Goal: Communication & Community: Ask a question

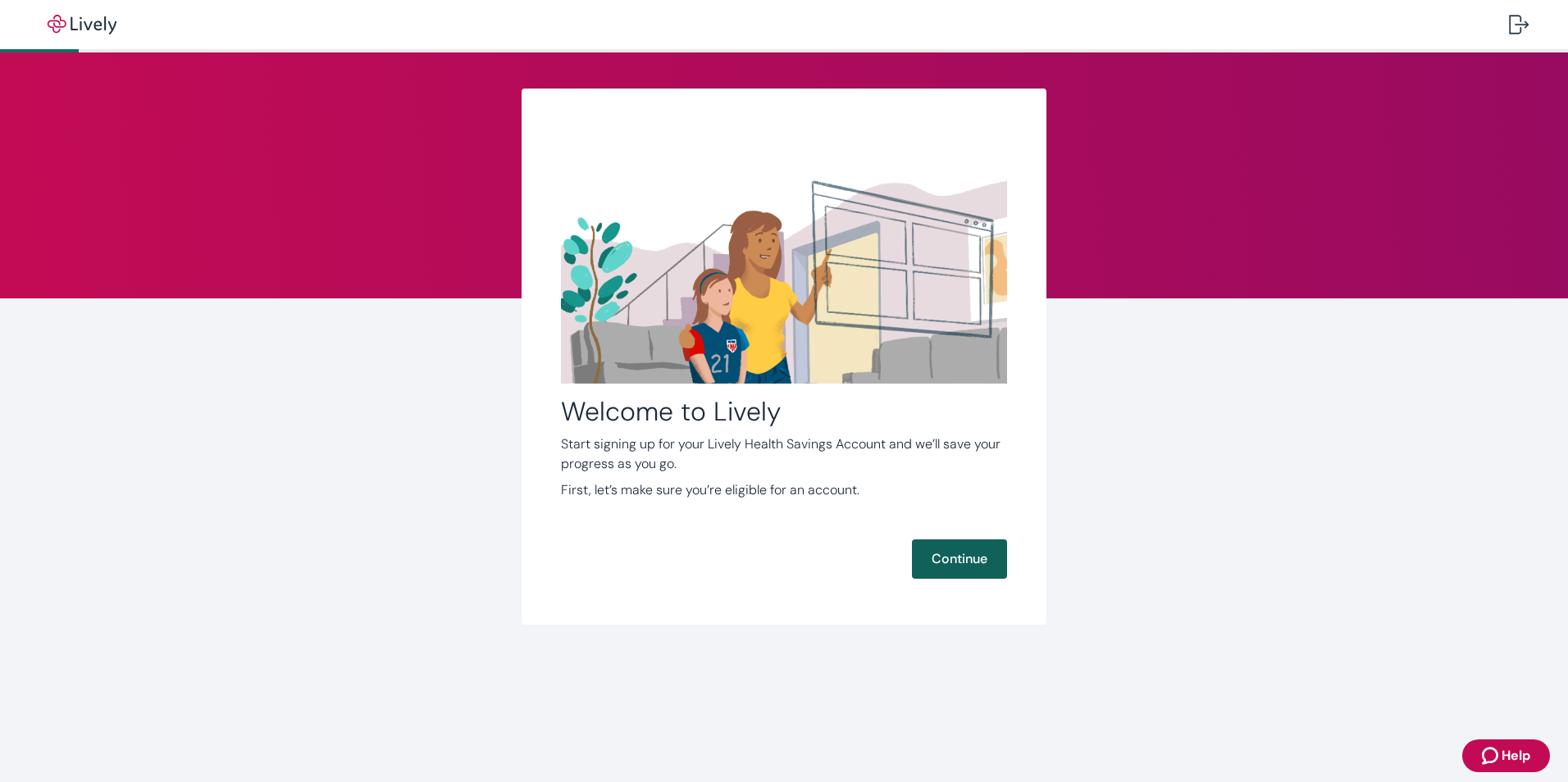
click at [986, 552] on button "Continue" at bounding box center [959, 559] width 95 height 39
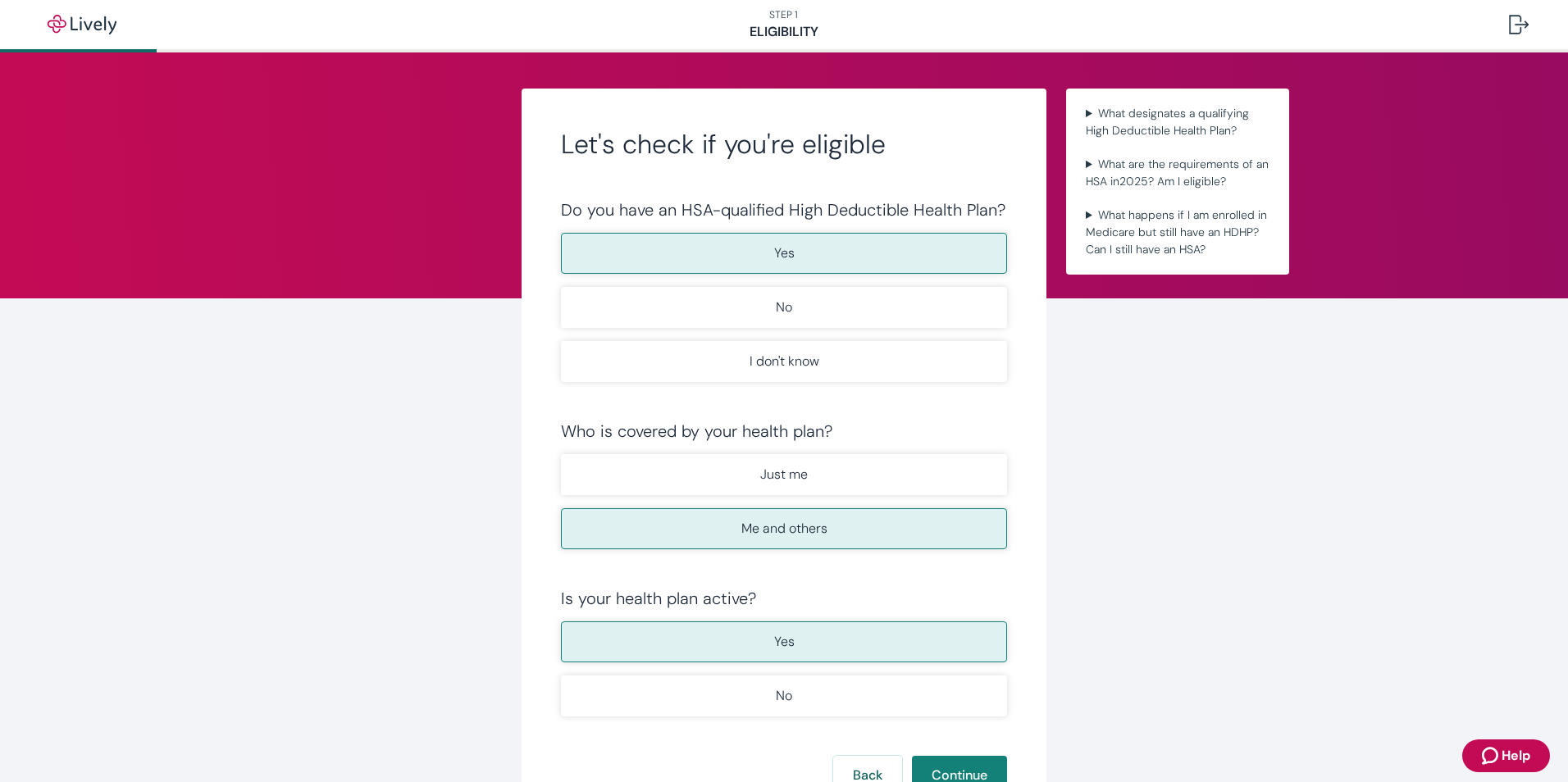
click at [761, 263] on button "Yes" at bounding box center [784, 253] width 446 height 41
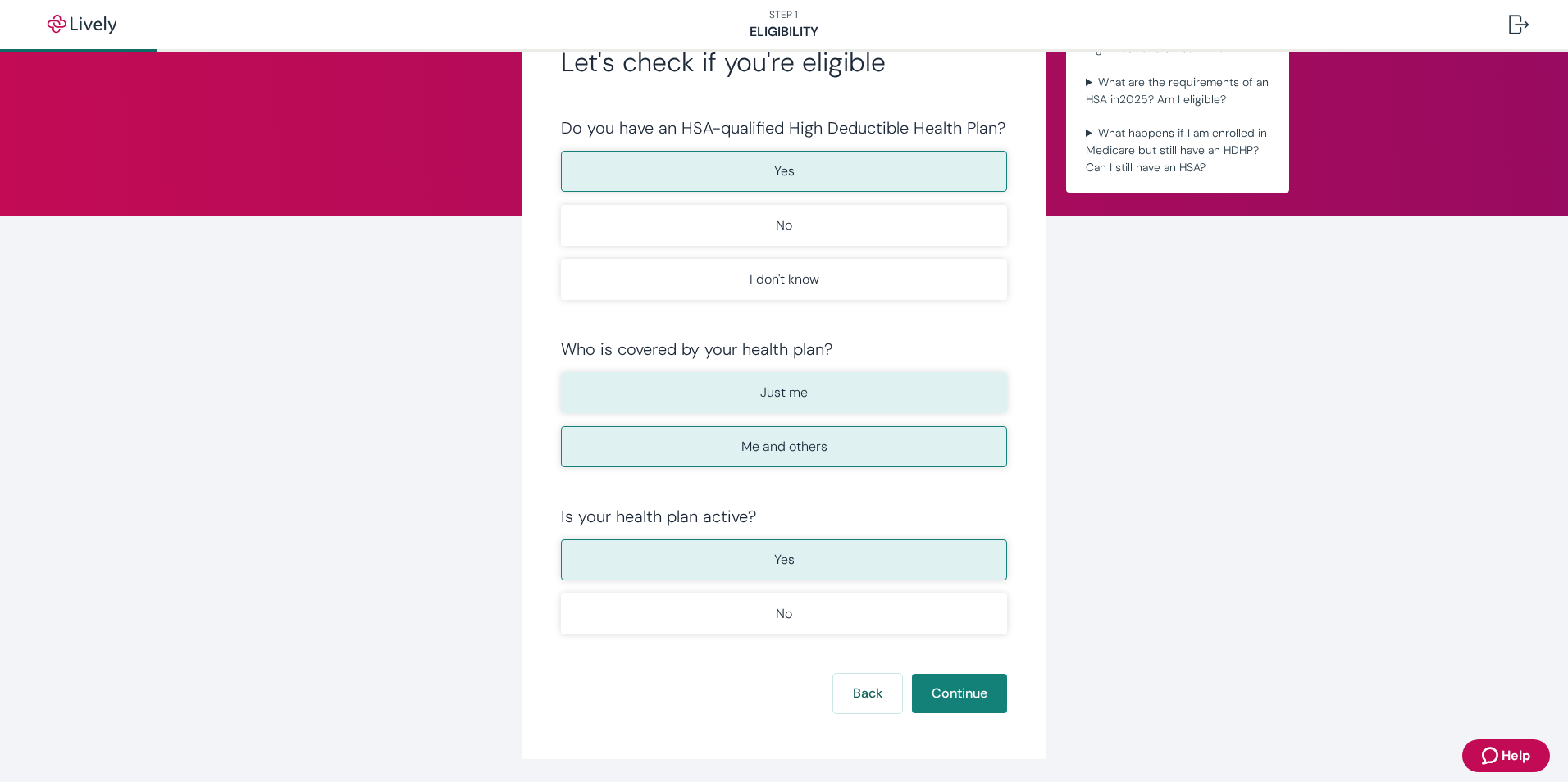
click at [822, 406] on button "Just me" at bounding box center [784, 393] width 446 height 41
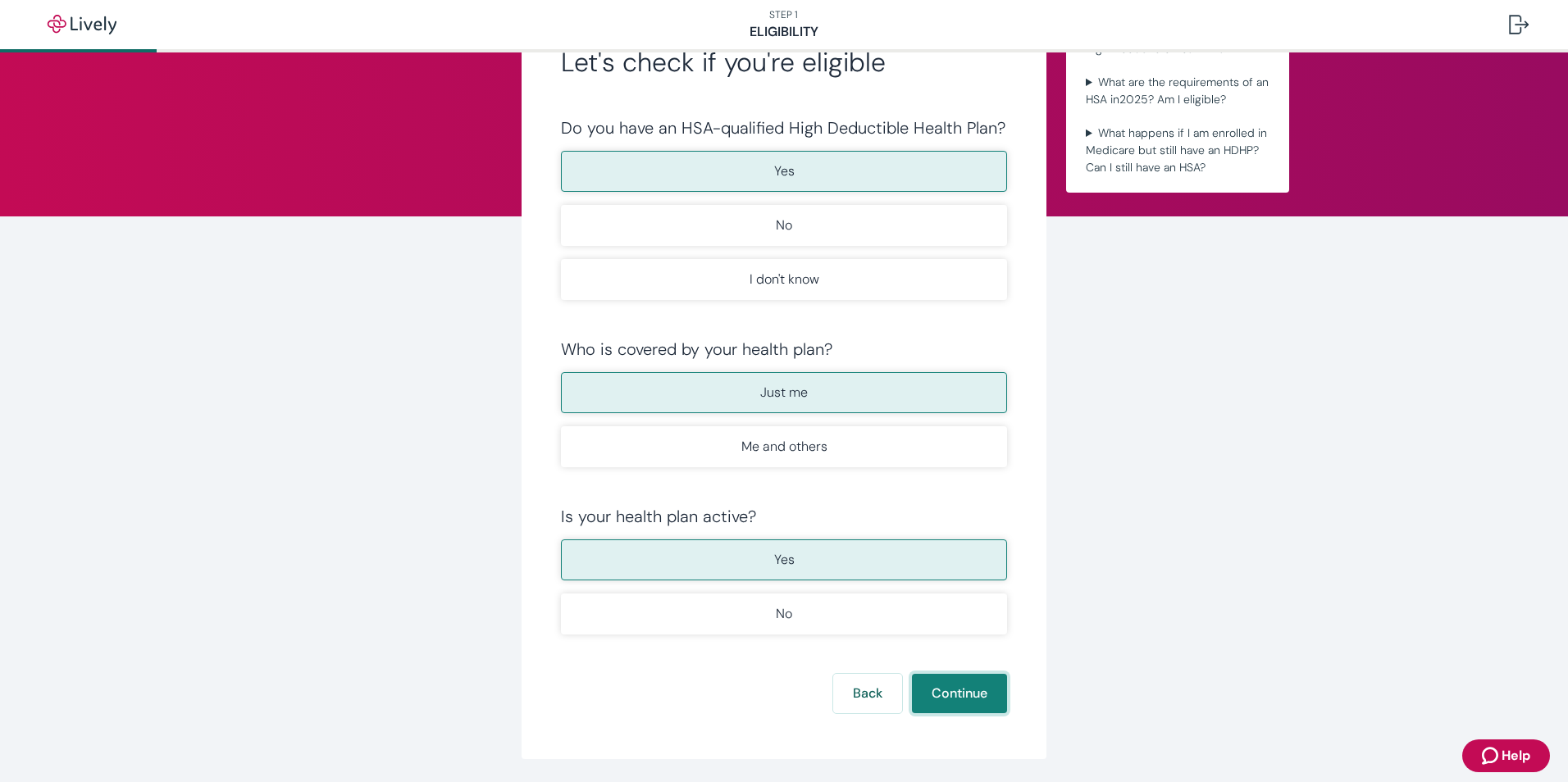
click at [948, 679] on button "Continue" at bounding box center [959, 694] width 95 height 39
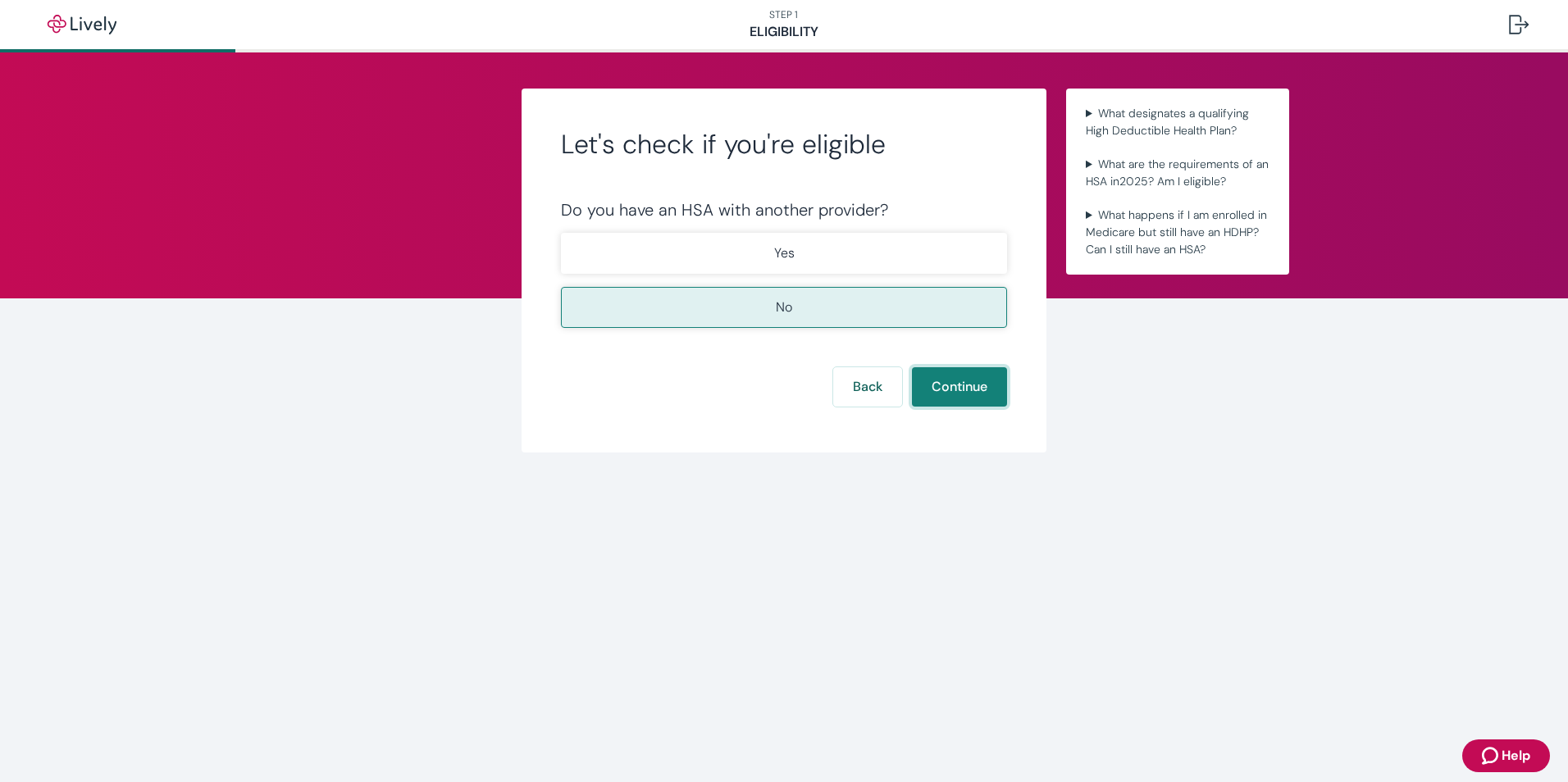
click at [939, 387] on button "Continue" at bounding box center [959, 387] width 95 height 39
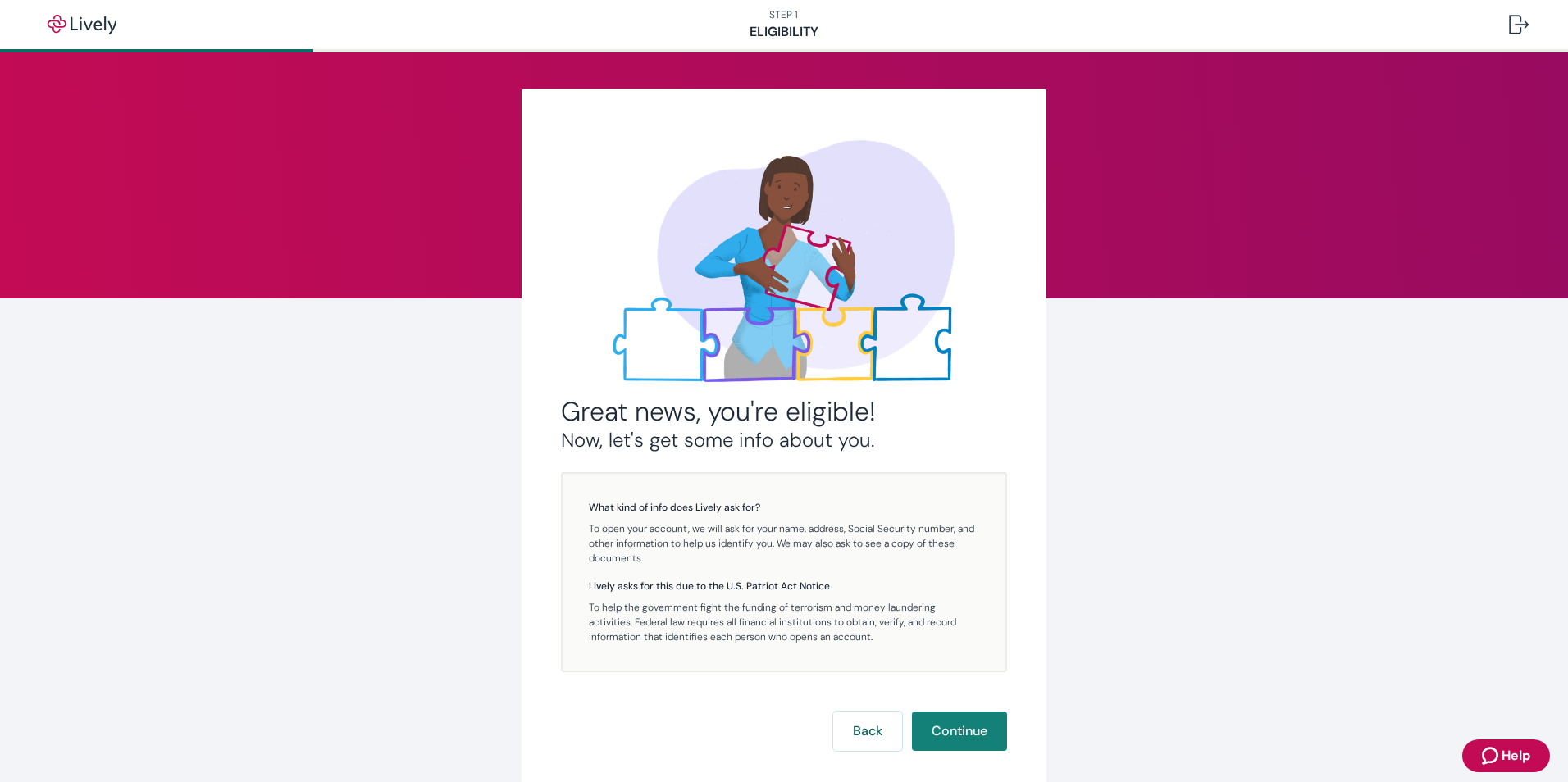
scroll to position [94, 0]
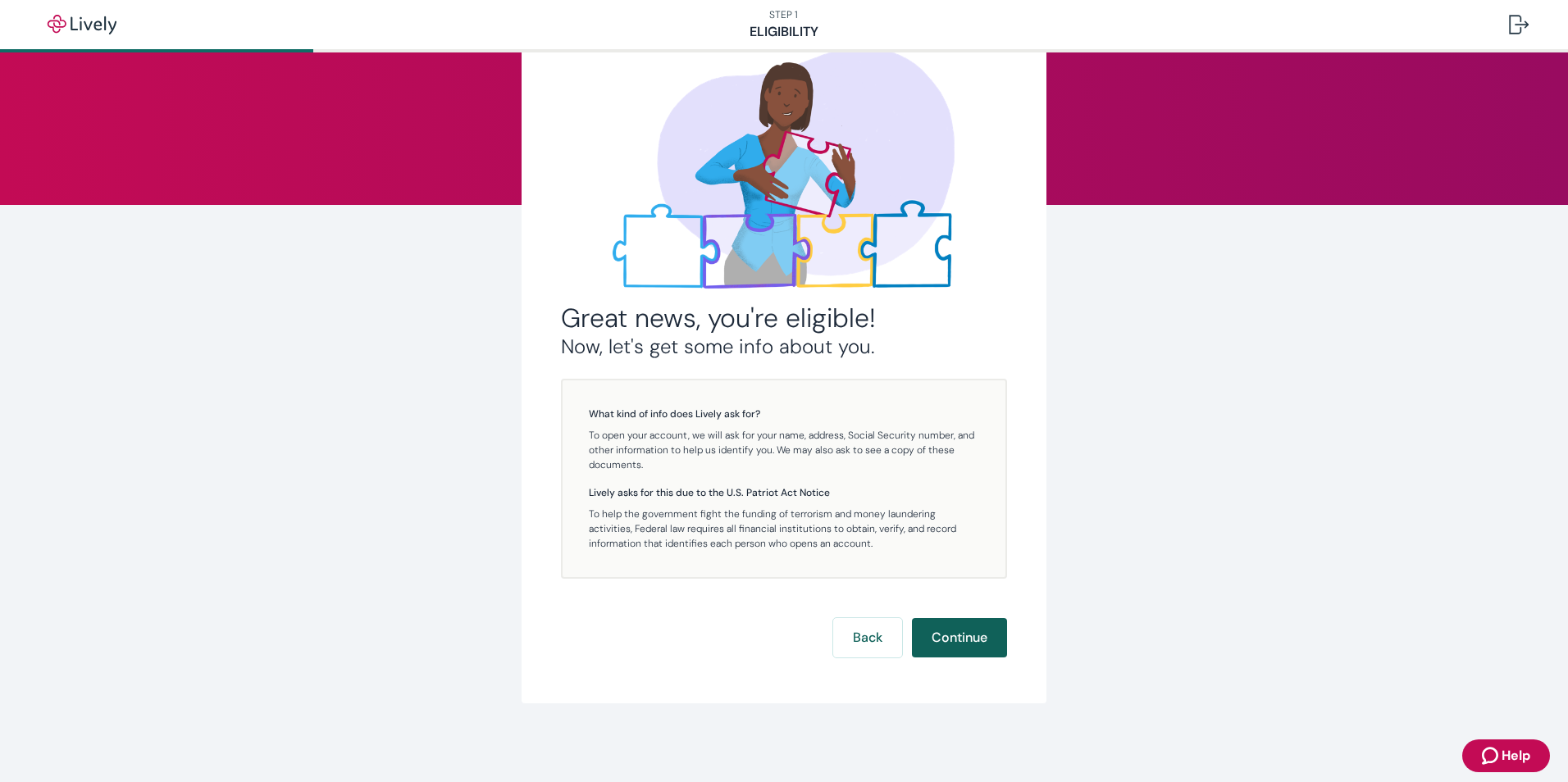
click at [955, 641] on button "Continue" at bounding box center [959, 638] width 95 height 39
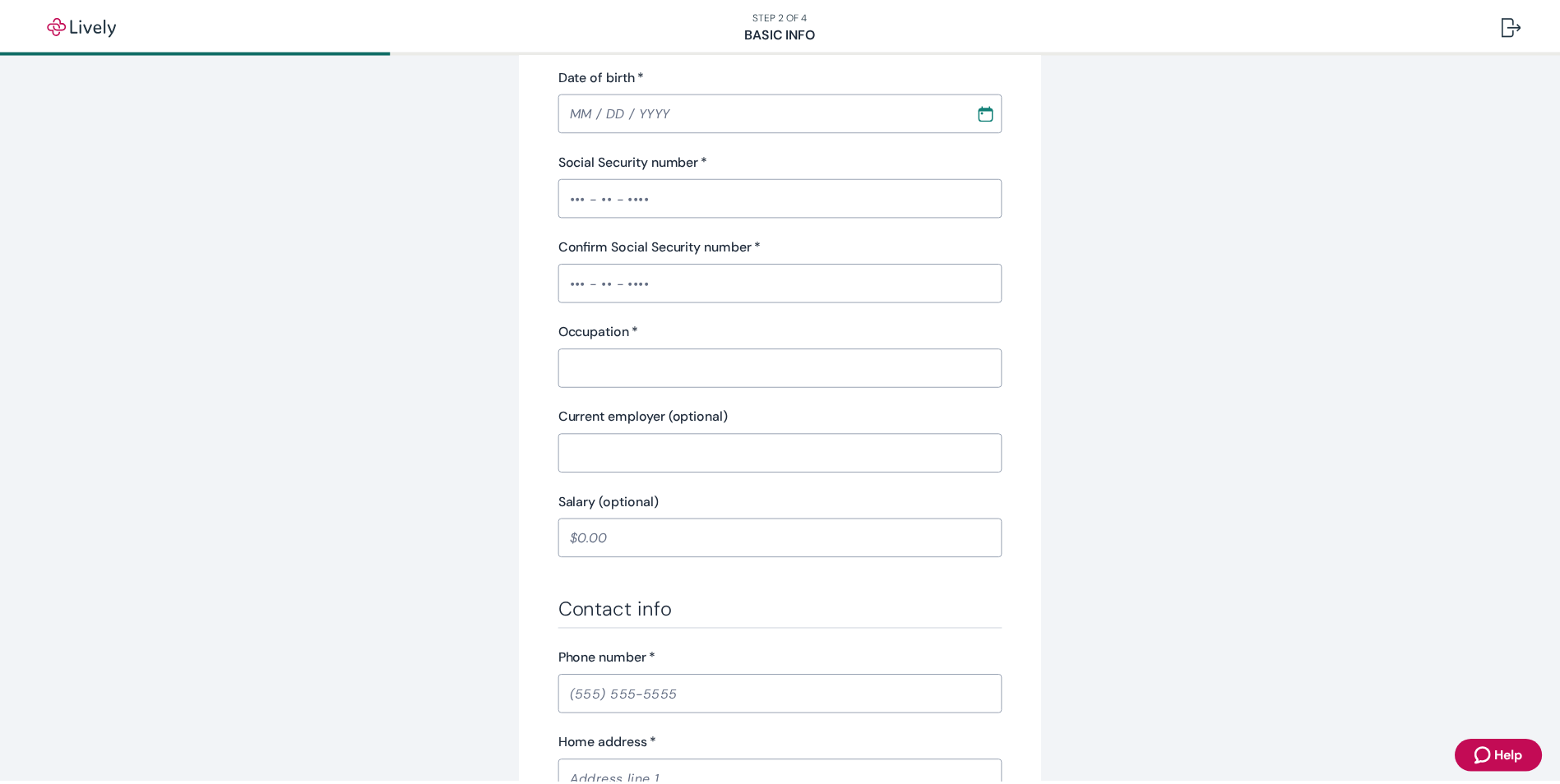
scroll to position [13, 0]
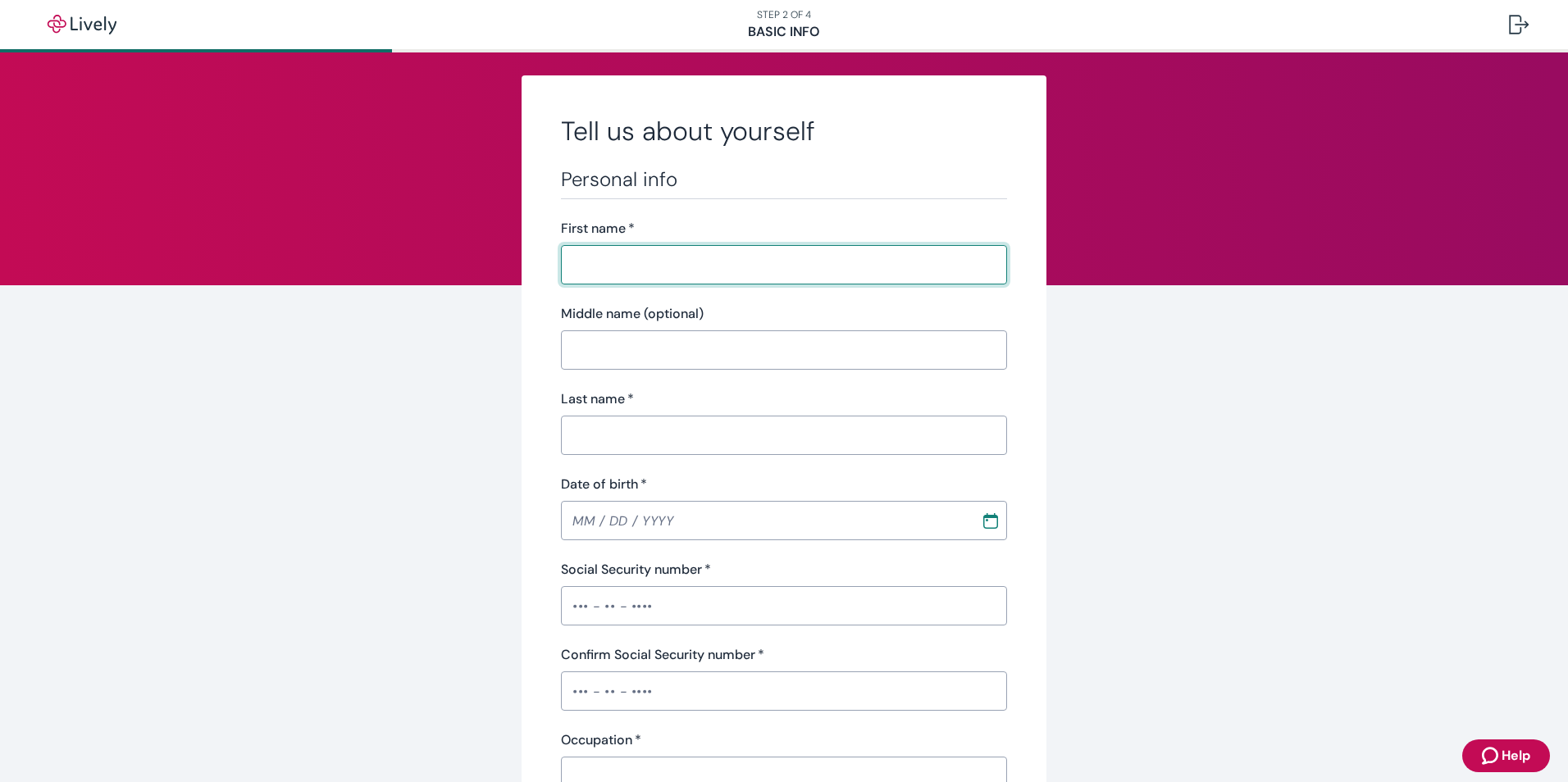
click at [624, 266] on input "First name   *" at bounding box center [777, 265] width 434 height 33
type input "[PERSON_NAME]"
type input "Kudlata"
type input "Flagstone"
type input "[PHONE_NUMBER]"
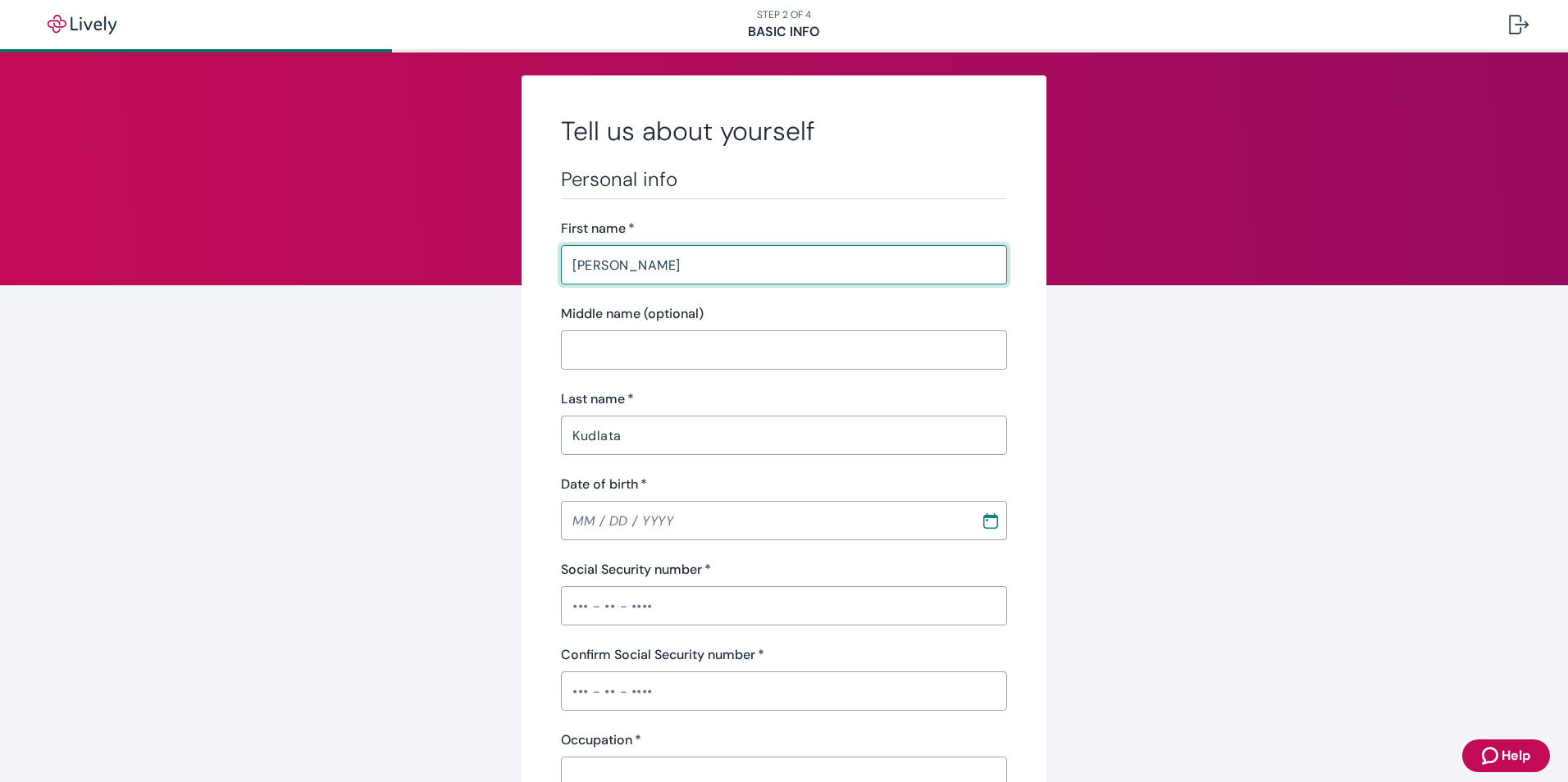
type input "[STREET_ADDRESS]"
type input "Cedarburg"
type input "WI"
type input "53012"
click at [573, 526] on input "MM / DD / YYYY" at bounding box center [759, 521] width 408 height 33
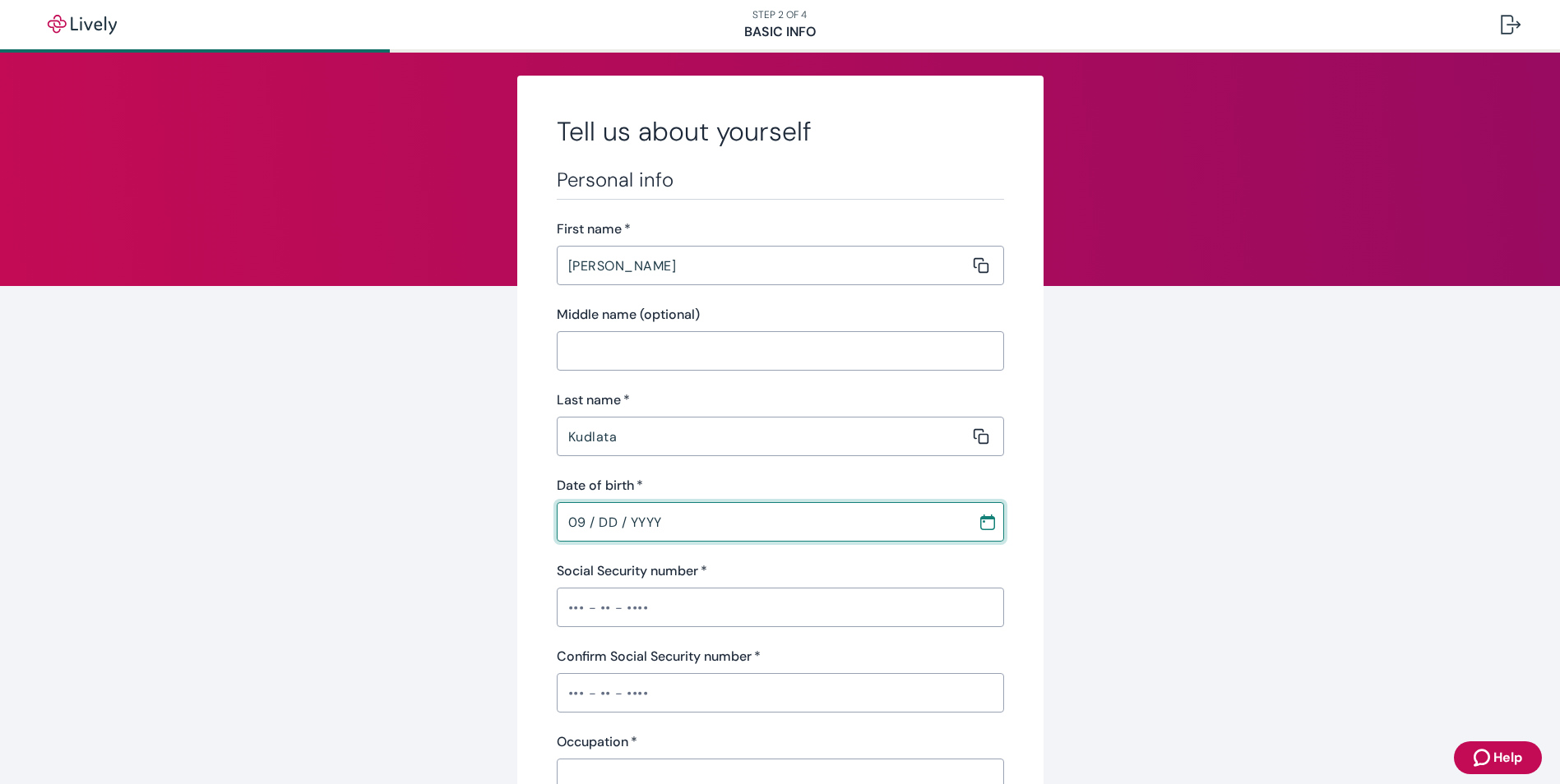
click at [575, 527] on input "09 / DD / YYYY" at bounding box center [762, 522] width 409 height 33
type input "[DATE]"
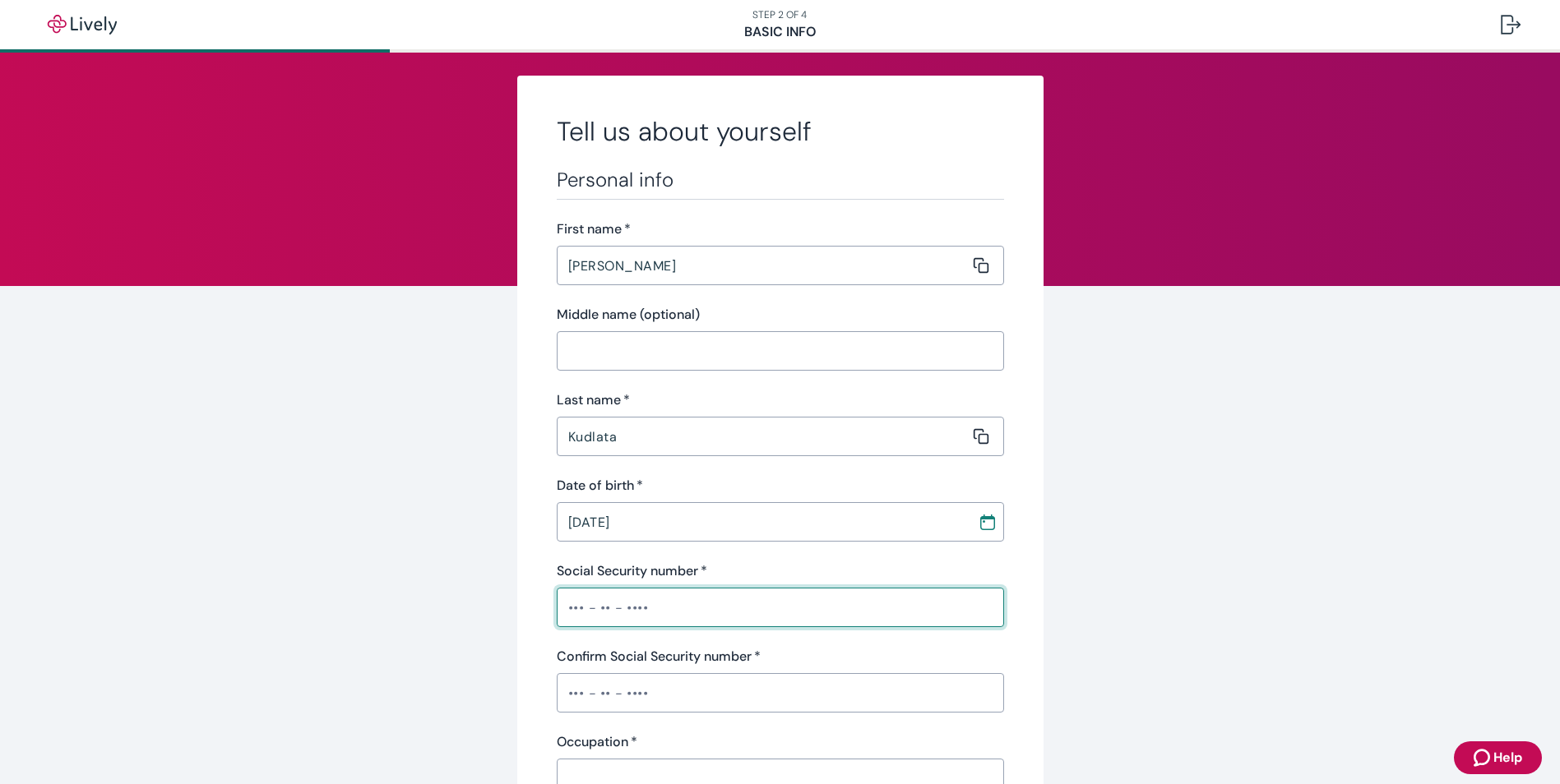
click at [586, 607] on input "Social Security number   *" at bounding box center [780, 607] width 447 height 33
type input "•••-••-0453"
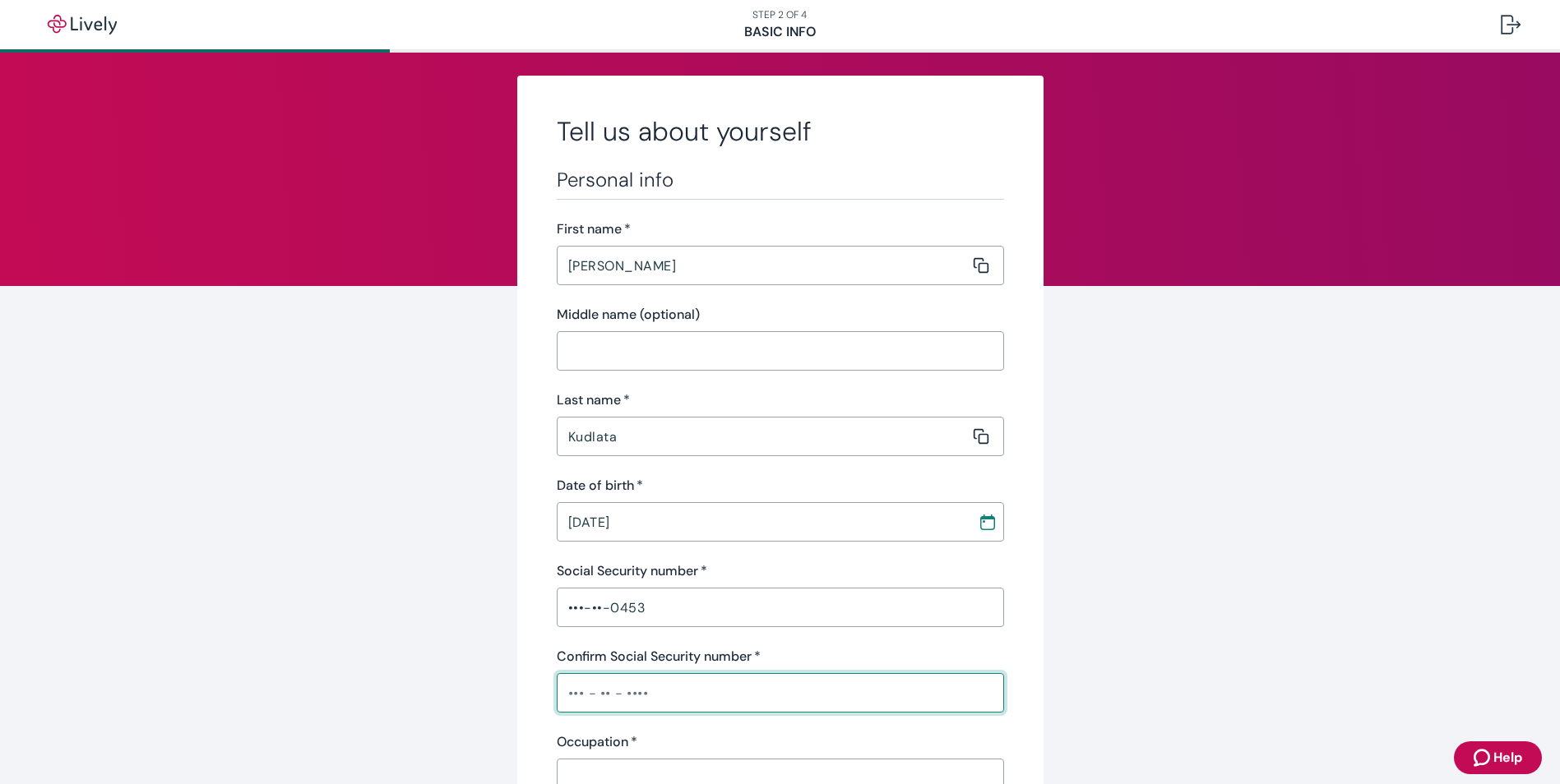
click at [591, 688] on input "Confirm Social Security number   *" at bounding box center [780, 693] width 447 height 33
type input "•••-••-0453"
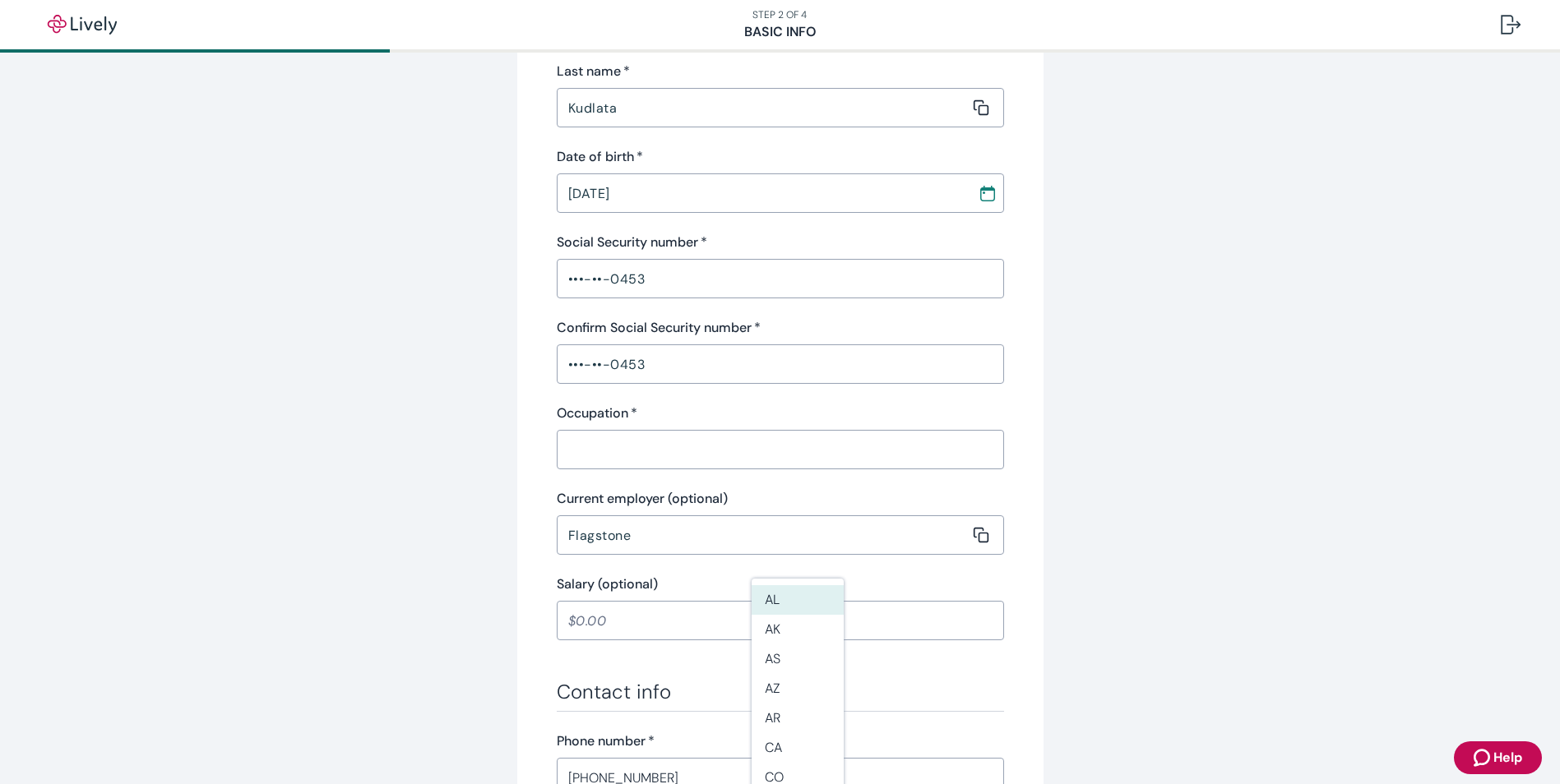
scroll to position [425, 0]
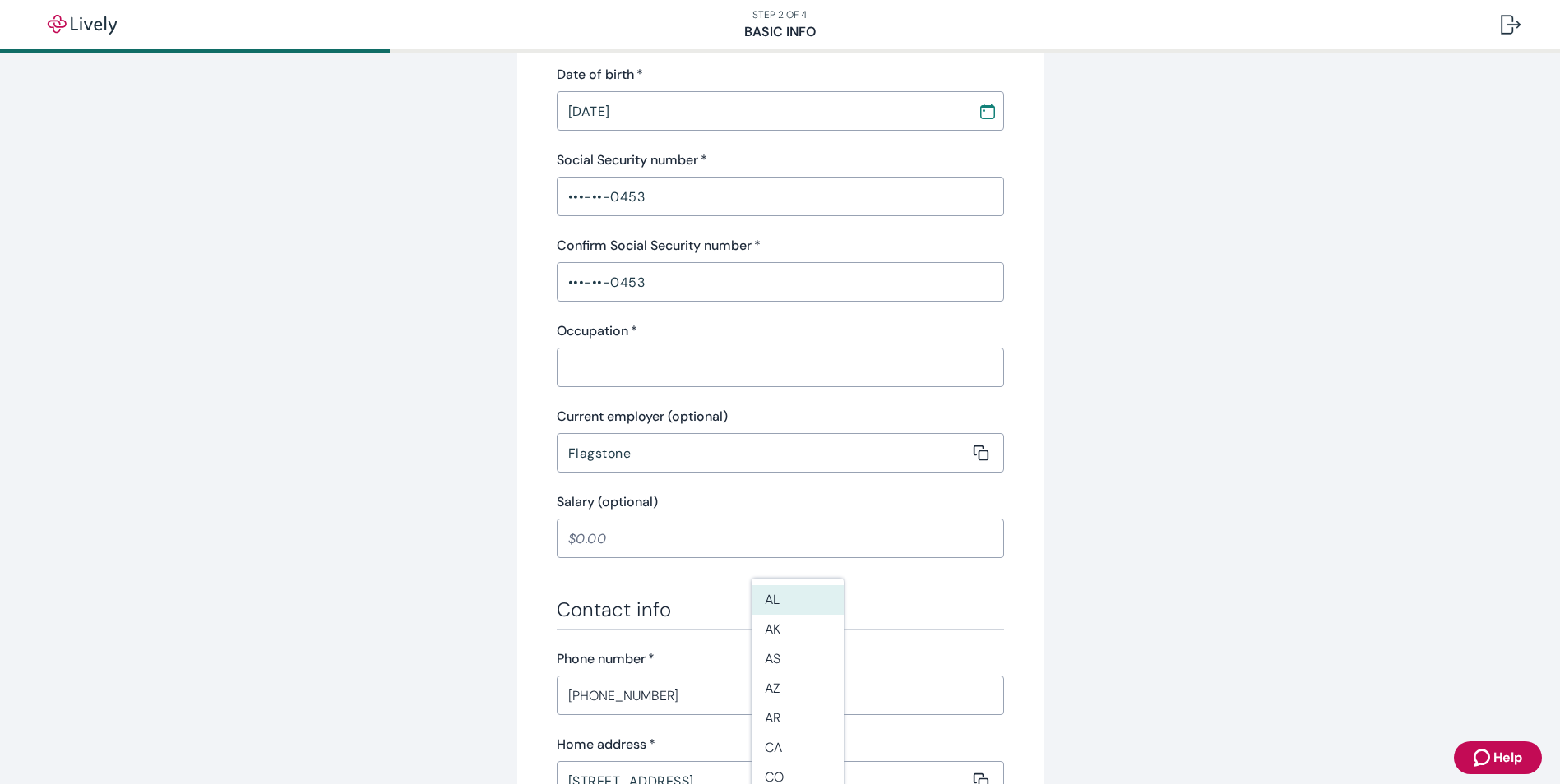
click at [595, 369] on input "Occupation   *" at bounding box center [774, 367] width 435 height 33
type input "b"
type input "Business Owner"
click at [1143, 520] on div "Tell us about yourself Personal info First name   * [PERSON_NAME] ​ Middle name…" at bounding box center [780, 432] width 789 height 1534
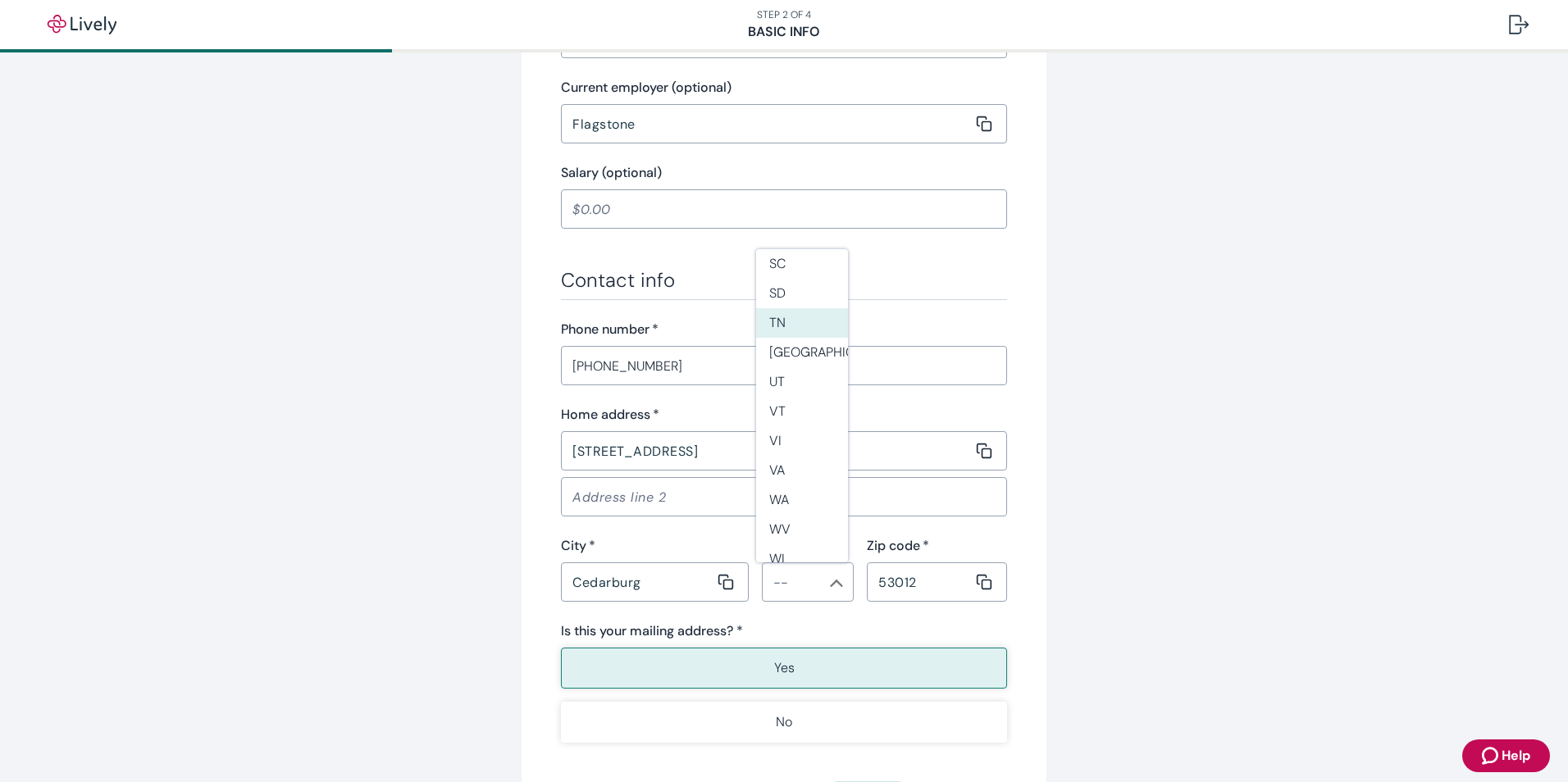
scroll to position [1442, 0]
click at [791, 506] on li "WI" at bounding box center [801, 511] width 92 height 29
type input "WI"
click at [1129, 535] on div "Tell us about yourself Personal info First name   * [PERSON_NAME] ​ Middle name…" at bounding box center [784, 103] width 787 height 1530
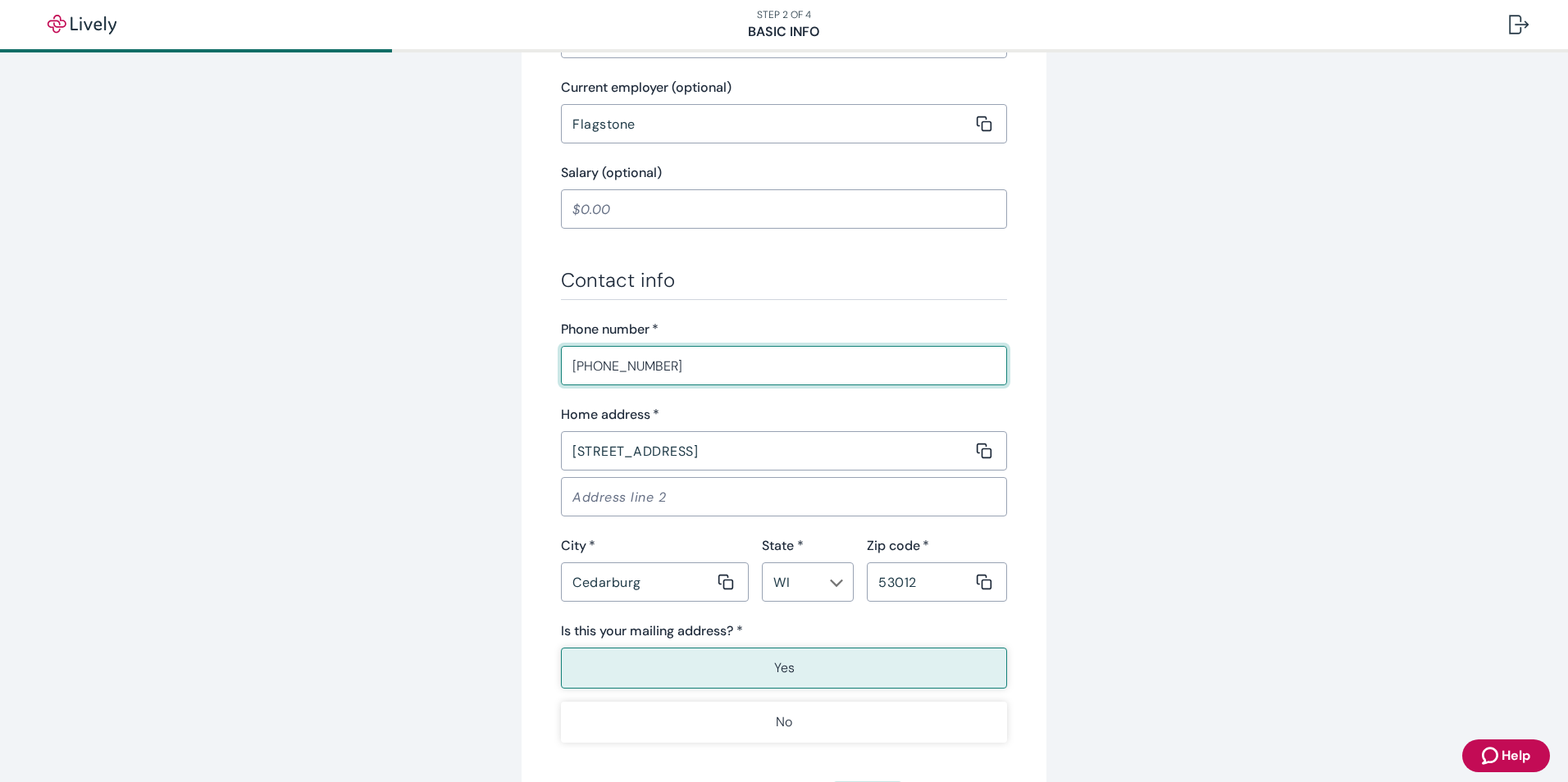
drag, startPoint x: 675, startPoint y: 365, endPoint x: 464, endPoint y: 376, distance: 211.3
click at [466, 376] on div "Tell us about yourself Personal info First name   * [PERSON_NAME] ​ Middle name…" at bounding box center [784, 103] width 787 height 1530
type input "[PHONE_NUMBER]"
click at [1013, 531] on div "Tell us about yourself Personal info First name   * [PERSON_NAME] ​ Middle name…" at bounding box center [784, 103] width 525 height 1530
click at [841, 663] on button "Yes" at bounding box center [784, 669] width 446 height 41
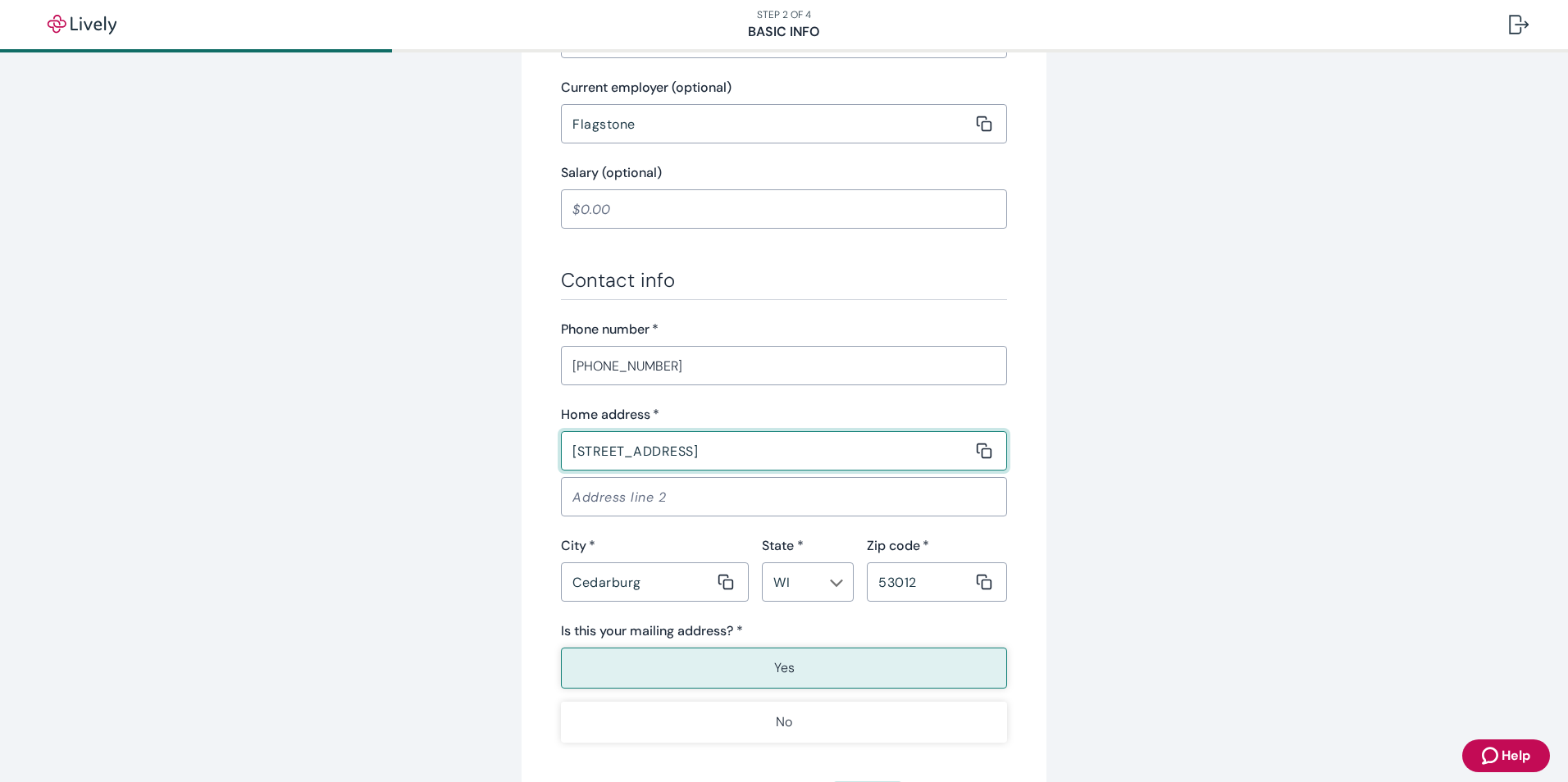
drag, startPoint x: 718, startPoint y: 455, endPoint x: 544, endPoint y: 453, distance: 174.0
click at [545, 453] on div "Tell us about yourself Personal info First name   * [PERSON_NAME] ​ Middle name…" at bounding box center [784, 103] width 525 height 1530
type input "[STREET_ADDRESS][PERSON_NAME]"
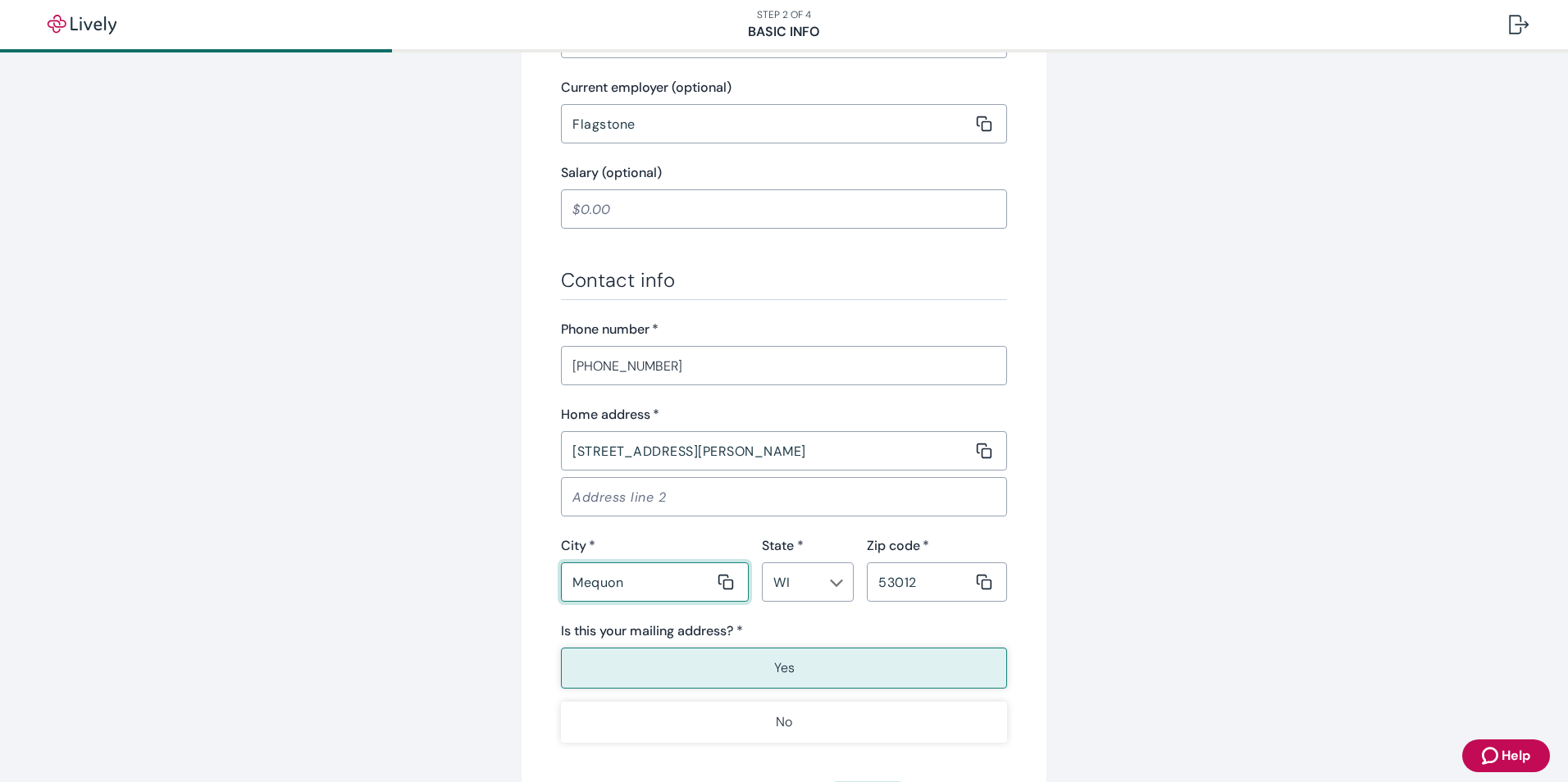
type input "Mequon"
type input "53097"
click at [1169, 546] on div "Tell us about yourself Personal info First name   * [PERSON_NAME] ​ Middle name…" at bounding box center [784, 103] width 787 height 1530
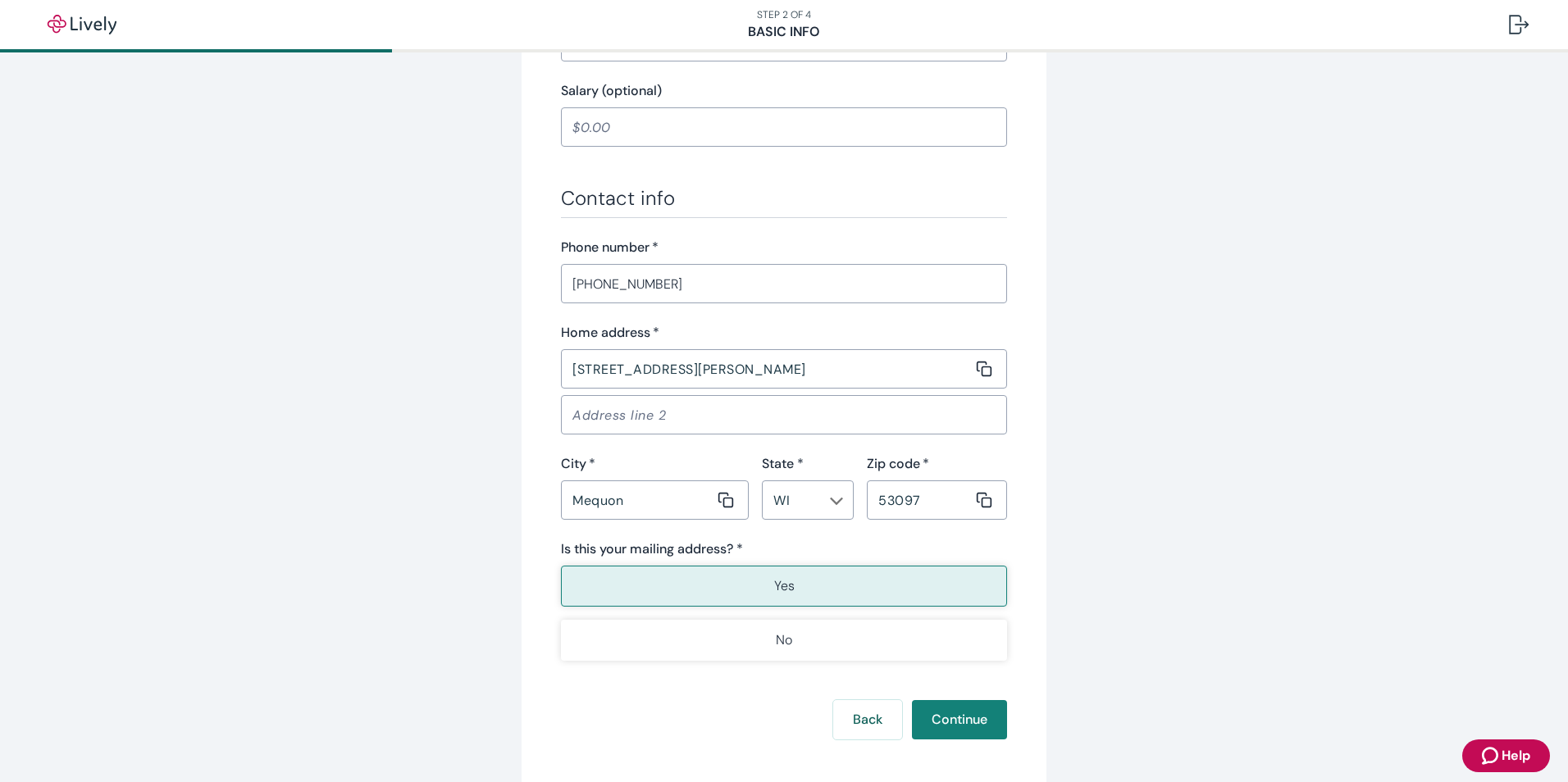
scroll to position [915, 0]
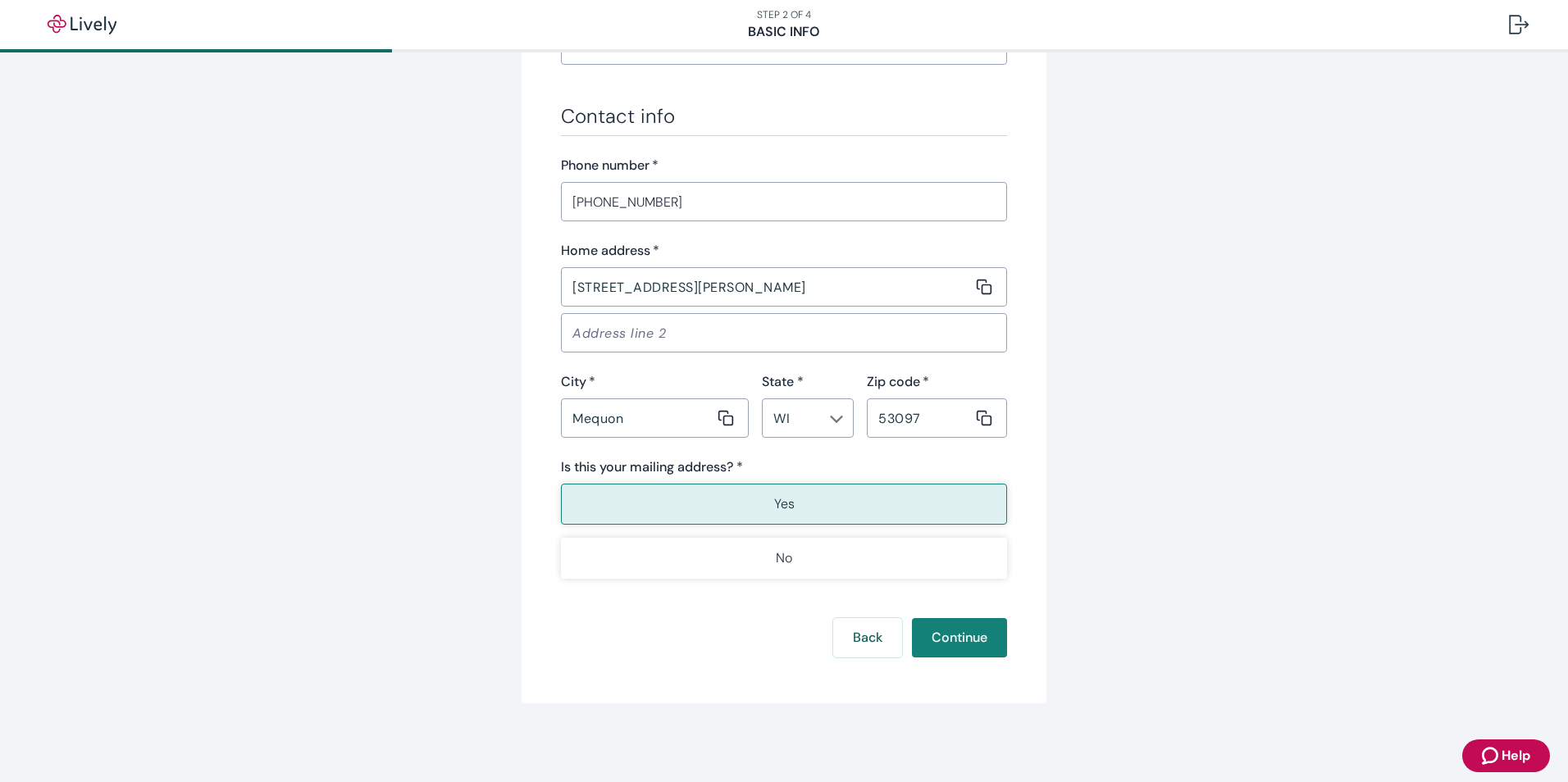
click at [775, 510] on p "Yes" at bounding box center [784, 505] width 21 height 20
click at [948, 638] on button "Continue" at bounding box center [959, 638] width 95 height 39
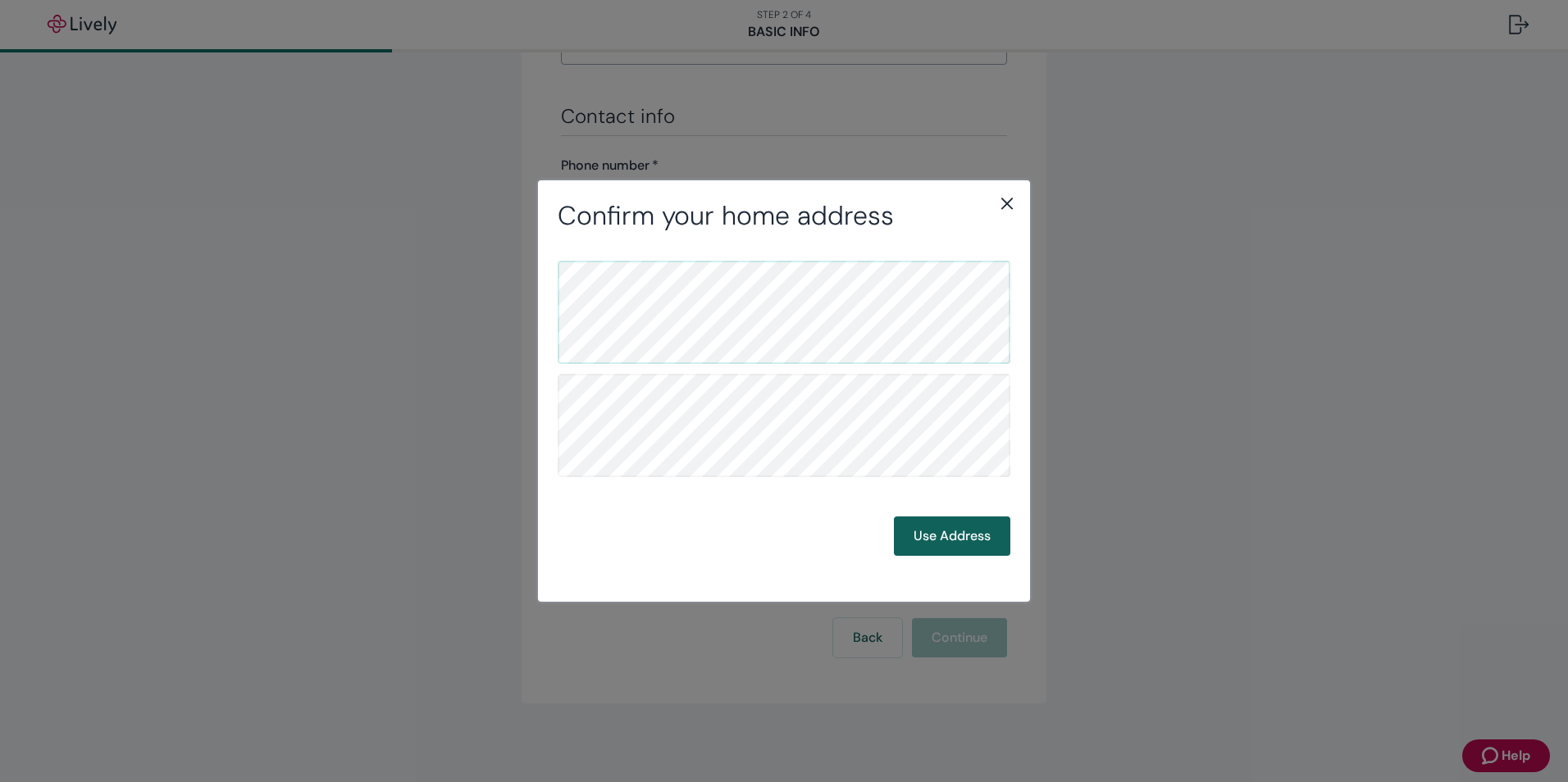
click at [947, 535] on button "Use Address" at bounding box center [952, 536] width 117 height 39
click at [924, 540] on button "Use Address" at bounding box center [952, 536] width 117 height 39
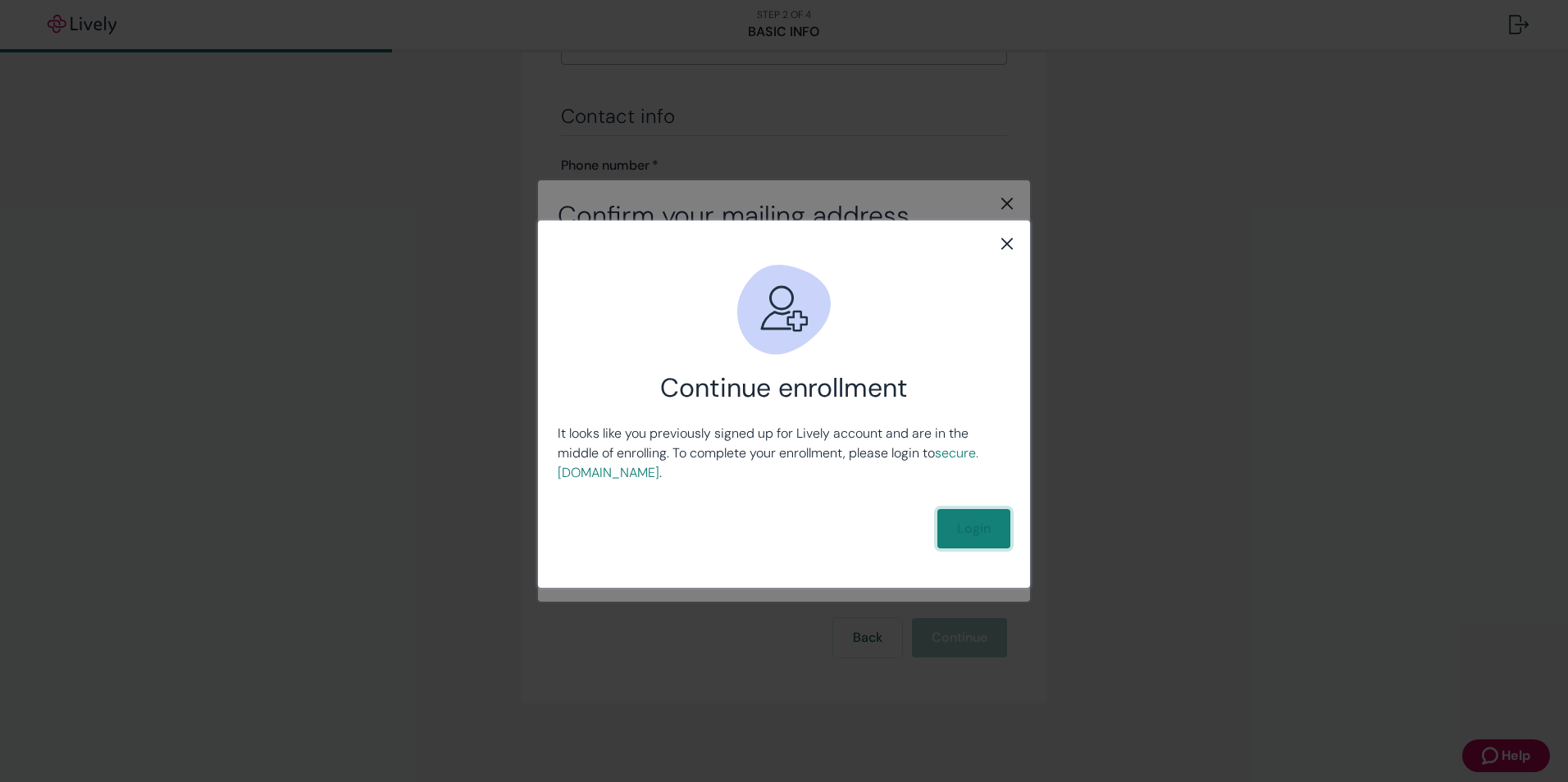
click at [977, 517] on link "Login" at bounding box center [973, 529] width 73 height 39
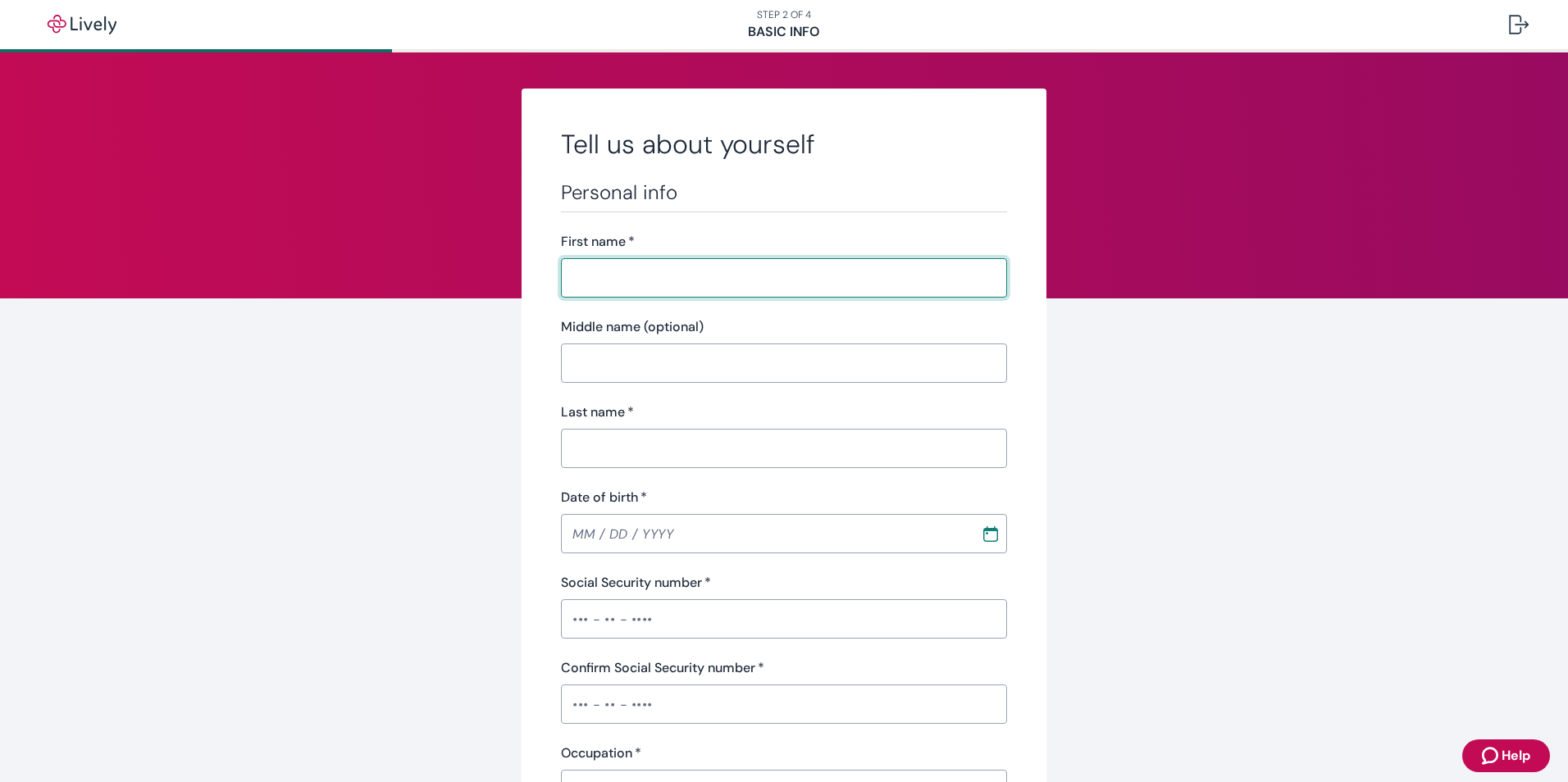
click at [628, 276] on input "First name   *" at bounding box center [777, 277] width 434 height 33
type input "[PERSON_NAME]"
type input "Kudlata"
type input "[DATE]"
type input "•••-•"
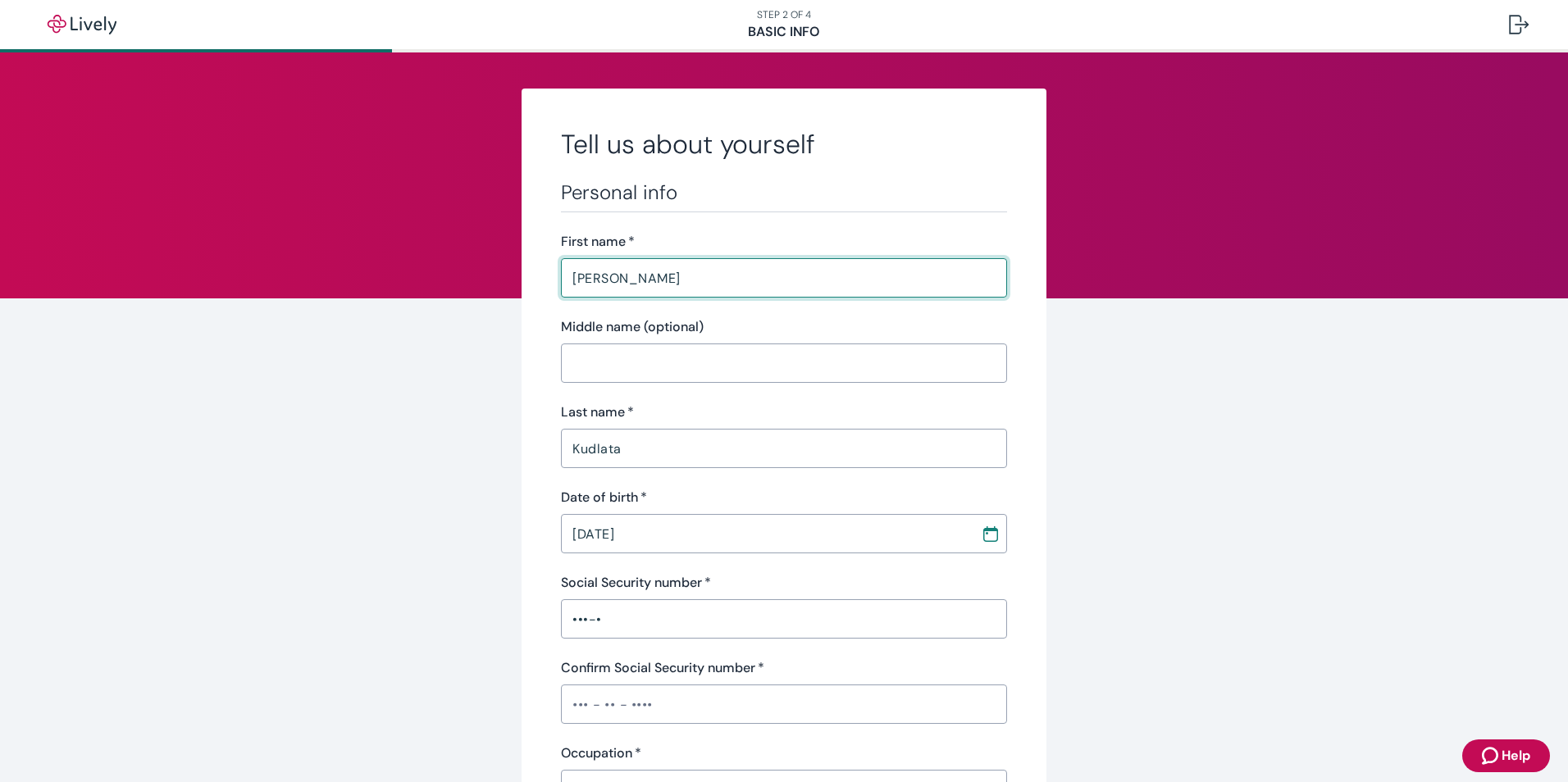
type input "•••-•"
type input "Business Owner"
type input "Flagstone"
type input "[PHONE_NUMBER]"
type input "[STREET_ADDRESS][PERSON_NAME]"
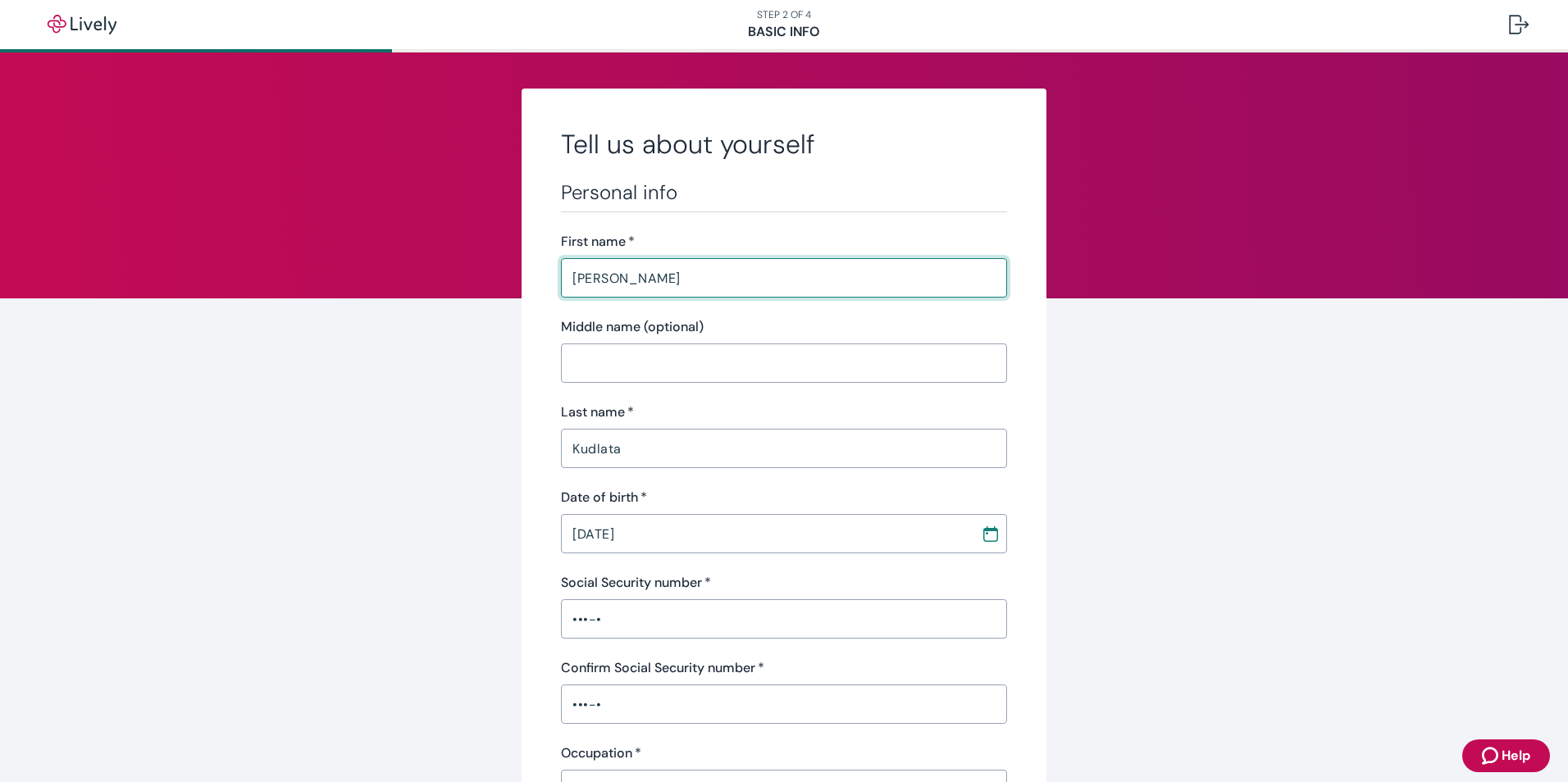
type input "Mequon"
type input "WI"
type input "53097"
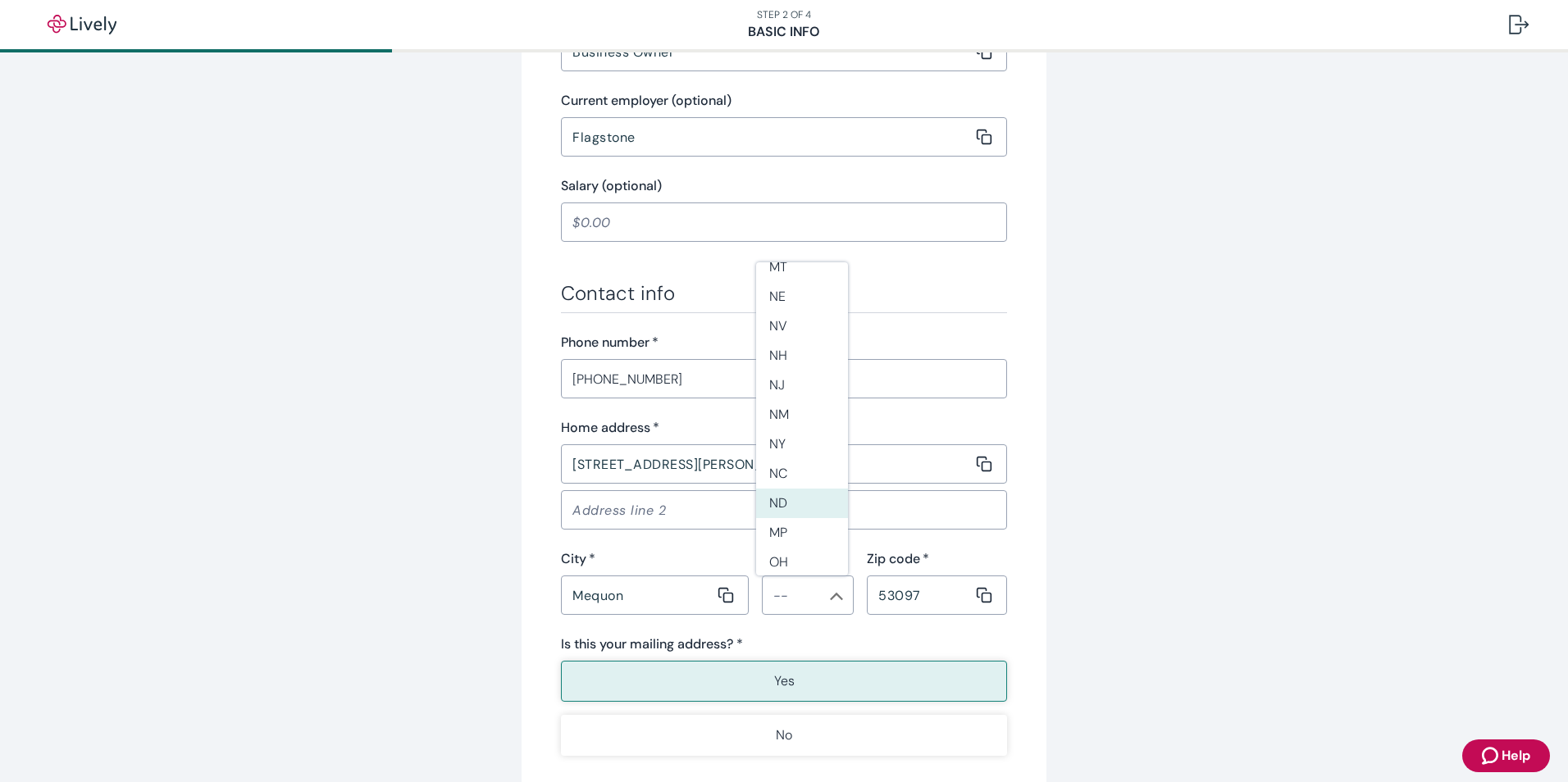
scroll to position [1442, 0]
click at [800, 514] on li "WI" at bounding box center [801, 524] width 92 height 29
type input "WI"
click at [935, 677] on button "Yes" at bounding box center [784, 681] width 446 height 41
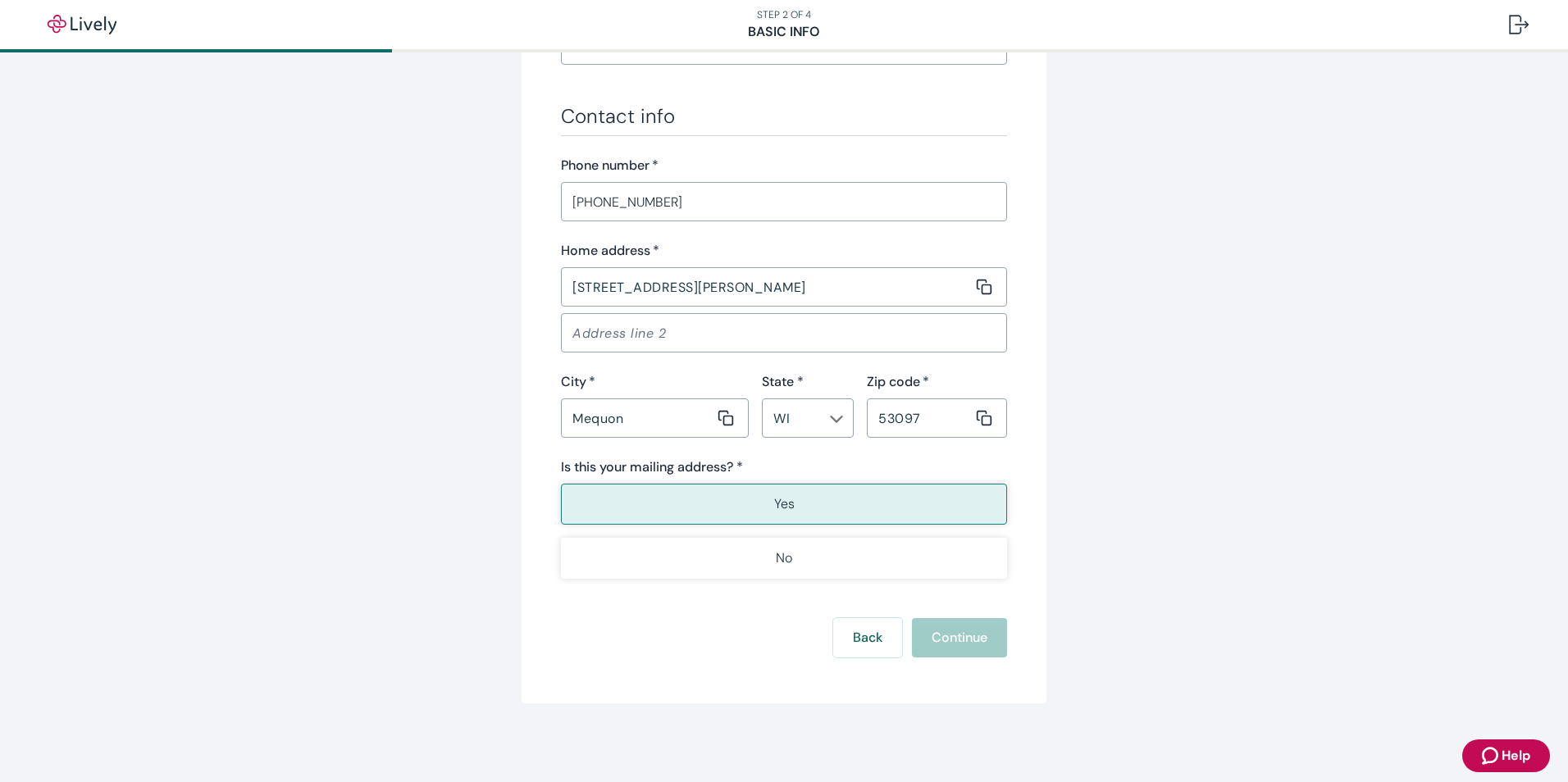
click at [959, 646] on div "Back Continue" at bounding box center [784, 638] width 446 height 39
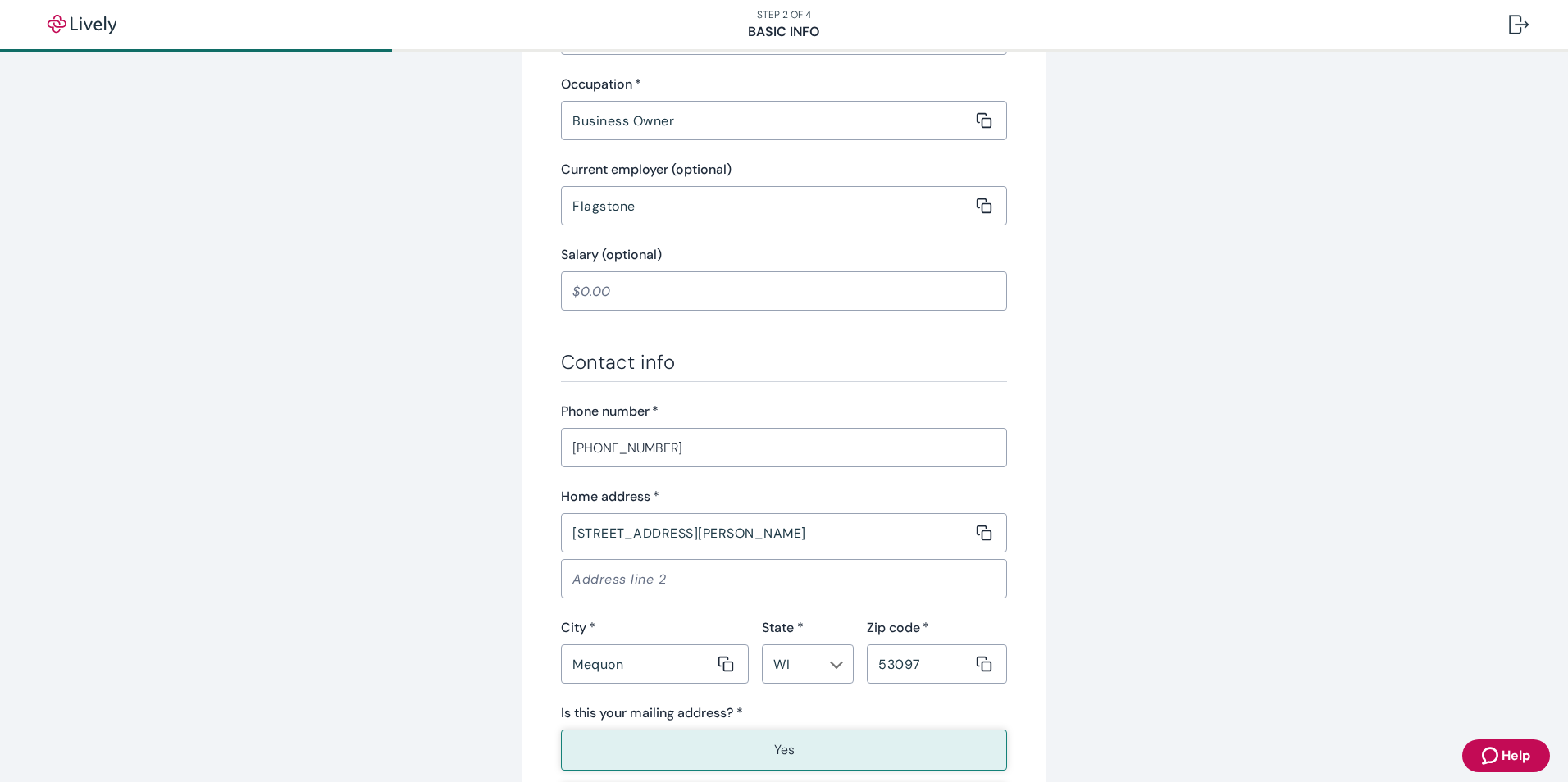
click at [884, 412] on div "Phone number   *" at bounding box center [784, 412] width 446 height 20
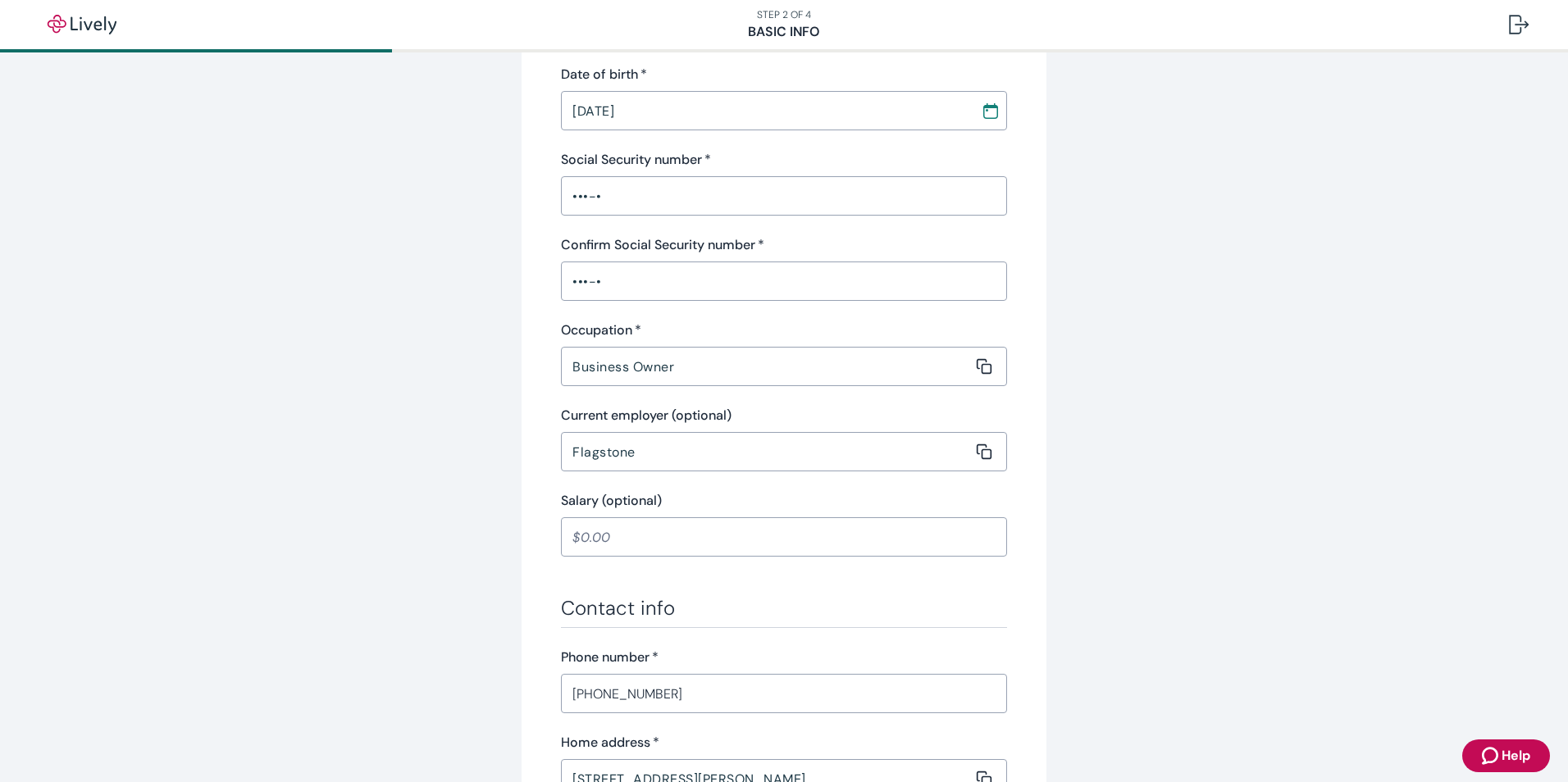
scroll to position [588, 0]
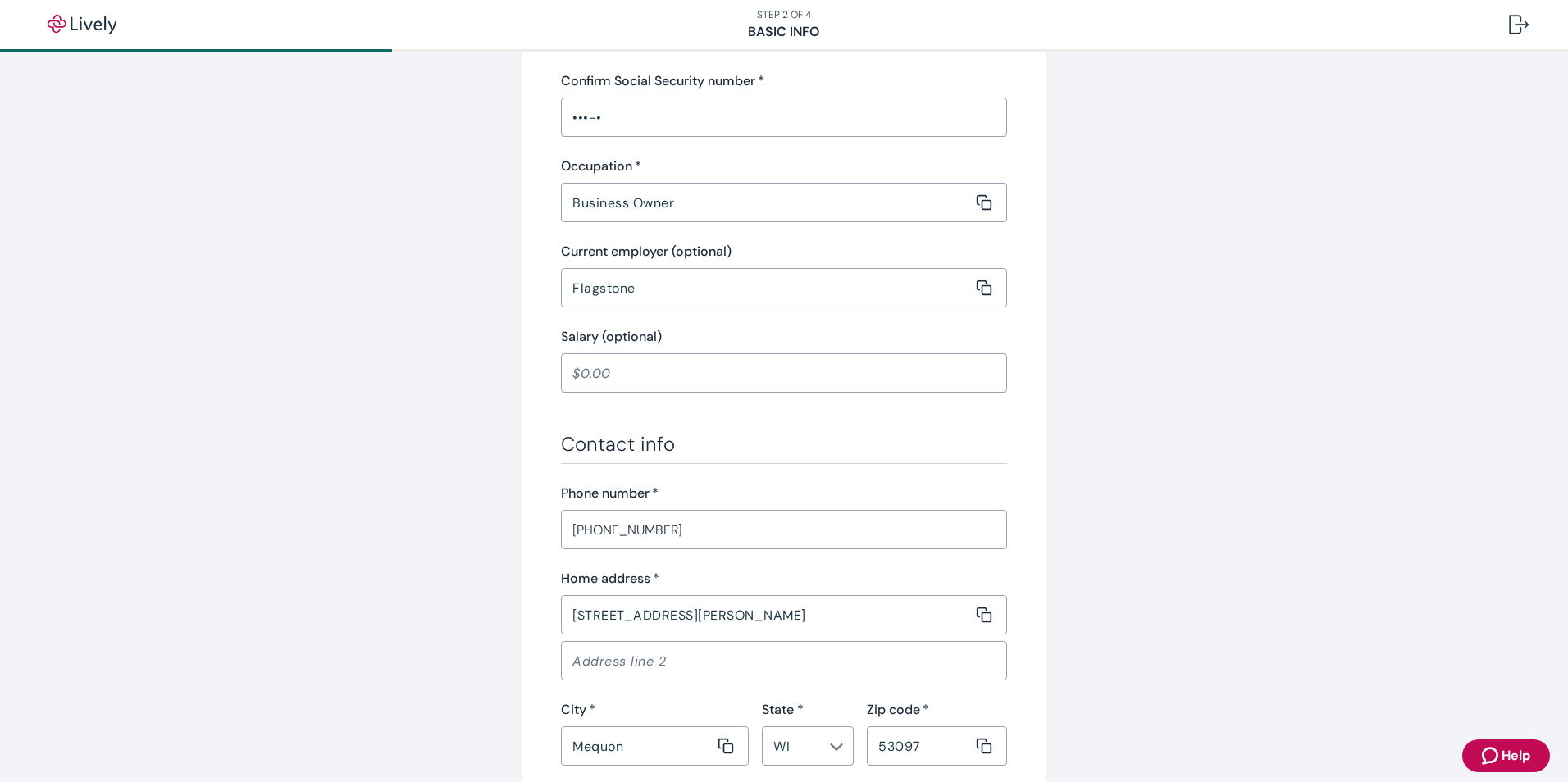
click at [734, 288] on input "Flagstone" at bounding box center [767, 287] width 412 height 33
click at [938, 410] on div "Personal info First name   * Peter ​ Middle name (optional) ​ Last name   * Kud…" at bounding box center [784, 250] width 446 height 1313
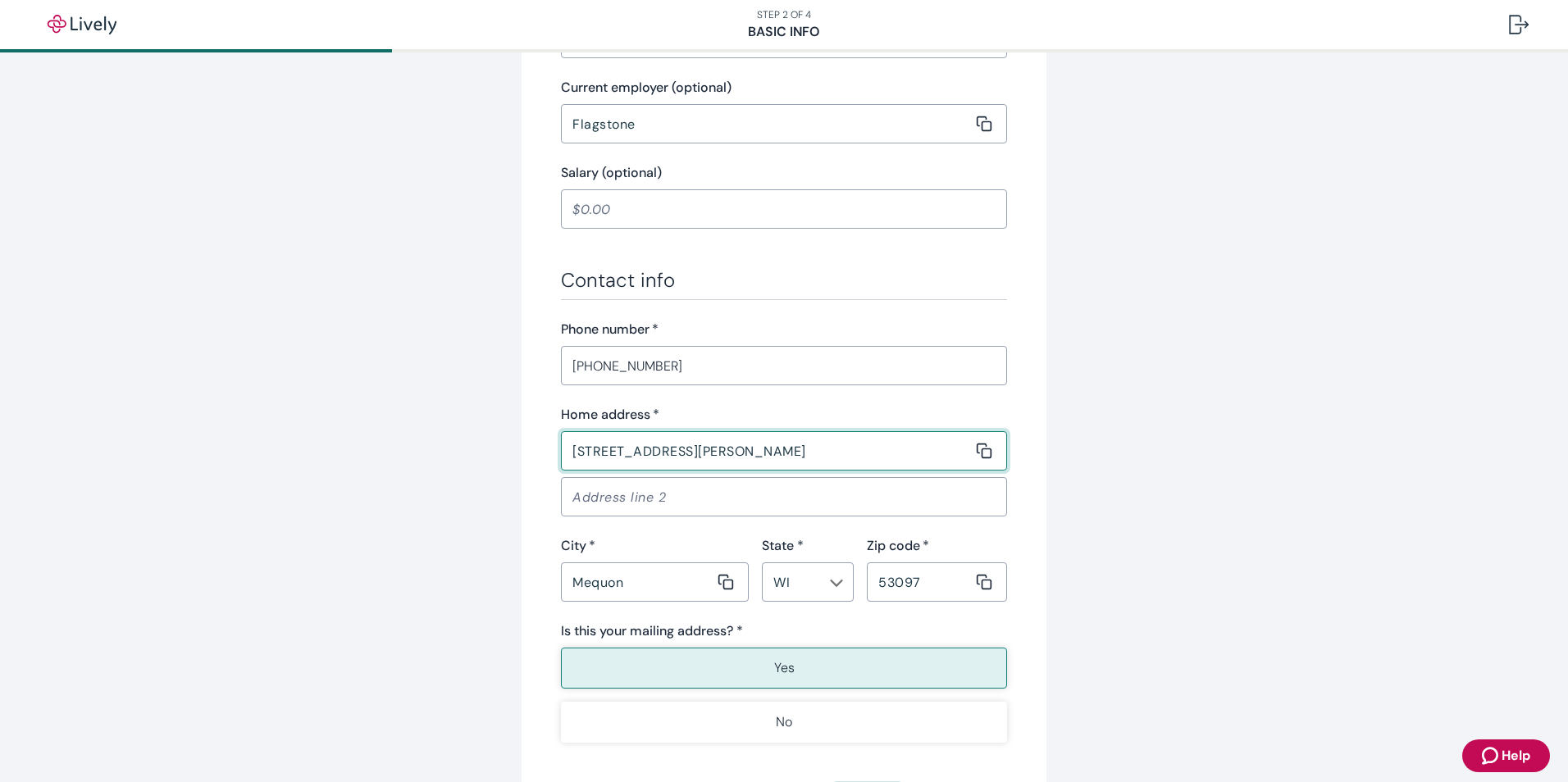
click at [722, 455] on input "[STREET_ADDRESS][PERSON_NAME]" at bounding box center [767, 450] width 412 height 33
click at [871, 657] on button "Yes" at bounding box center [784, 669] width 446 height 41
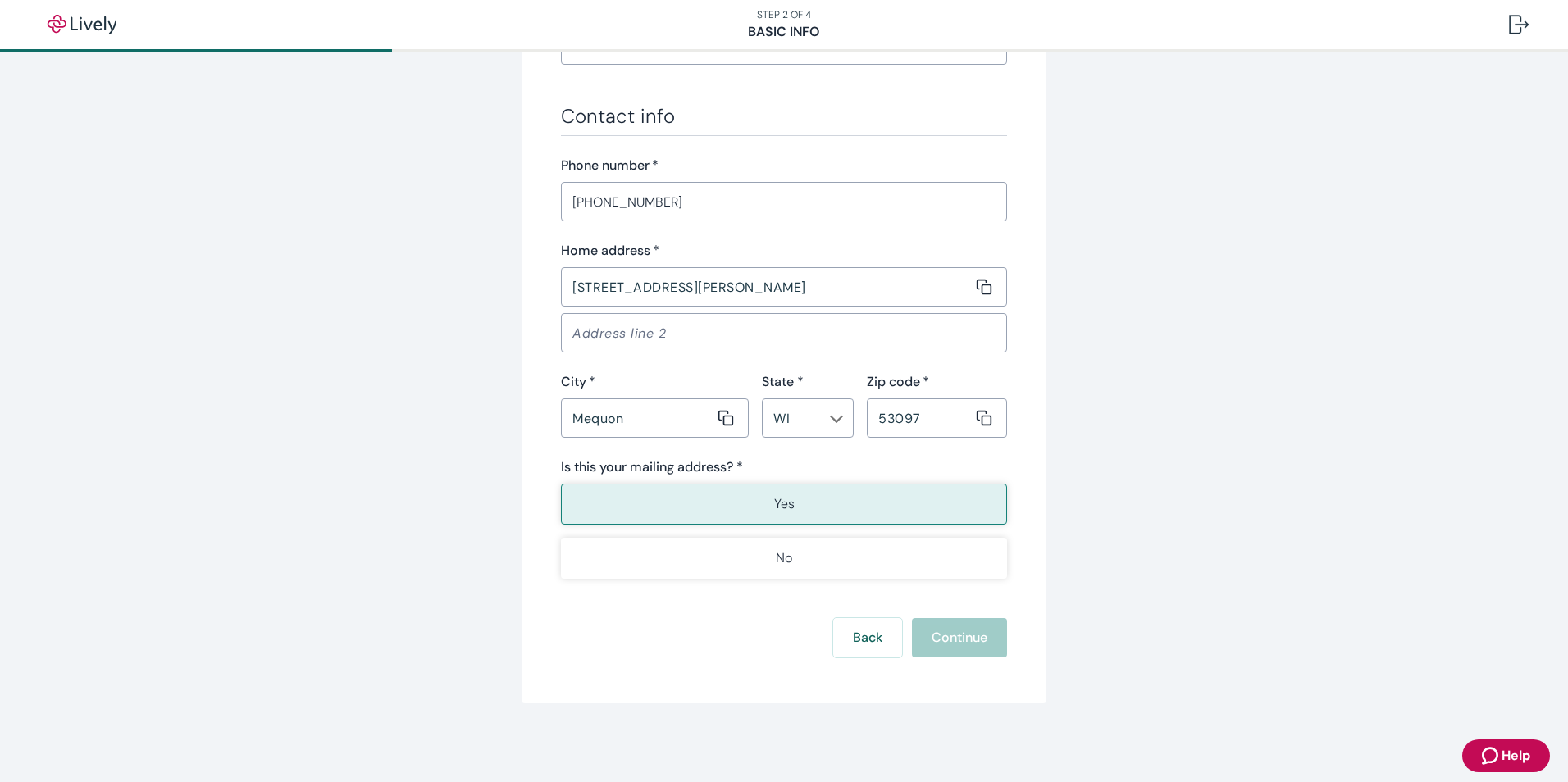
click at [950, 638] on div "Back Continue" at bounding box center [784, 638] width 446 height 39
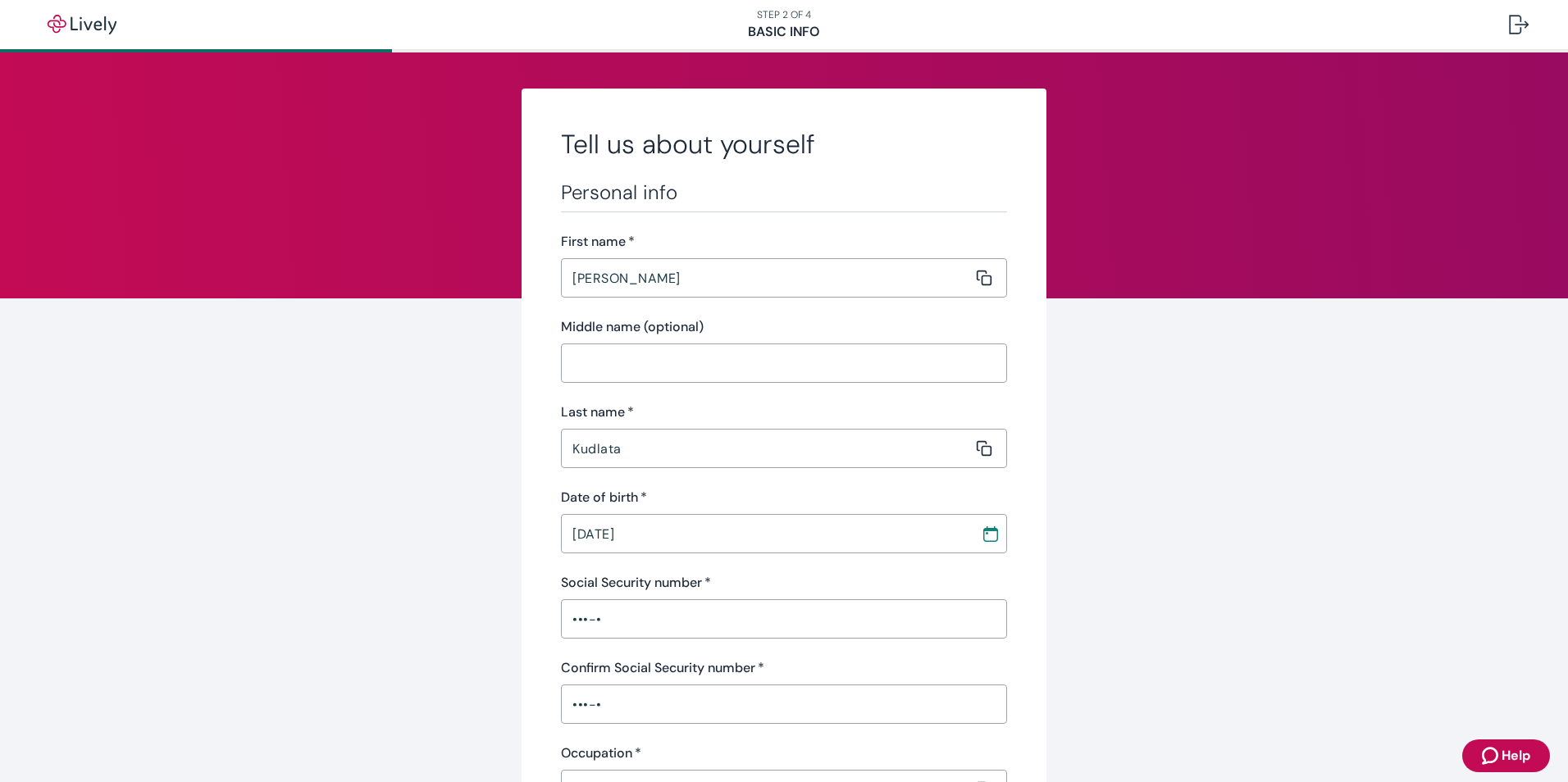
scroll to position [246, 0]
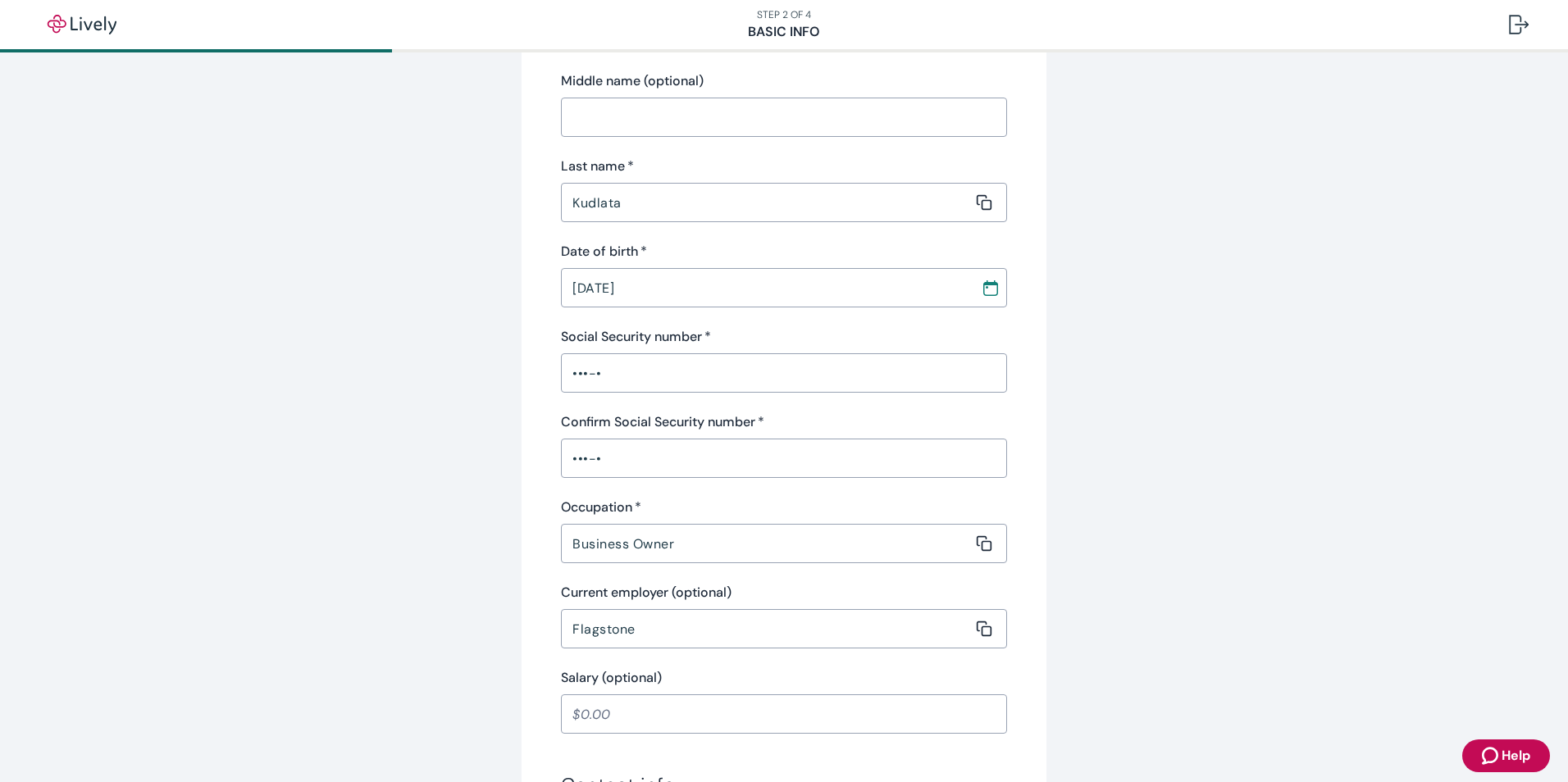
click at [603, 463] on input "•••-•" at bounding box center [784, 458] width 446 height 33
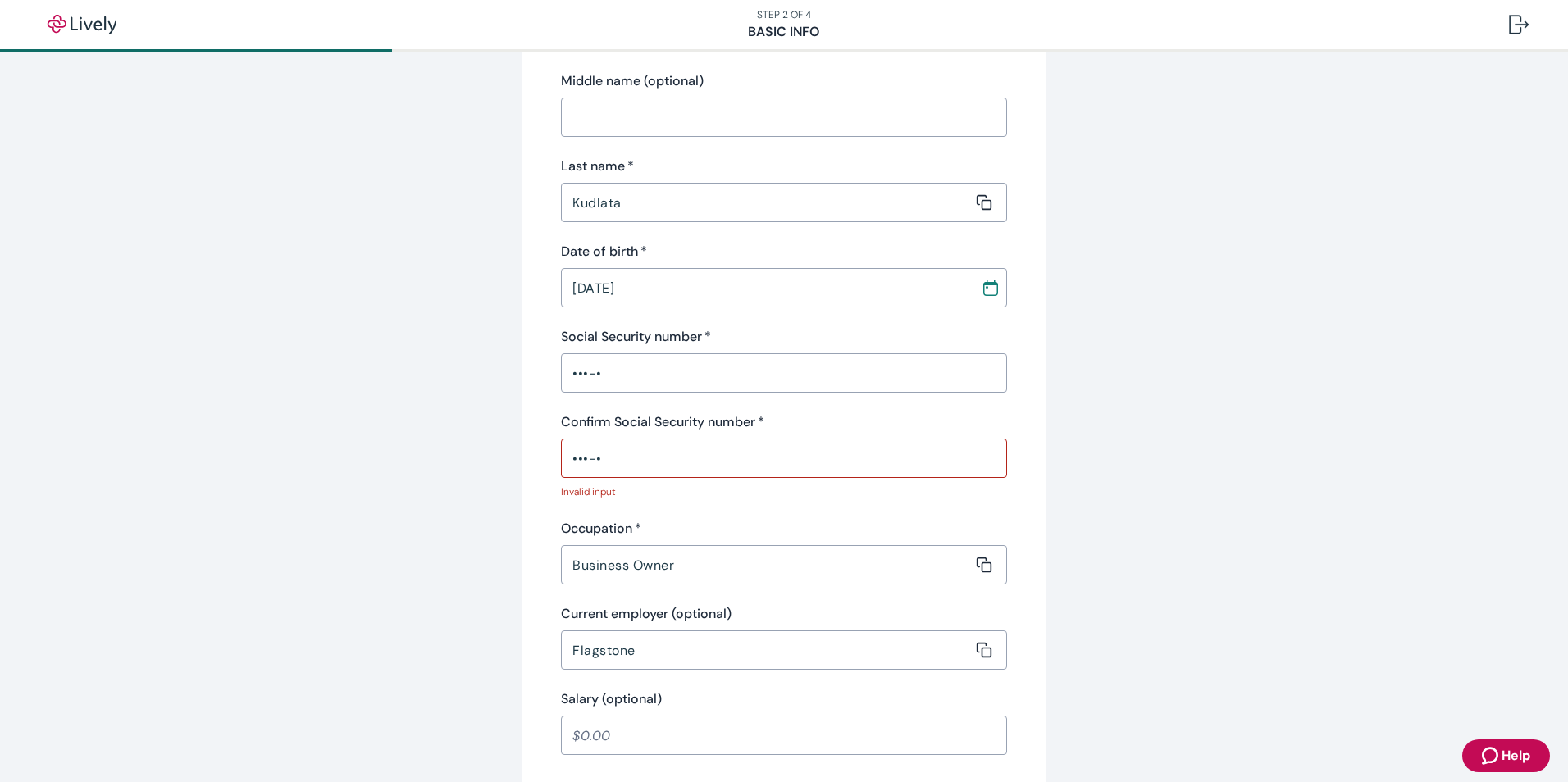
drag, startPoint x: 628, startPoint y: 352, endPoint x: 497, endPoint y: 366, distance: 131.7
click at [499, 366] on div "Tell us about yourself Personal info First name   * Peter ​ Middle name (option…" at bounding box center [784, 618] width 787 height 1552
drag, startPoint x: 609, startPoint y: 371, endPoint x: 533, endPoint y: 371, distance: 76.0
click at [535, 371] on div "Tell us about yourself Personal info First name   * Peter ​ Middle name (option…" at bounding box center [784, 618] width 525 height 1552
drag, startPoint x: 649, startPoint y: 375, endPoint x: 551, endPoint y: 377, distance: 98.0
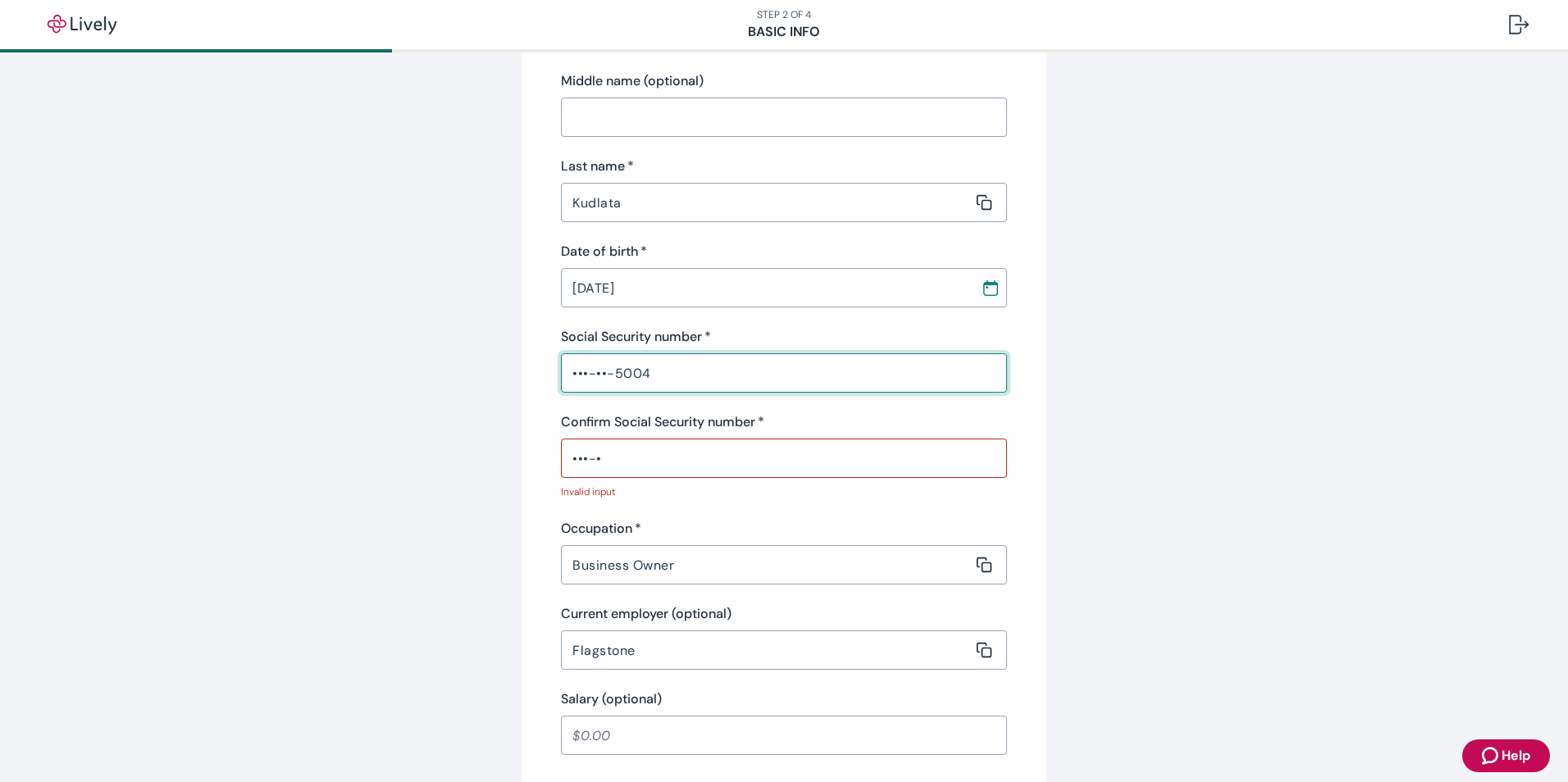
click at [561, 377] on input "•••-••-5004" at bounding box center [784, 373] width 446 height 33
type input "•"
type input "•••-••-53"
click at [613, 459] on div "Confirm Social Security number   * •••-• ​" at bounding box center [784, 446] width 446 height 66
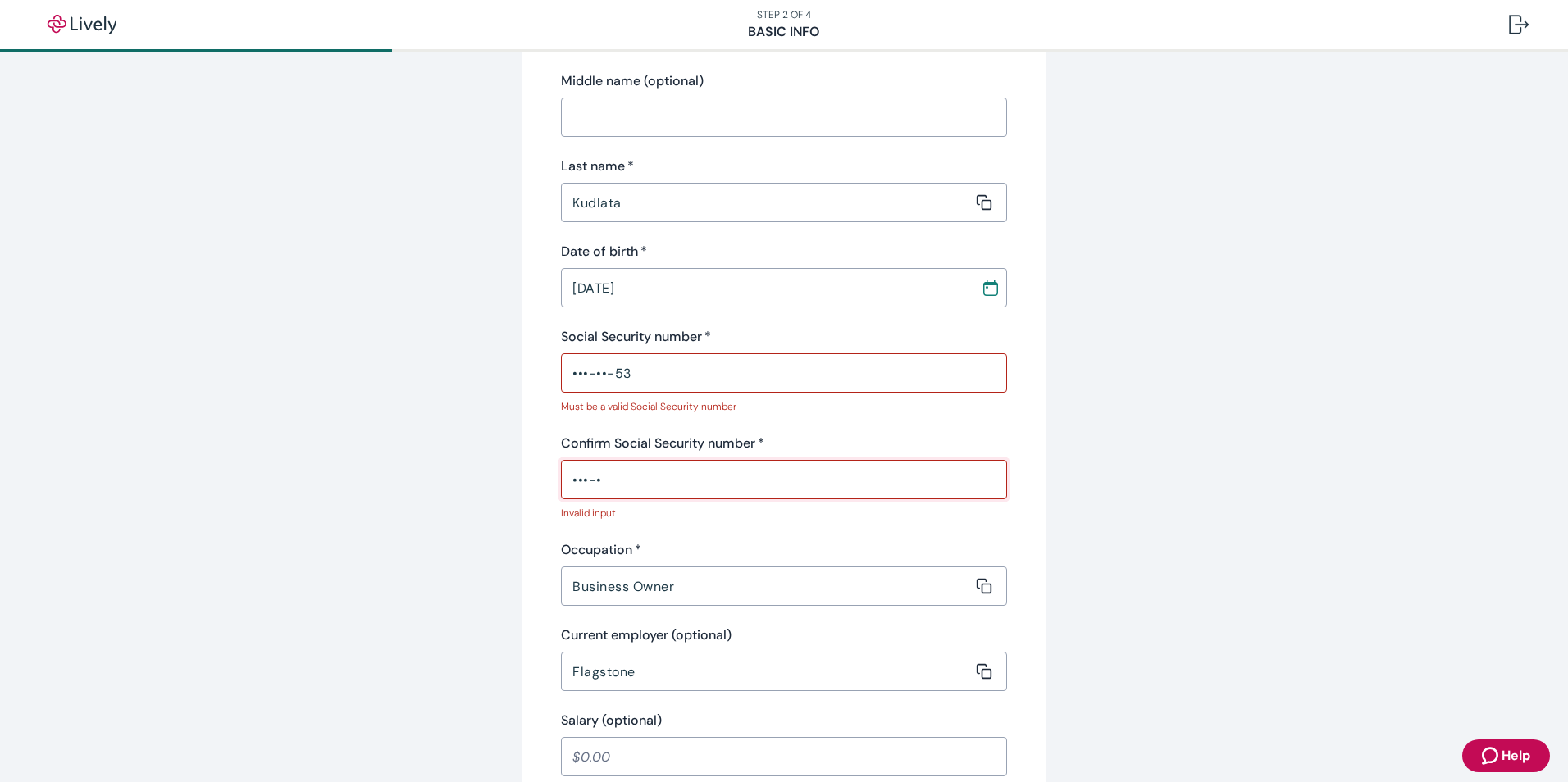
type input "•••-••-453"
click at [521, 526] on div "Tell us about yourself Personal info First name   * Peter ​ Middle name (option…" at bounding box center [784, 629] width 525 height 1573
click at [779, 549] on div "Occupation   *" at bounding box center [784, 550] width 446 height 20
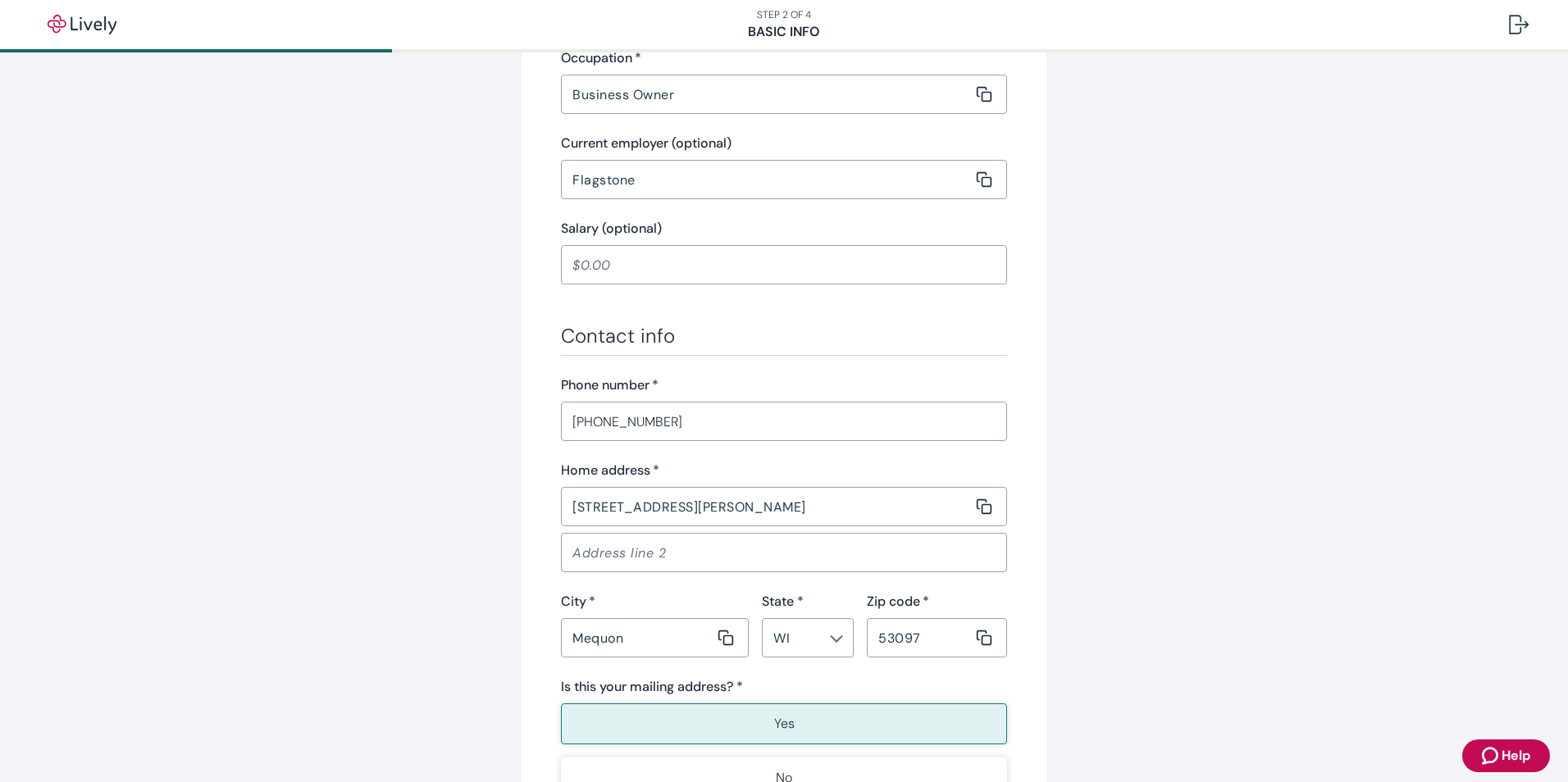
scroll to position [958, 0]
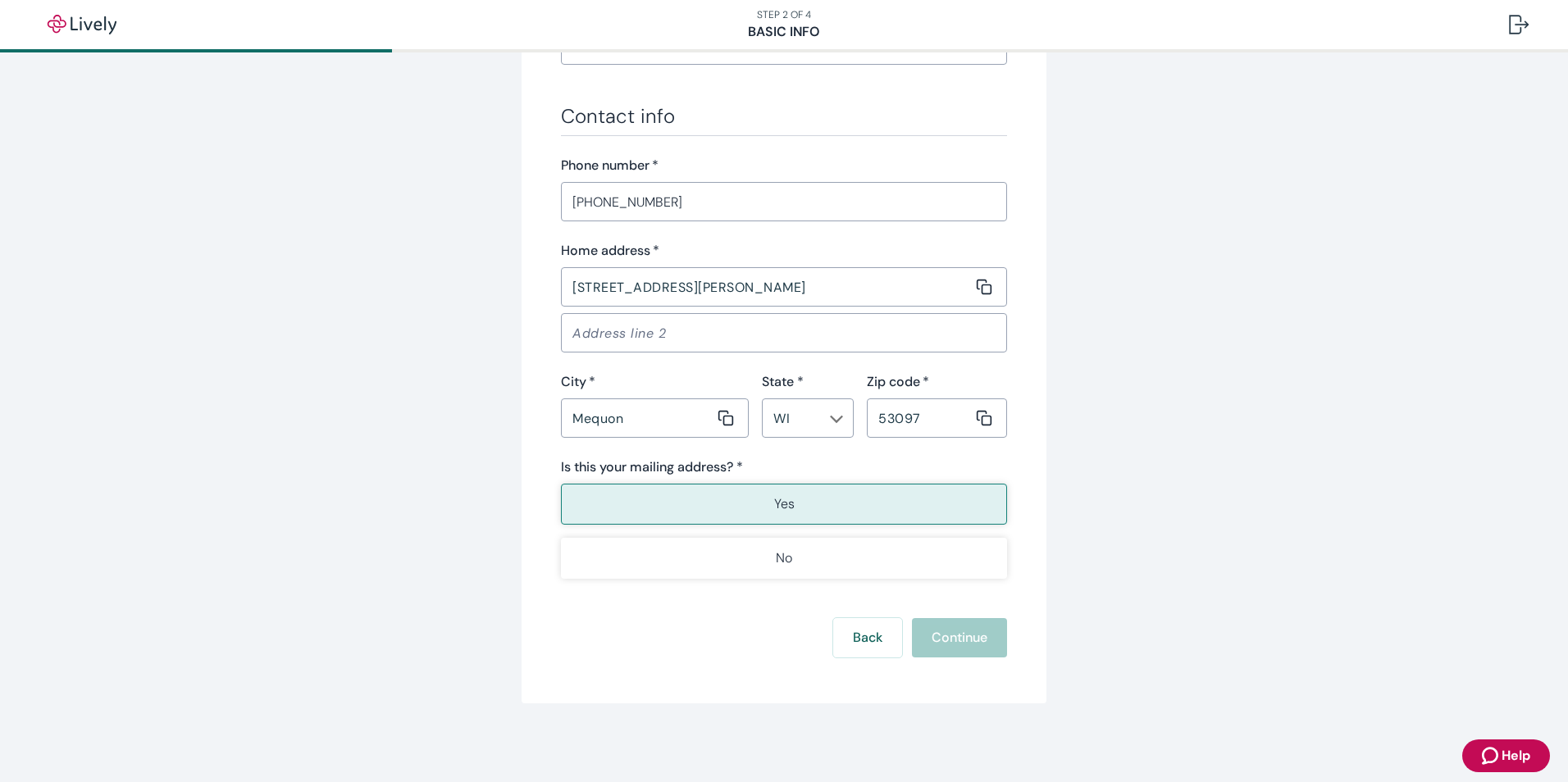
click at [951, 638] on div "Back Continue" at bounding box center [784, 638] width 446 height 39
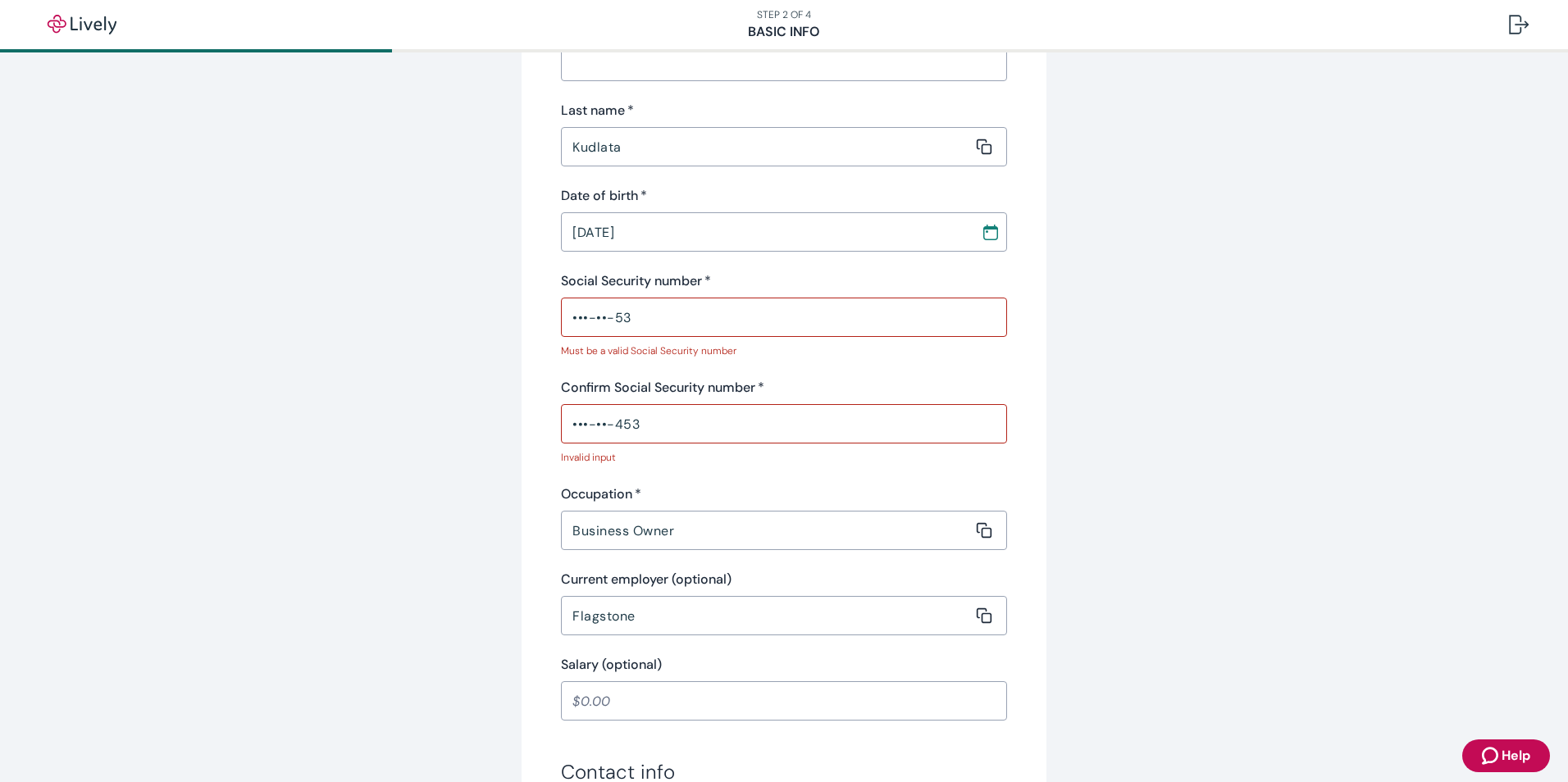
scroll to position [0, 0]
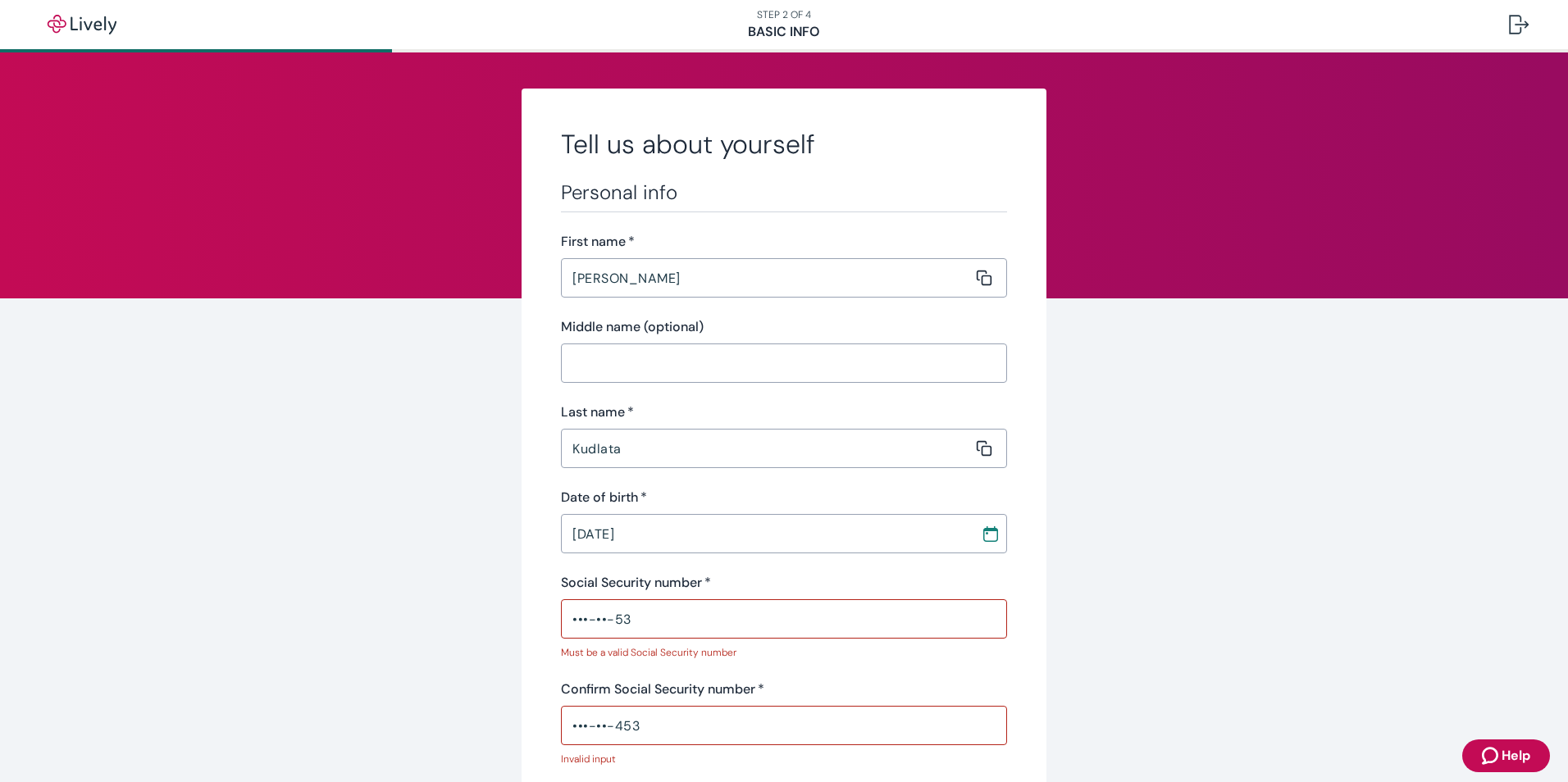
click at [649, 612] on input "•••-••-53" at bounding box center [784, 619] width 446 height 33
drag, startPoint x: 638, startPoint y: 617, endPoint x: 525, endPoint y: 619, distance: 113.0
type input "•"
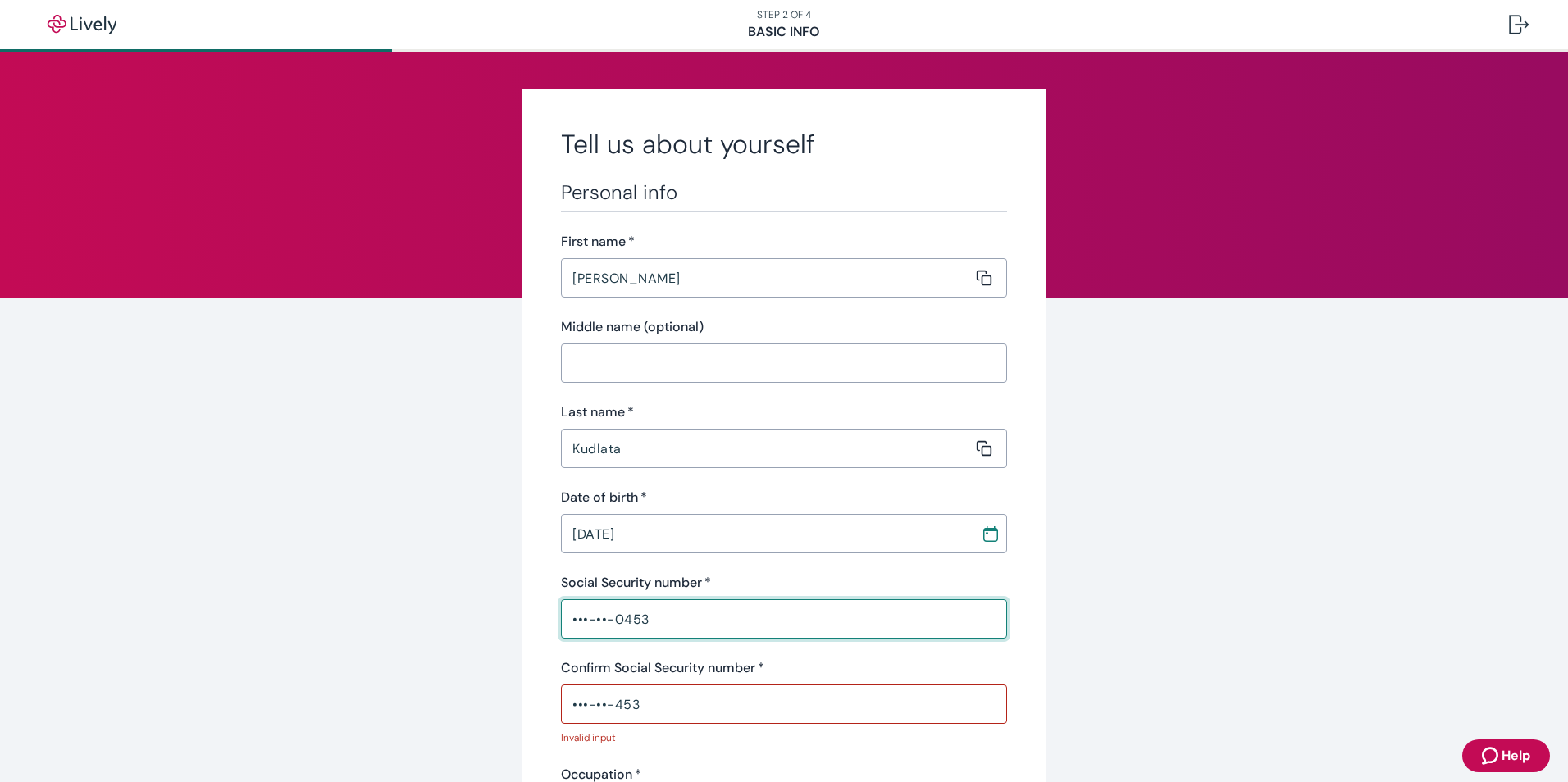
type input "•••-••-0453"
drag, startPoint x: 647, startPoint y: 709, endPoint x: 537, endPoint y: 709, distance: 110.0
type input "•"
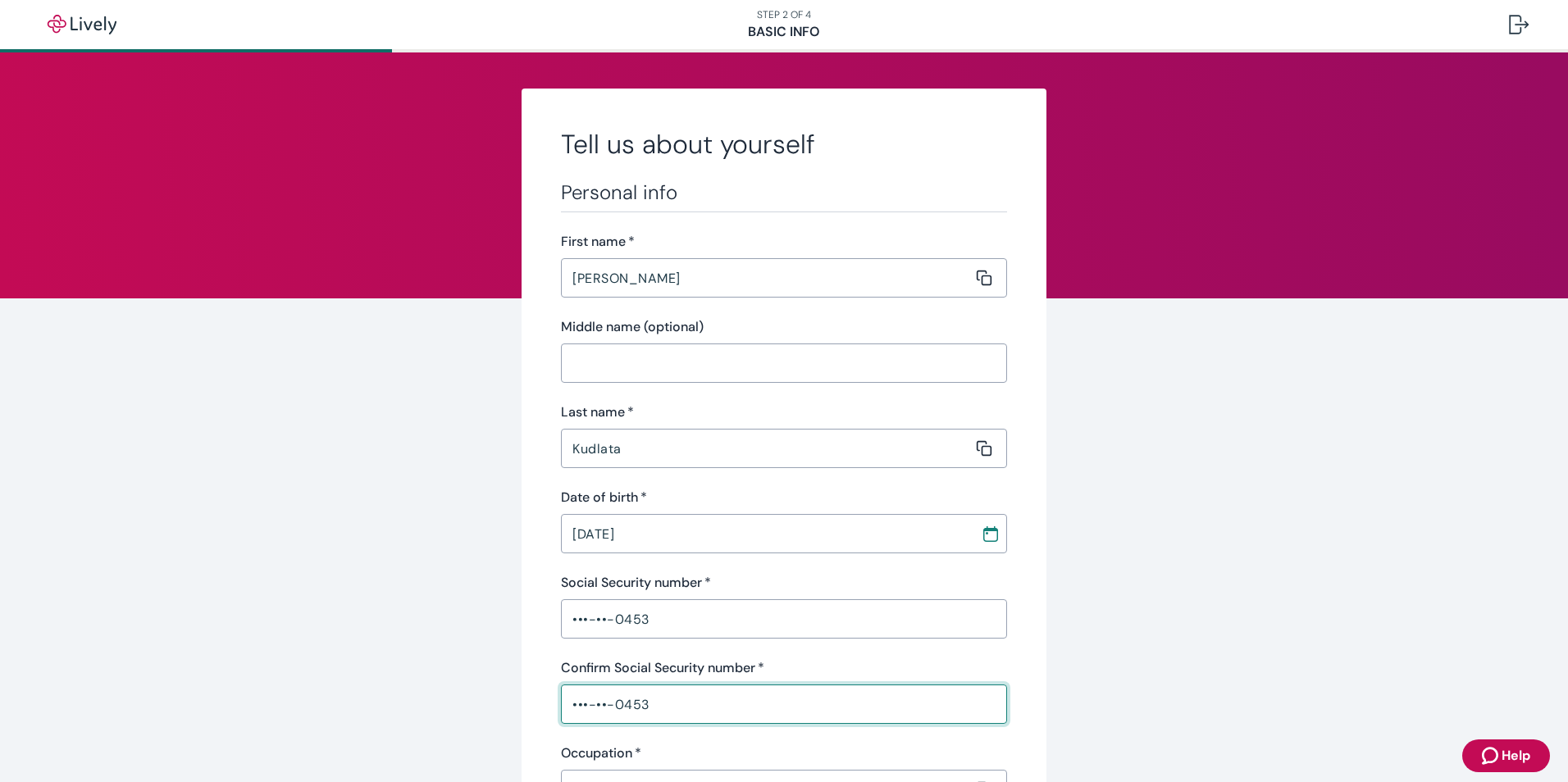
type input "•••-••-0453"
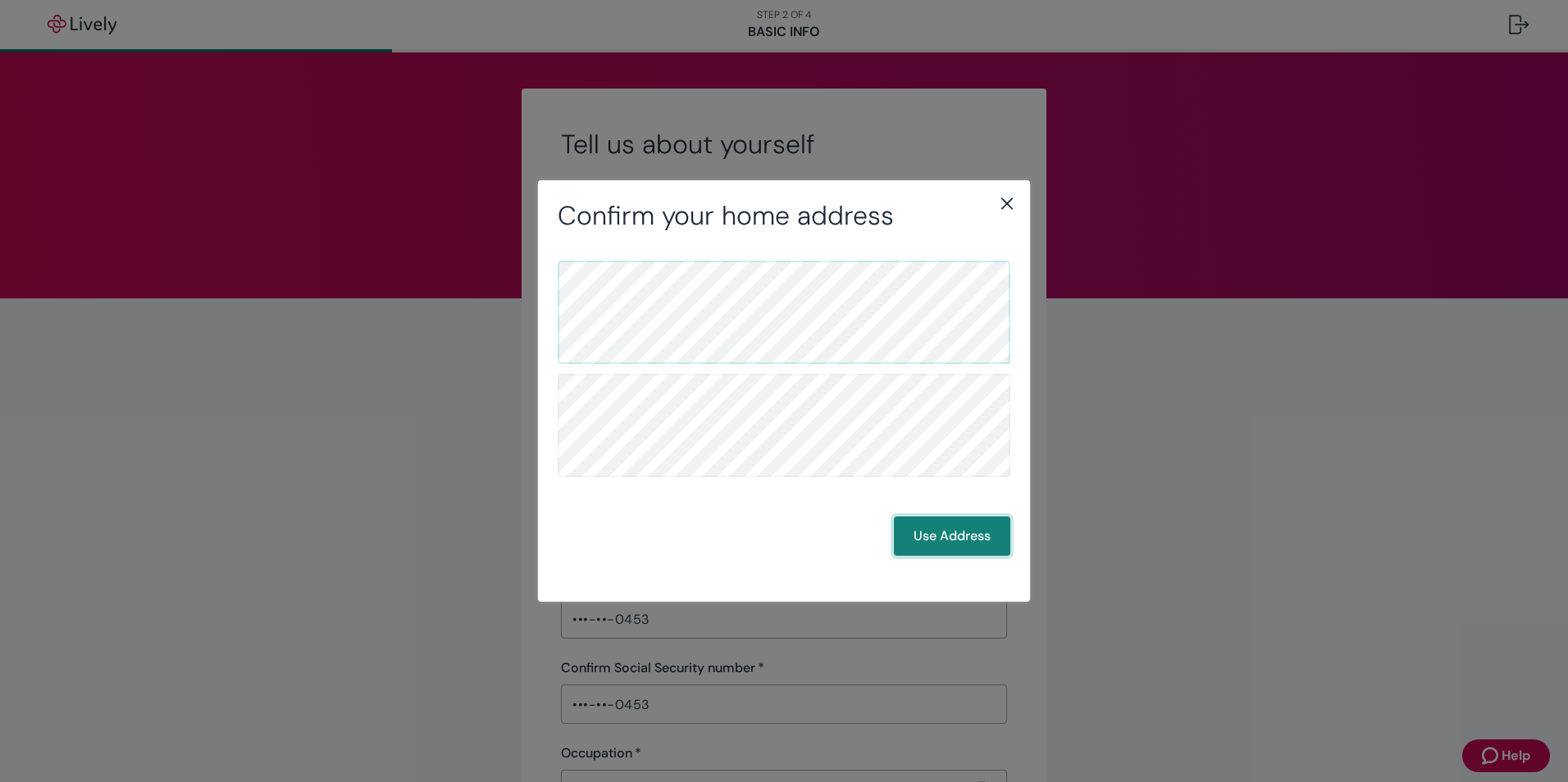
click at [935, 525] on button "Use Address" at bounding box center [952, 536] width 117 height 39
click at [965, 544] on button "Use Address" at bounding box center [952, 536] width 117 height 39
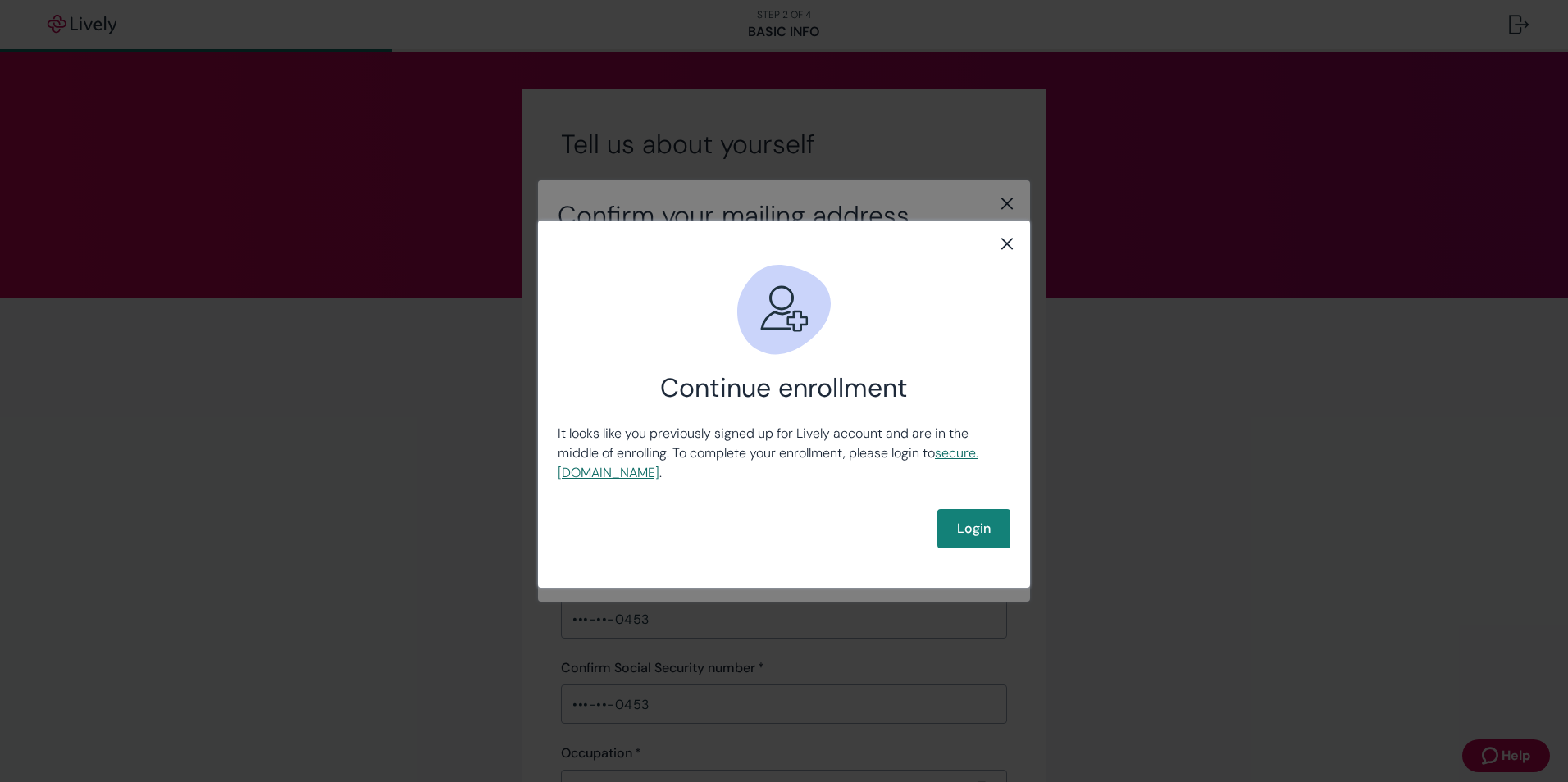
click at [637, 472] on link "secure .livelyme.com" at bounding box center [768, 463] width 421 height 37
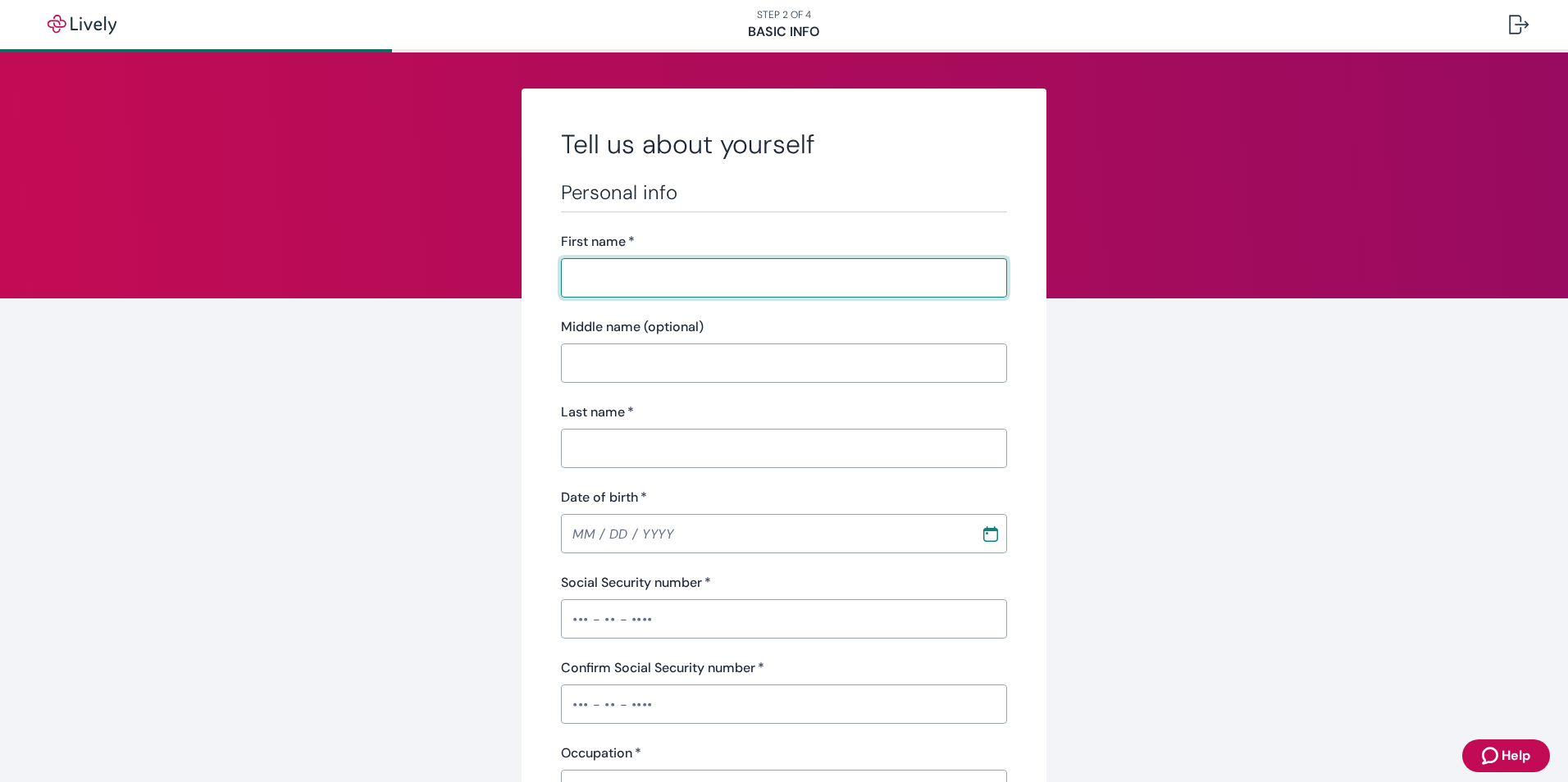
click at [1498, 756] on icon "Zendesk support icon" at bounding box center [1491, 756] width 20 height 20
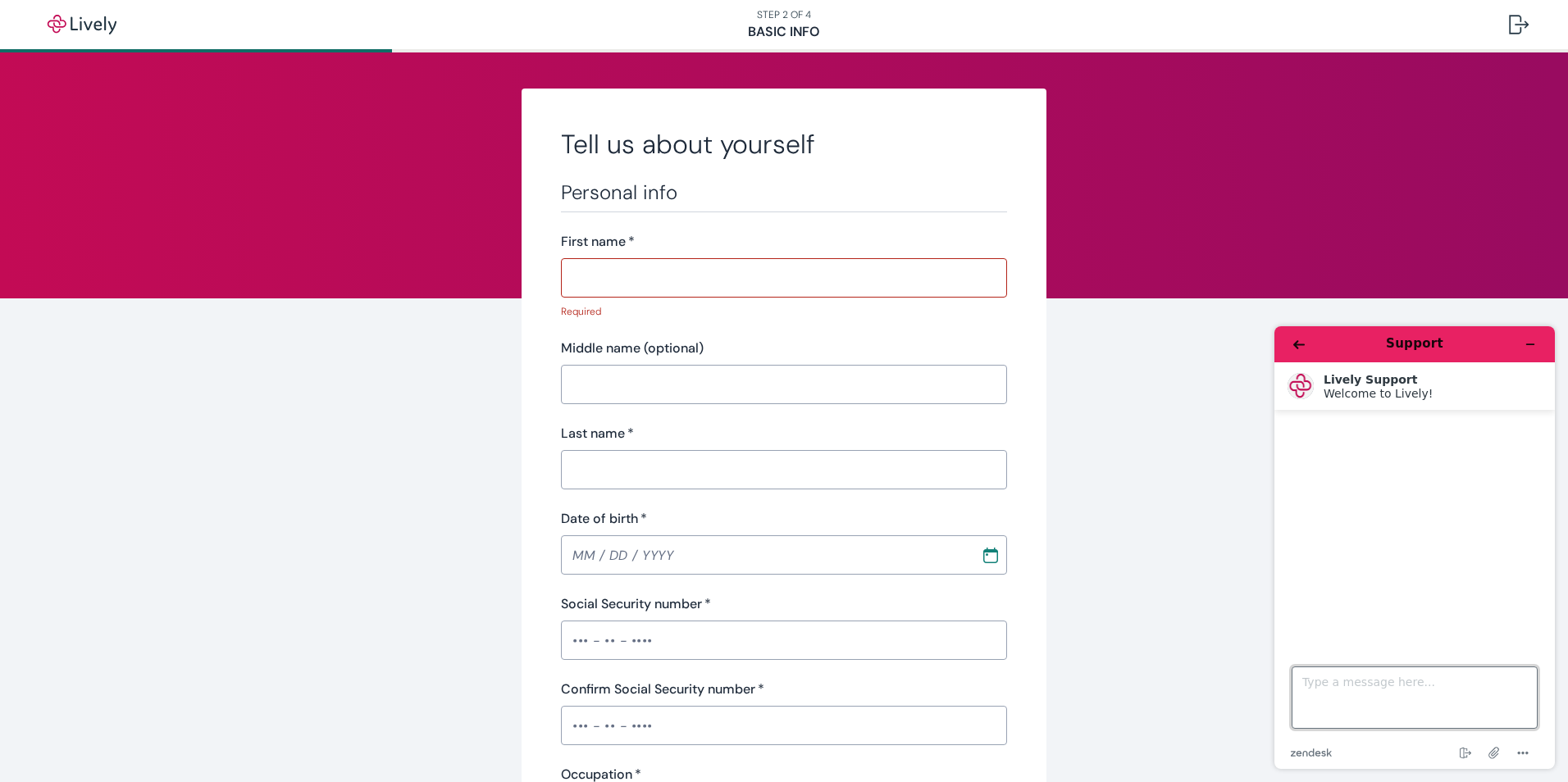
click at [1333, 692] on textarea "Type a message here..." at bounding box center [1415, 698] width 246 height 62
type textarea "I am trying to log in, but it keeps taking me to the "tell me about yourself" p…"
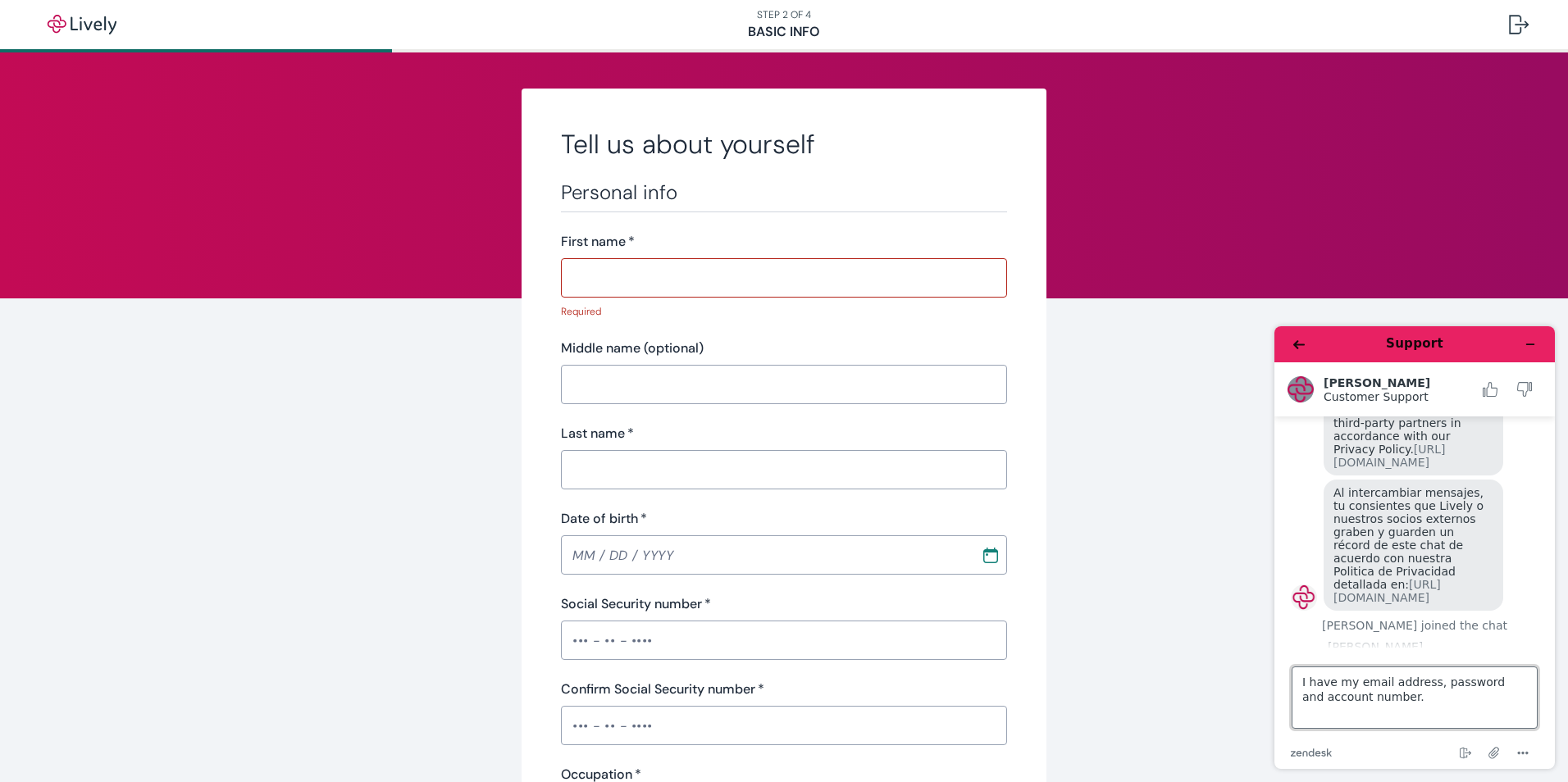
scroll to position [230, 0]
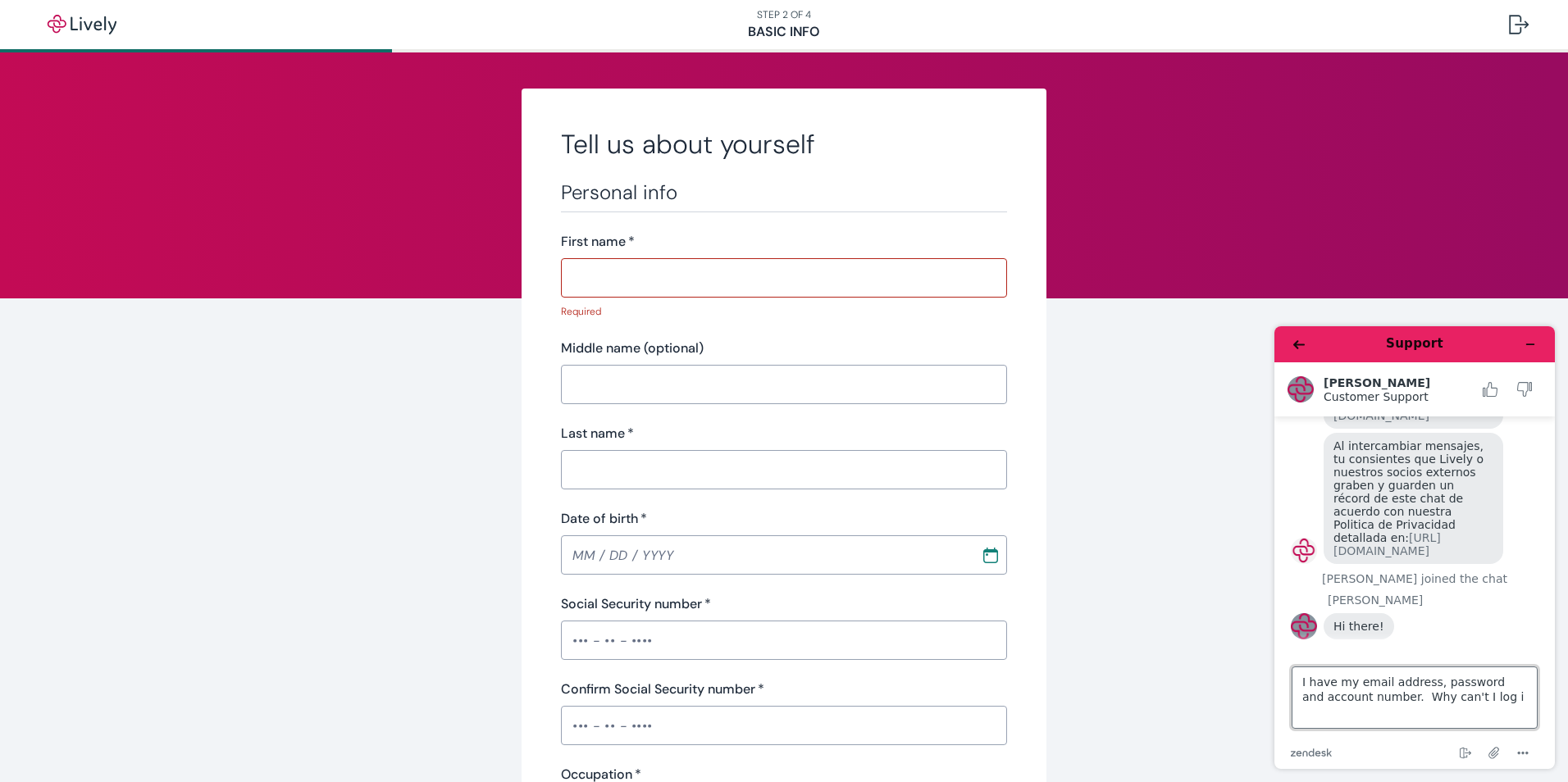
type textarea "I have my email address, password and account number. Why can't I log in"
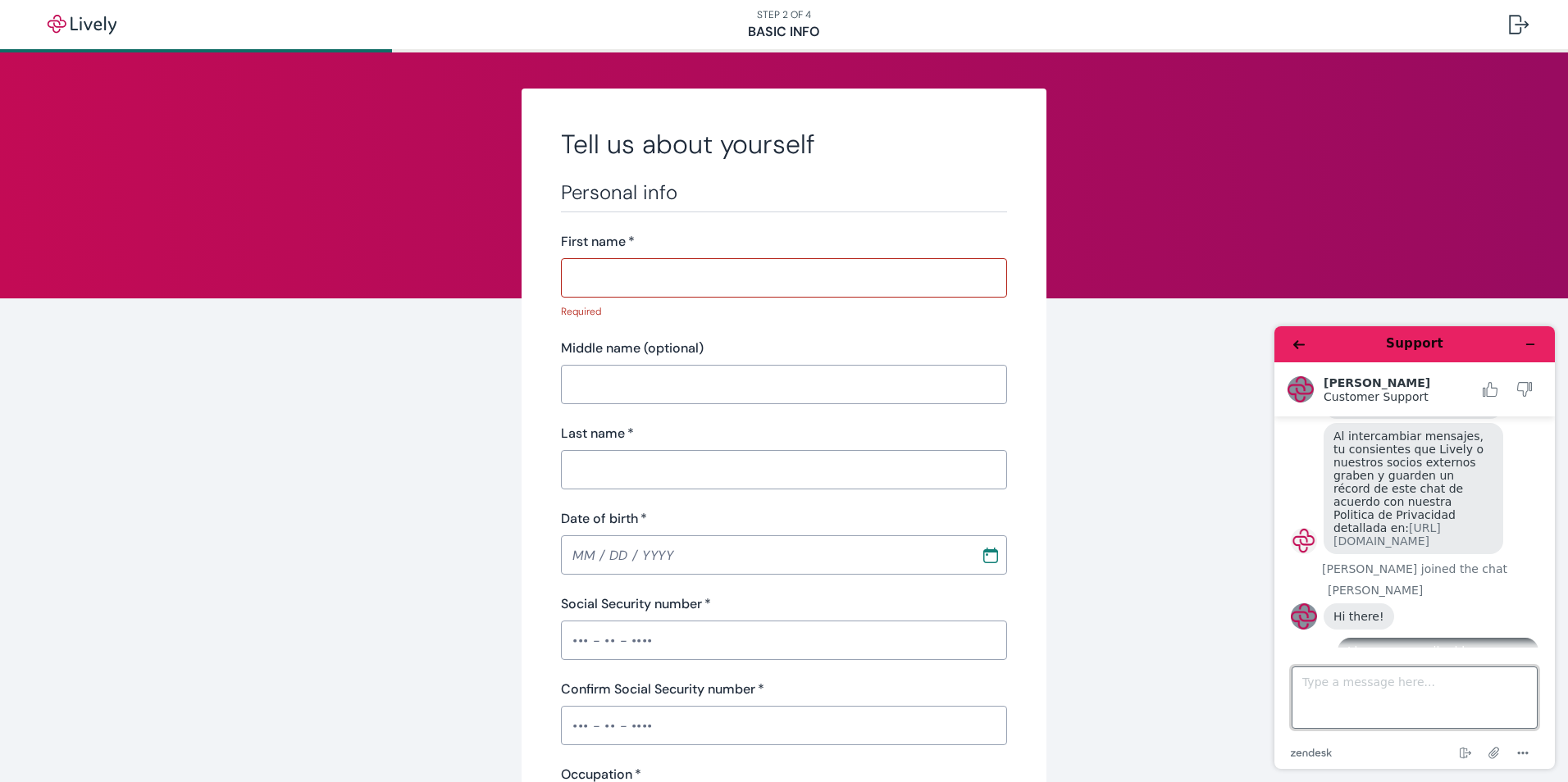
scroll to position [291, 0]
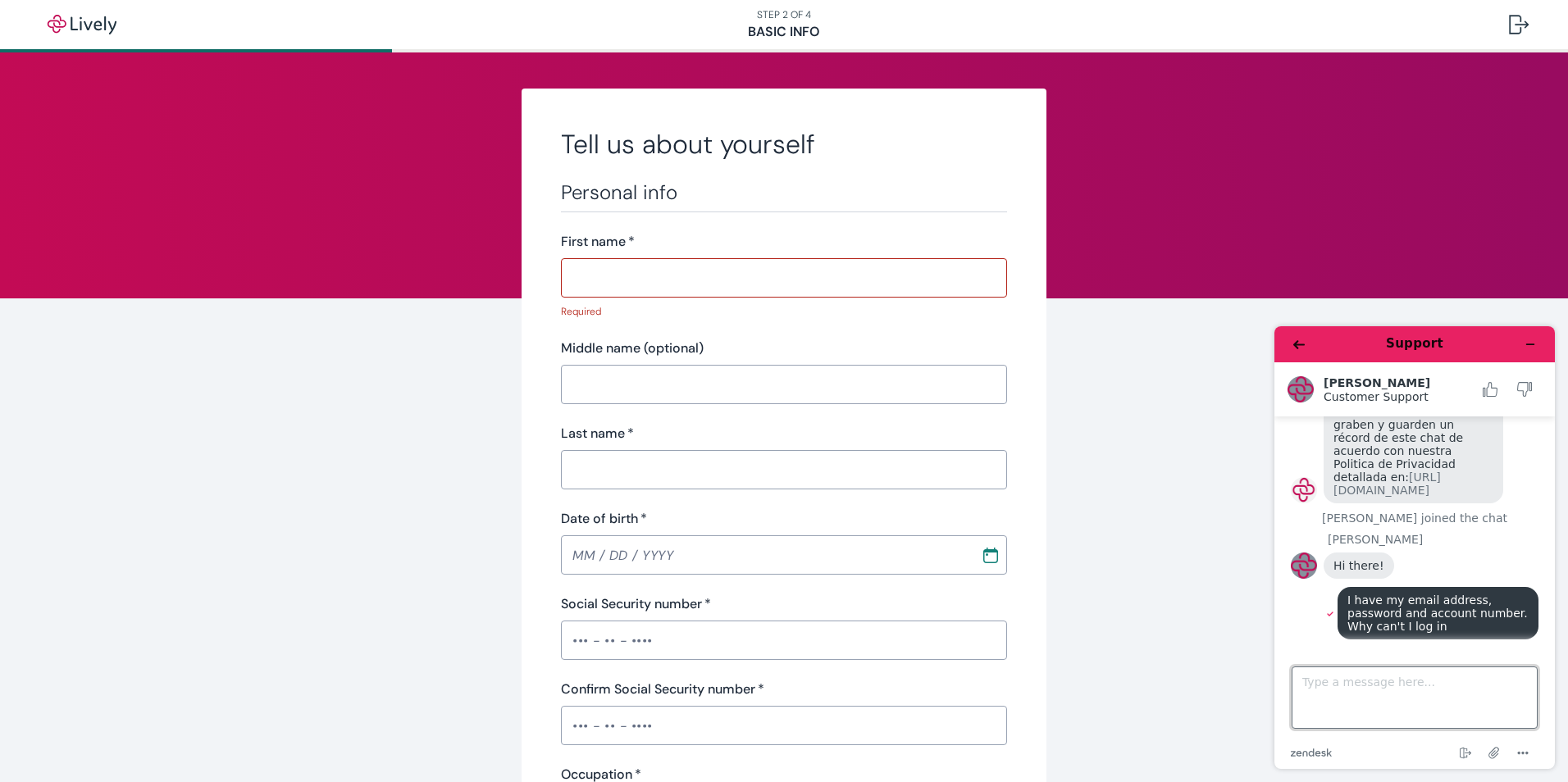
click at [1391, 690] on textarea "Type a message here..." at bounding box center [1415, 698] width 246 height 62
type textarea "Please help me log in"
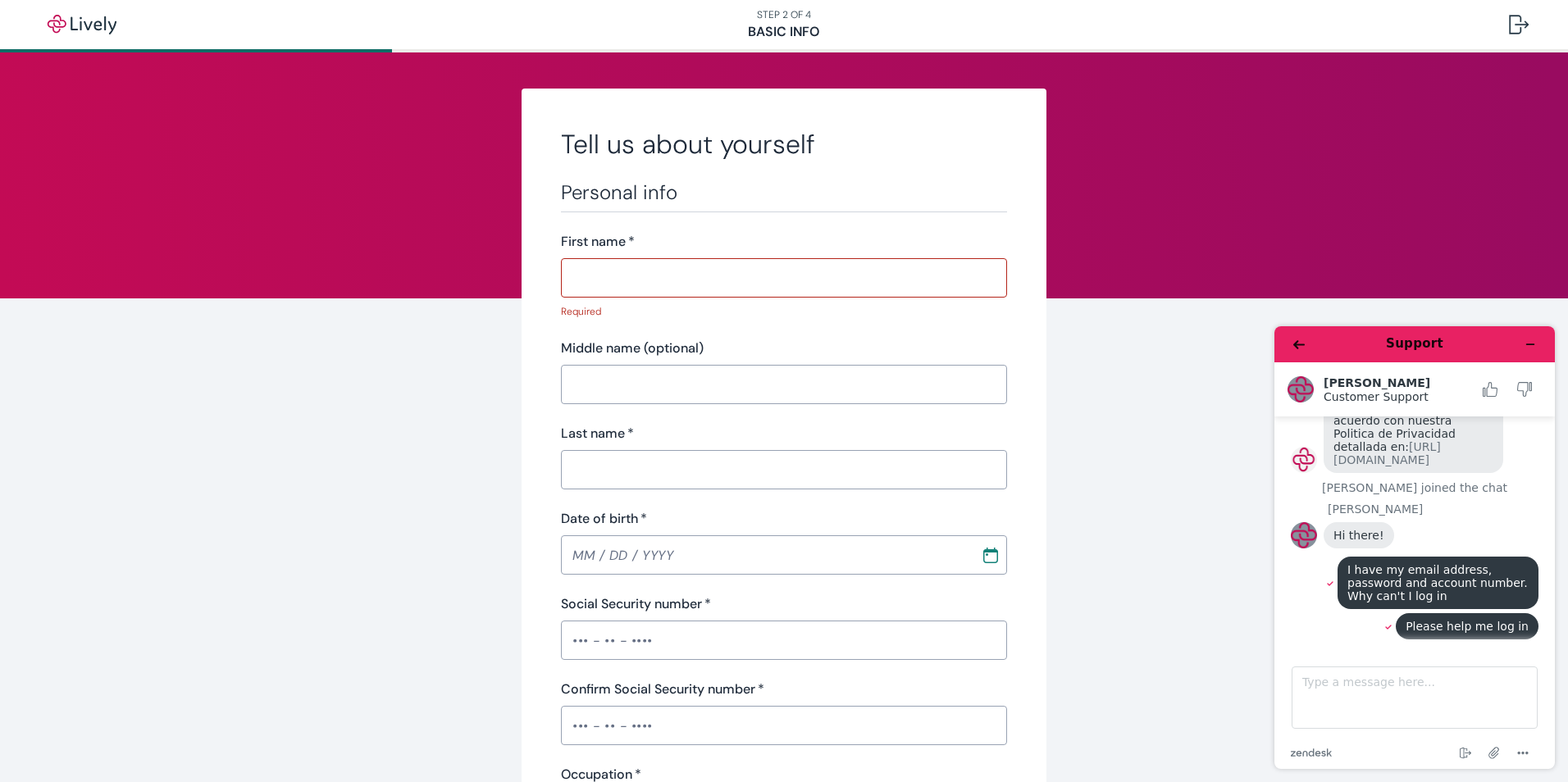
scroll to position [325, 0]
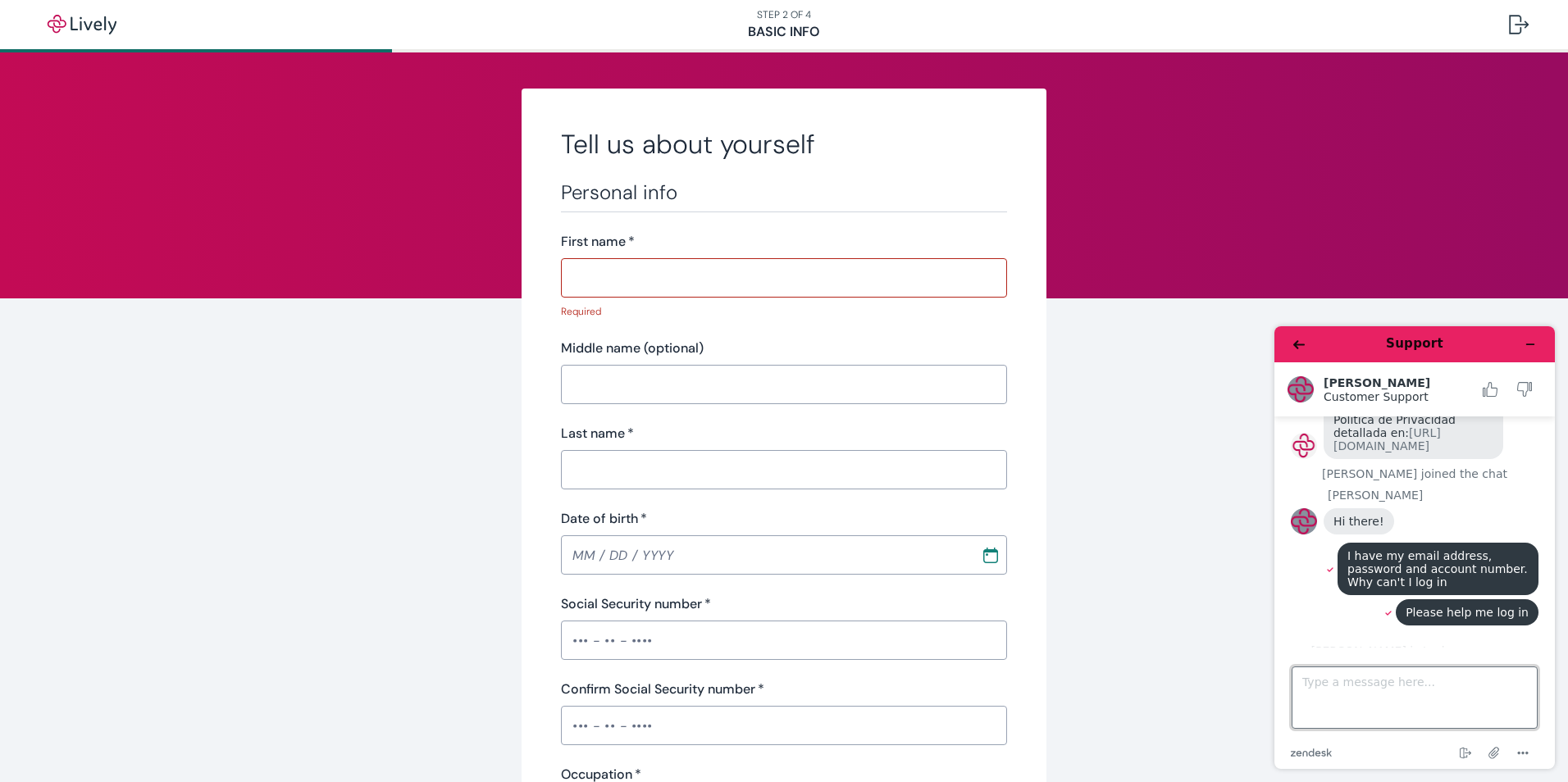
click at [1378, 696] on textarea "Type a message here..." at bounding box center [1415, 698] width 246 height 62
type textarea "Are you there?"
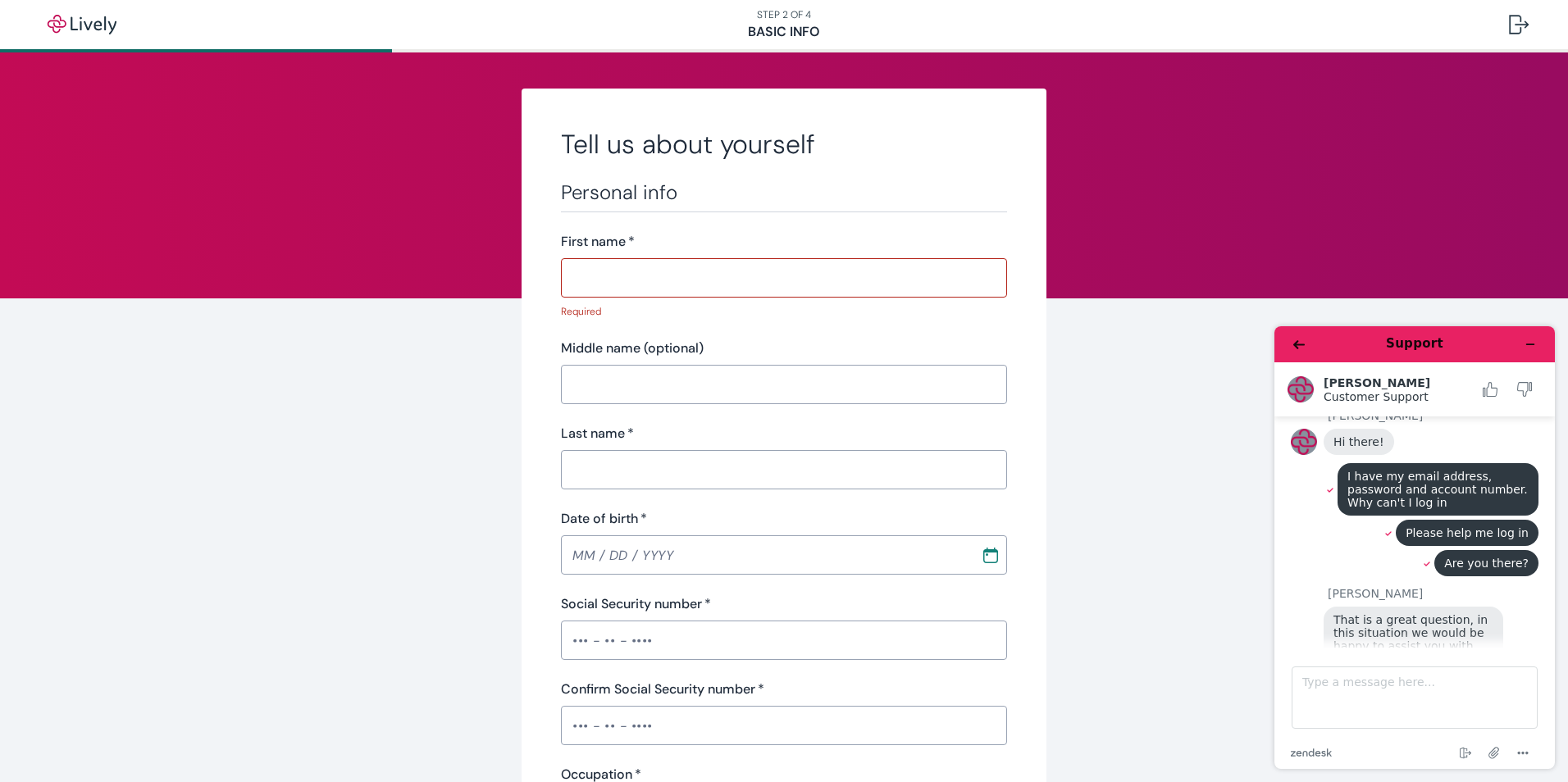
scroll to position [650, 0]
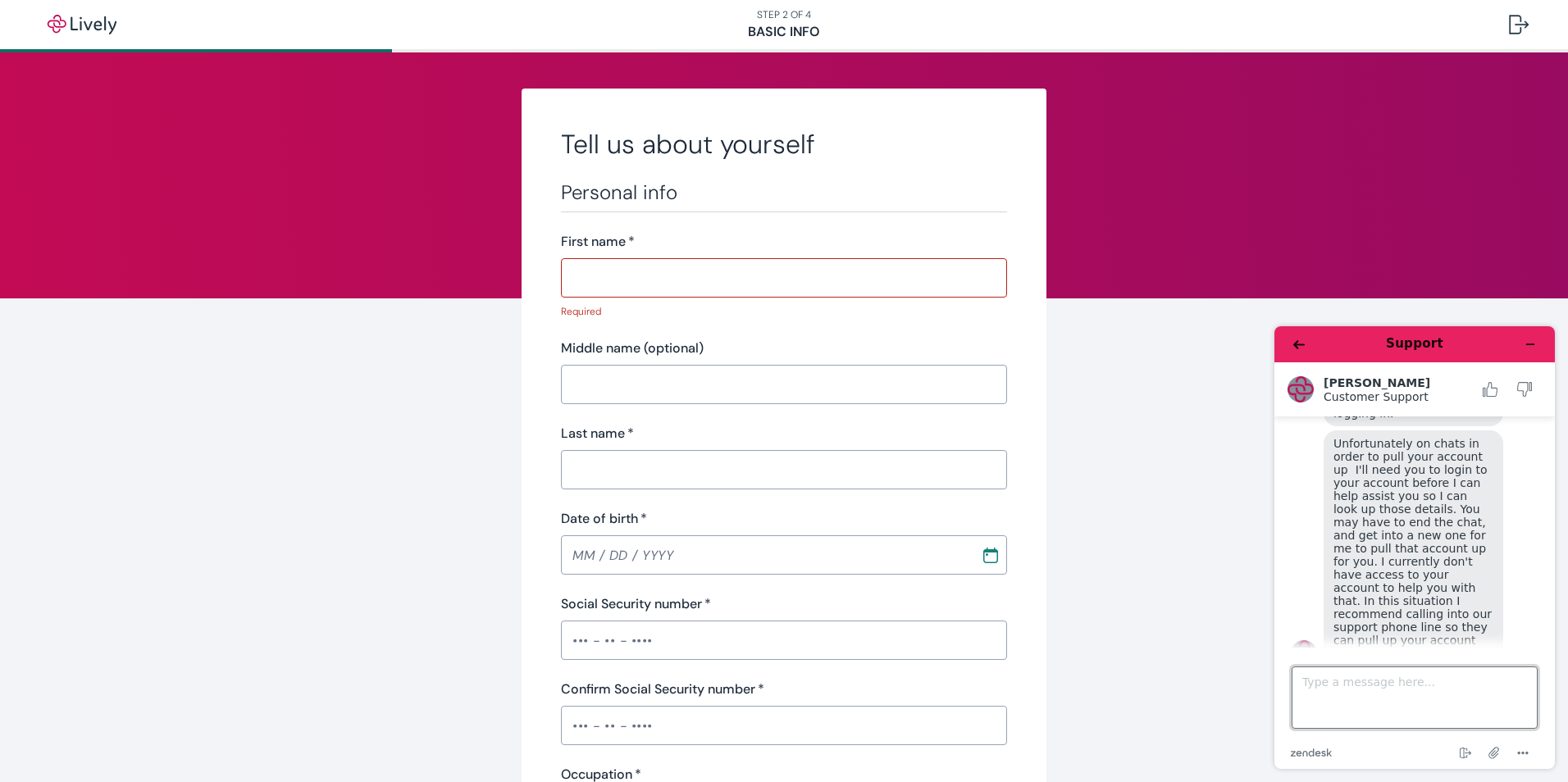
click at [1373, 704] on textarea "Type a message here..." at bounding box center [1415, 698] width 246 height 62
type textarea "Ok - thank you s"
click at [1284, 345] on header "Support" at bounding box center [1414, 344] width 281 height 36
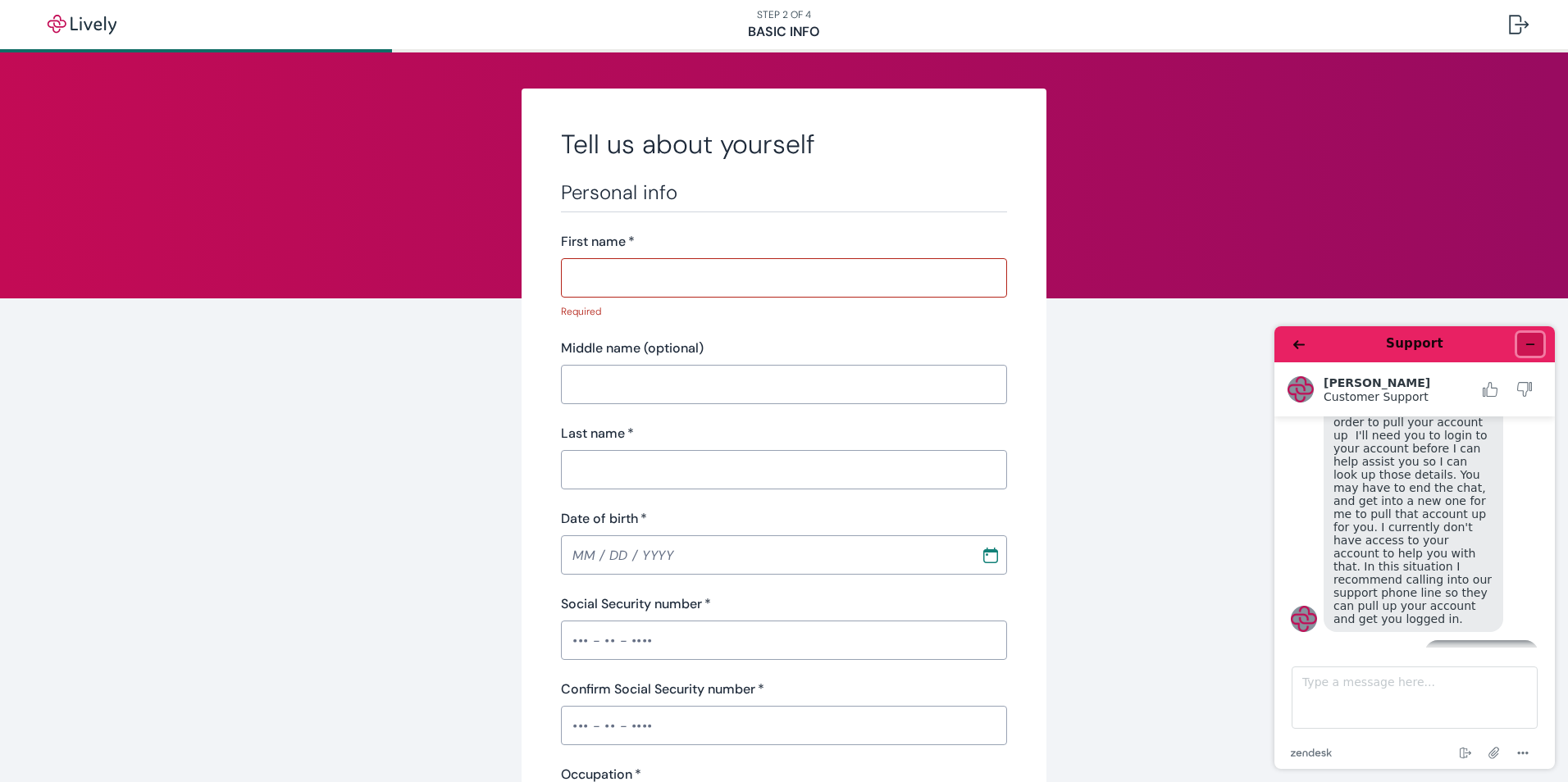
click at [1538, 346] on button "Minimize widget" at bounding box center [1530, 344] width 26 height 23
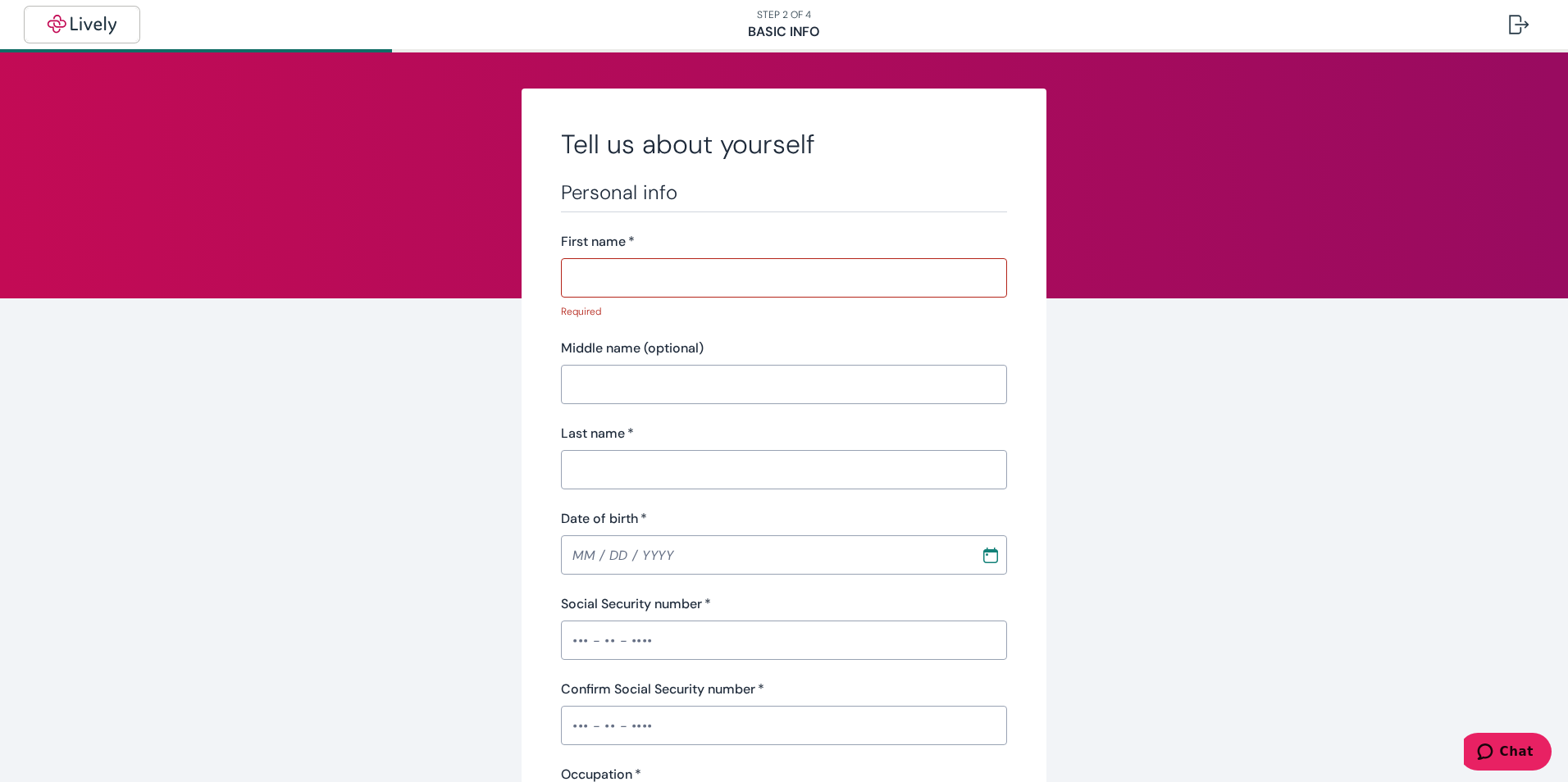
click at [80, 19] on img "button" at bounding box center [81, 25] width 92 height 20
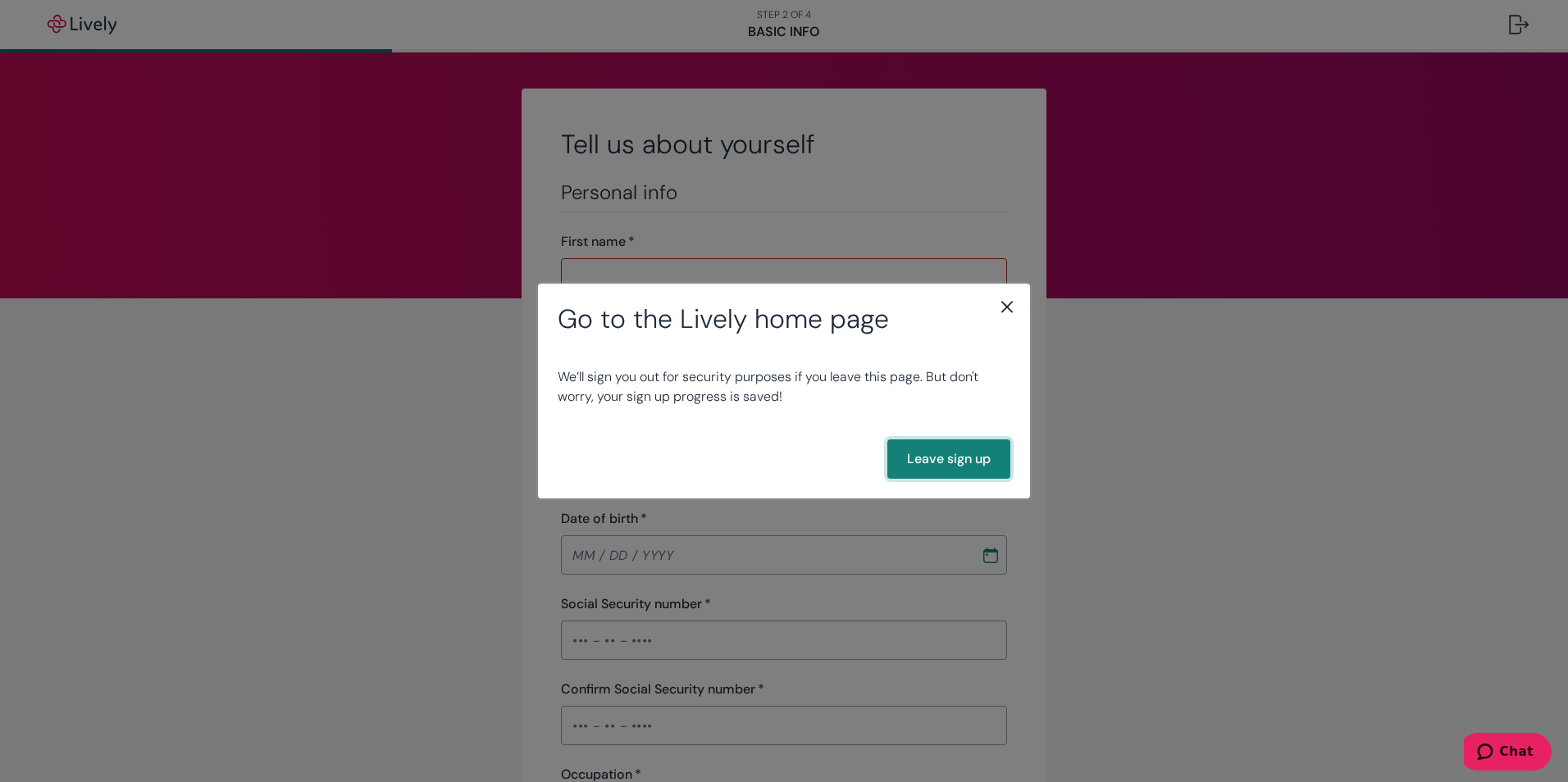
click at [956, 455] on button "Leave sign up" at bounding box center [948, 459] width 123 height 39
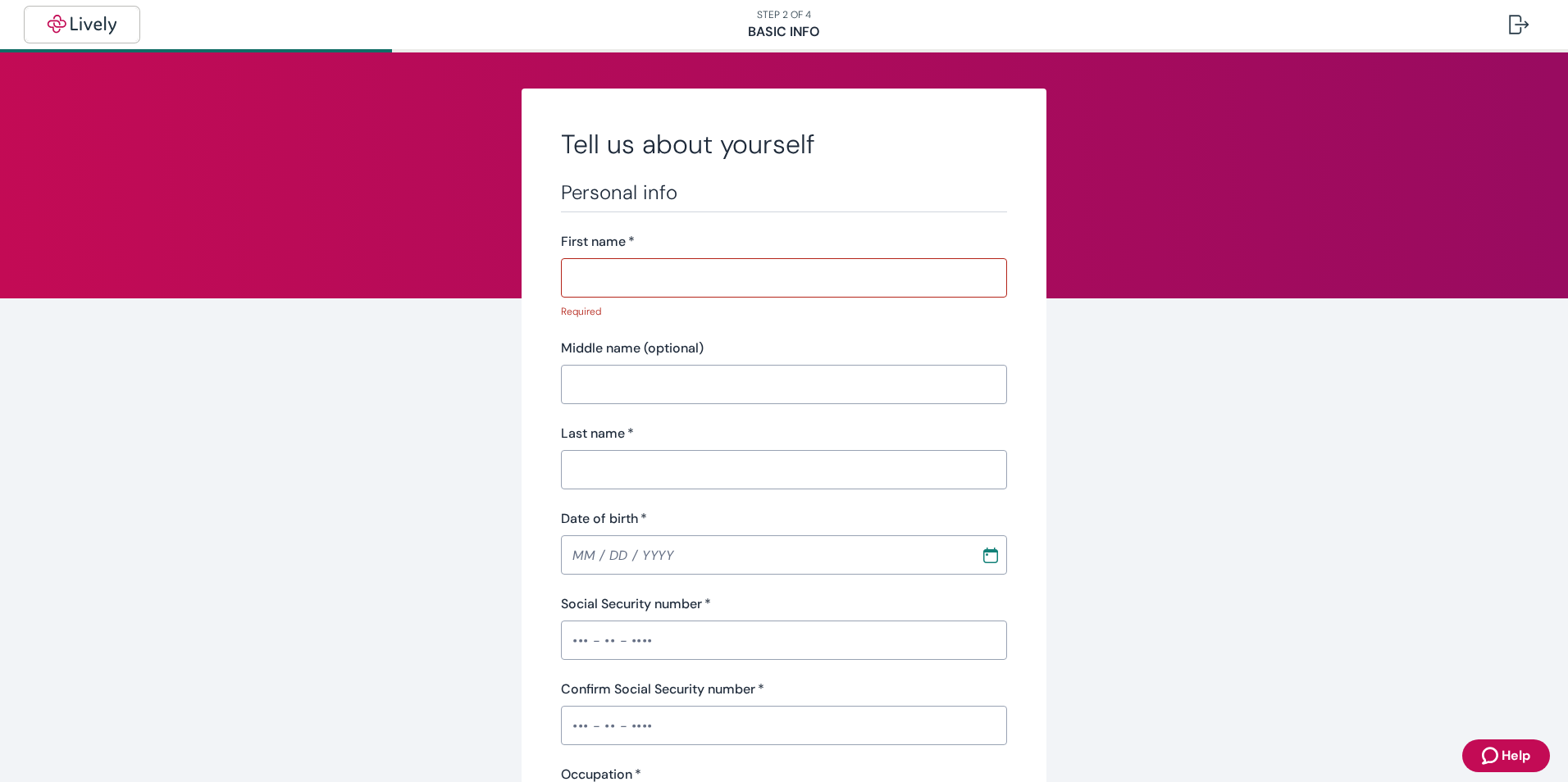
click at [70, 22] on img "button" at bounding box center [81, 25] width 92 height 20
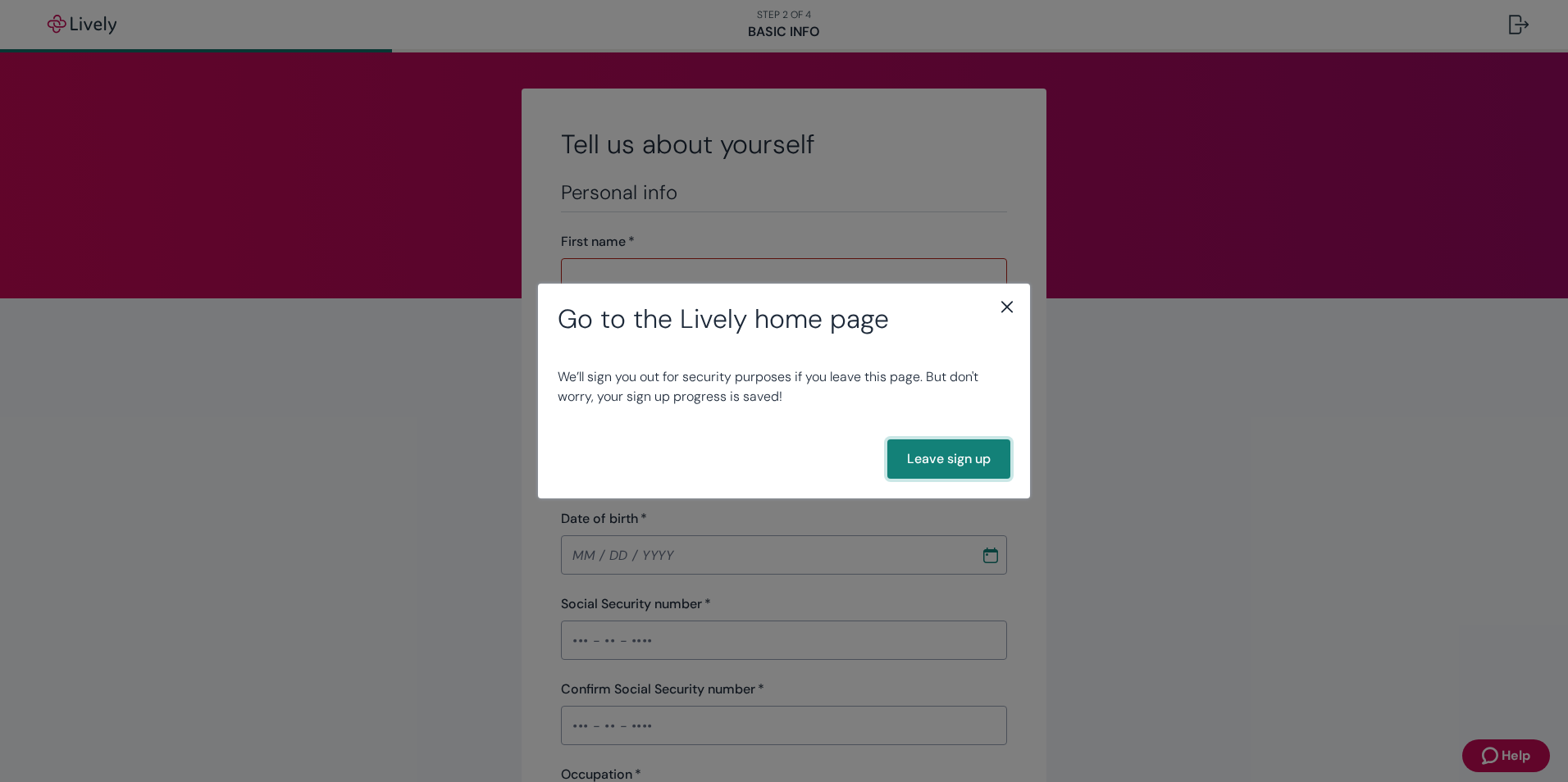
click at [935, 460] on button "Leave sign up" at bounding box center [948, 459] width 123 height 39
